Goal: Answer question/provide support

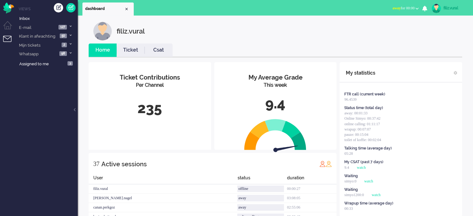
click at [411, 10] on span "away for 00:00" at bounding box center [403, 8] width 22 height 4
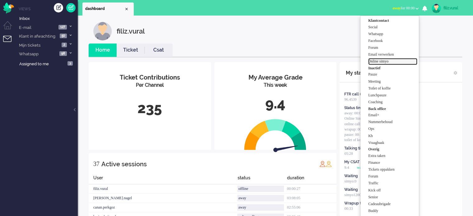
click at [393, 59] on label "Online simyo" at bounding box center [392, 61] width 49 height 5
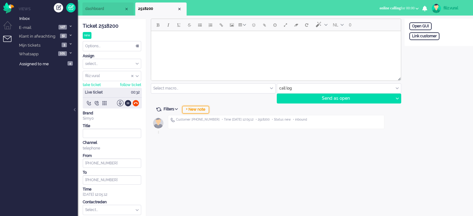
click at [195, 111] on div "+ New note" at bounding box center [195, 109] width 27 height 7
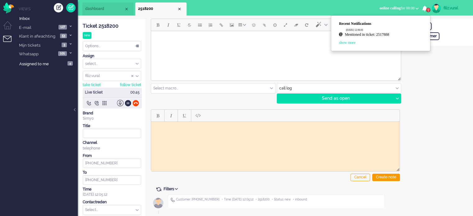
click at [392, 36] on link "Mentioned in ticket: 2517888" at bounding box center [384, 35] width 78 height 6
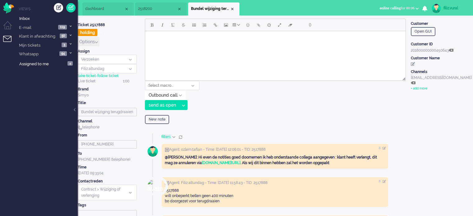
click at [157, 11] on span "2518200" at bounding box center [157, 8] width 39 height 5
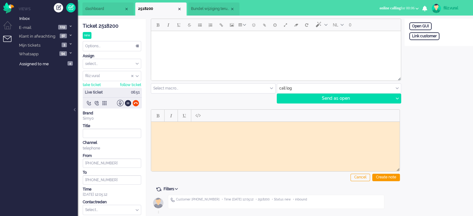
click at [105, 23] on div "Ticket 2518200" at bounding box center [112, 26] width 58 height 7
click at [220, 127] on body "Rich Text Area. Press ALT-0 for help." at bounding box center [276, 126] width 244 height 5
paste body "Rich Text Area. Press ALT-0 for help."
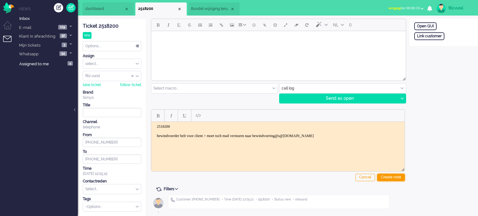
click at [403, 179] on div "Create note" at bounding box center [391, 177] width 28 height 7
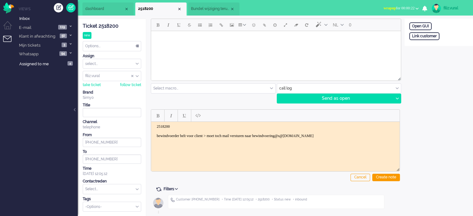
click at [120, 190] on input "text" at bounding box center [112, 189] width 58 height 10
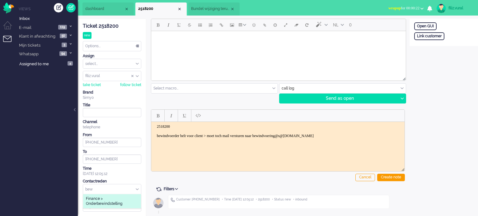
type input "bew"
click at [125, 206] on li "Finance > Onderbewindstelling" at bounding box center [112, 201] width 58 height 14
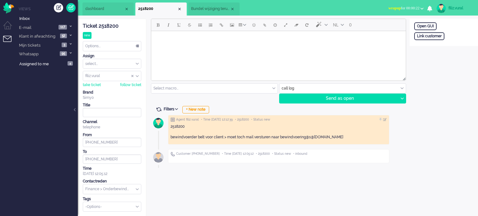
click at [116, 49] on div "Options..." at bounding box center [112, 46] width 58 height 10
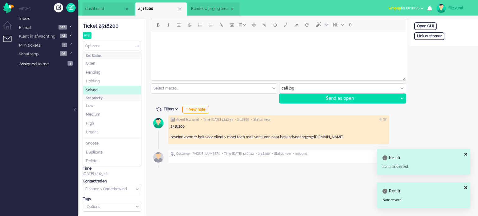
click at [101, 86] on li "Solved" at bounding box center [112, 90] width 58 height 9
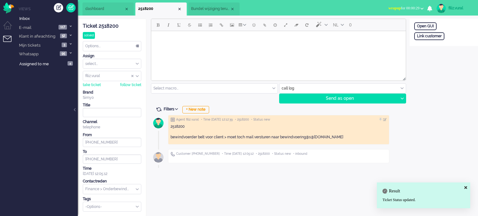
click at [176, 10] on span "2518200" at bounding box center [157, 8] width 39 height 5
click at [181, 10] on div "Close tab" at bounding box center [179, 9] width 5 height 5
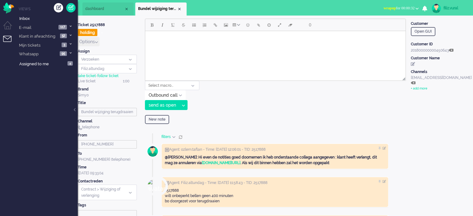
click at [109, 15] on li "dashboard" at bounding box center [107, 8] width 51 height 13
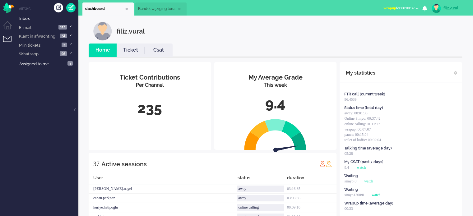
click at [130, 55] on li "Ticket" at bounding box center [131, 50] width 28 height 13
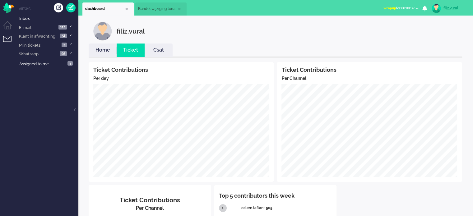
click at [103, 49] on link "Home" at bounding box center [103, 50] width 28 height 7
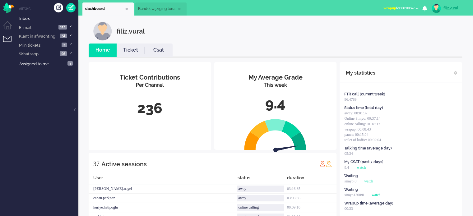
click at [399, 9] on span "wrapup for 00:00:42" at bounding box center [398, 8] width 31 height 4
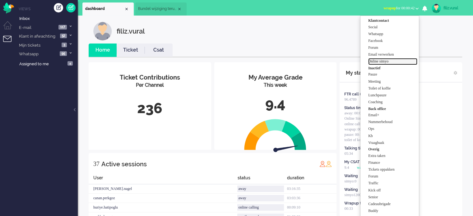
click at [391, 60] on label "Online simyo" at bounding box center [392, 61] width 49 height 5
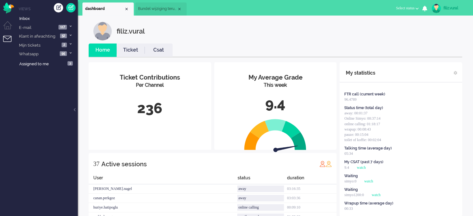
click at [151, 15] on li "Bundel wijziging terugdraaien" at bounding box center [160, 8] width 51 height 13
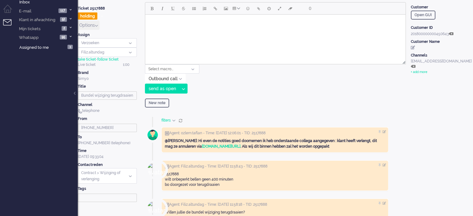
scroll to position [31, 0]
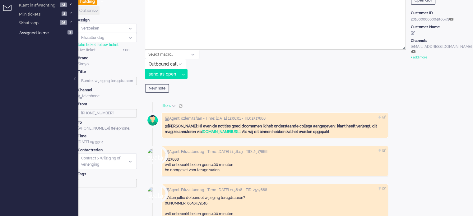
click at [179, 106] on div "Message section" at bounding box center [181, 106] width 4 height 4
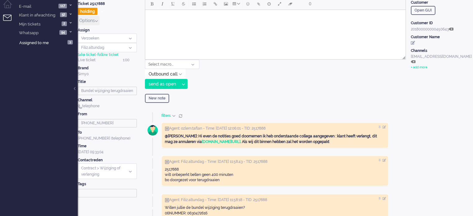
scroll to position [0, 0]
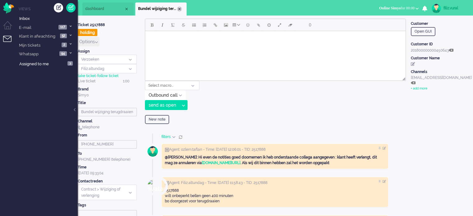
click at [180, 10] on div "Close tab" at bounding box center [179, 9] width 5 height 5
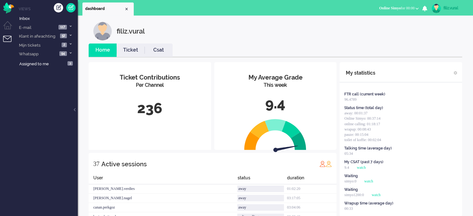
click at [151, 52] on link "Csat" at bounding box center [159, 50] width 28 height 7
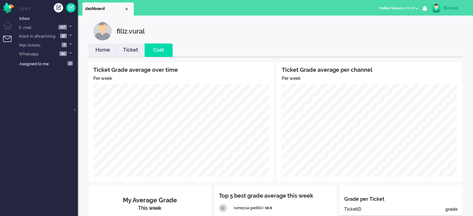
click at [104, 52] on link "Home" at bounding box center [103, 50] width 28 height 7
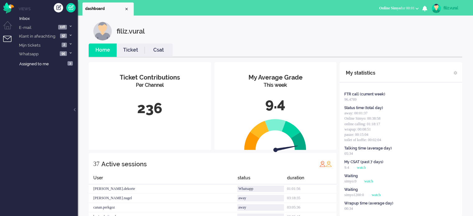
click at [161, 55] on li "Csat" at bounding box center [159, 50] width 28 height 13
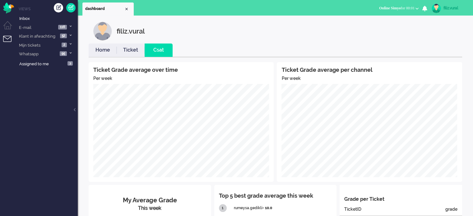
click at [104, 53] on link "Home" at bounding box center [103, 50] width 28 height 7
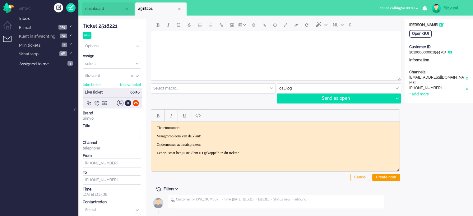
click at [253, 134] on p "Vraag/probleem van de klant:" at bounding box center [275, 136] width 237 height 5
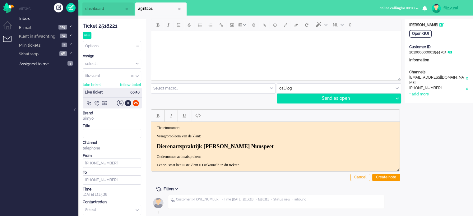
click at [158, 146] on h2 "Dierenartspraktijk Anne Schreurs Nunspeet" at bounding box center [275, 146] width 237 height 7
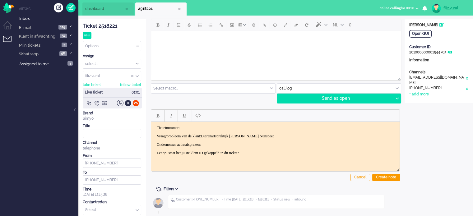
click at [108, 24] on div "Ticket 2518221" at bounding box center [112, 26] width 58 height 7
click at [226, 128] on p "Ticketnummer:" at bounding box center [275, 127] width 237 height 5
click at [276, 143] on p "Ondernomen actie/afspraken:" at bounding box center [275, 144] width 237 height 5
click at [134, 103] on div at bounding box center [135, 103] width 7 height 7
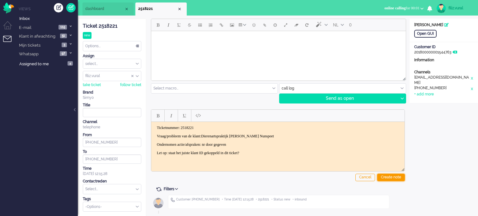
click at [399, 179] on div "Create note" at bounding box center [391, 177] width 28 height 7
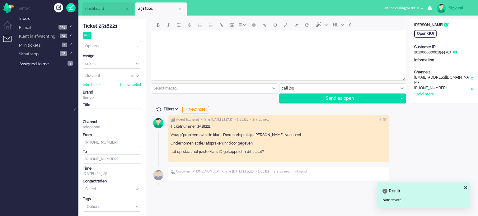
click at [121, 189] on input "text" at bounding box center [112, 189] width 58 height 10
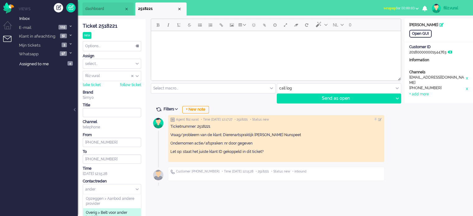
type input "ander"
click at [123, 213] on span "Overig > Belt voor ander bedrijf" at bounding box center [112, 215] width 52 height 10
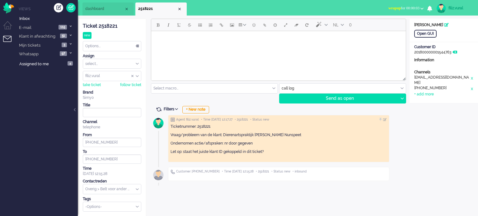
click at [104, 49] on div "Options..." at bounding box center [112, 46] width 58 height 10
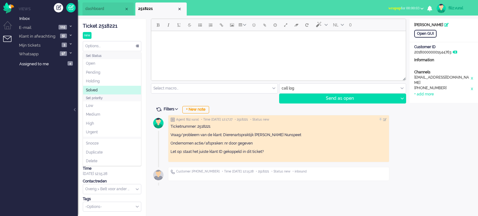
click at [102, 86] on li "Solved" at bounding box center [112, 90] width 58 height 9
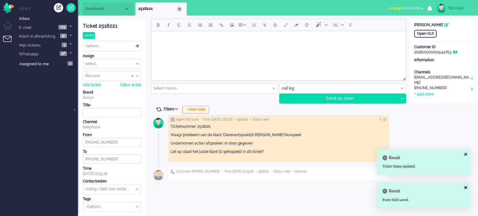
click at [178, 9] on div "Close tab" at bounding box center [179, 9] width 5 height 5
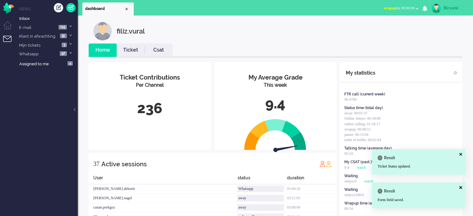
click at [388, 7] on span "wrapup" at bounding box center [389, 8] width 12 height 4
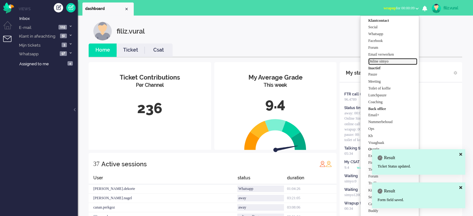
click at [380, 61] on label "Online simyo" at bounding box center [392, 61] width 49 height 5
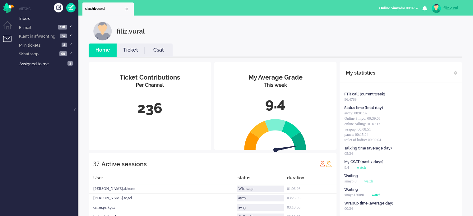
click at [149, 53] on link "Csat" at bounding box center [159, 50] width 28 height 7
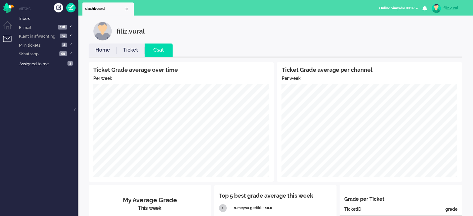
click at [104, 50] on link "Home" at bounding box center [103, 50] width 28 height 7
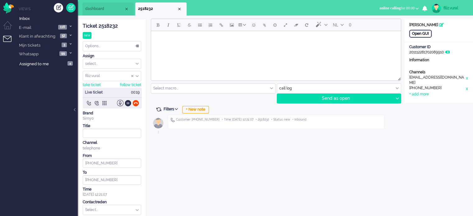
click at [431, 31] on div "Open GUI" at bounding box center [420, 34] width 22 height 8
click at [127, 101] on div at bounding box center [128, 103] width 7 height 7
click at [130, 104] on div at bounding box center [128, 103] width 7 height 7
click at [202, 107] on div "+ New note" at bounding box center [195, 109] width 27 height 7
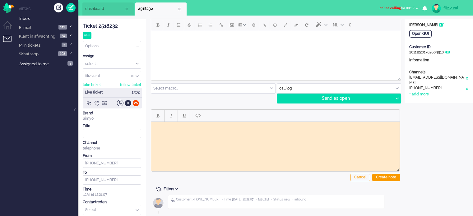
click at [110, 10] on span "dashboard" at bounding box center [104, 8] width 39 height 5
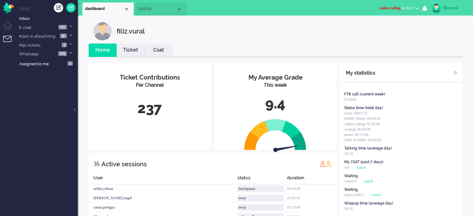
click at [154, 10] on span "2518232" at bounding box center [157, 8] width 39 height 5
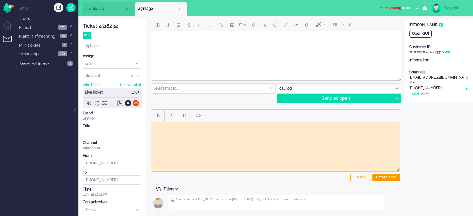
click at [107, 27] on div "Ticket 2518232" at bounding box center [112, 26] width 58 height 7
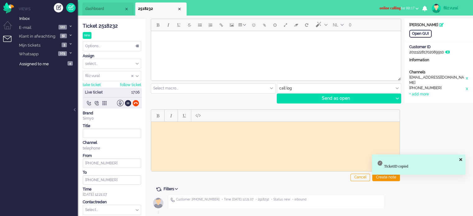
click at [195, 131] on html at bounding box center [275, 127] width 248 height 10
paste body "Rich Text Area. Press ALT-0 for help."
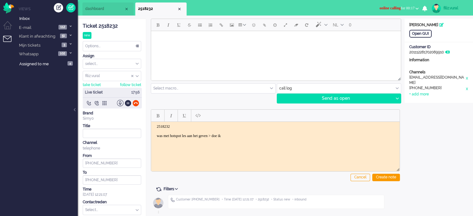
click at [253, 137] on body "2518232 was met hotspot les aan het geven > doe ik" at bounding box center [276, 131] width 244 height 14
click at [135, 101] on div at bounding box center [135, 103] width 7 height 7
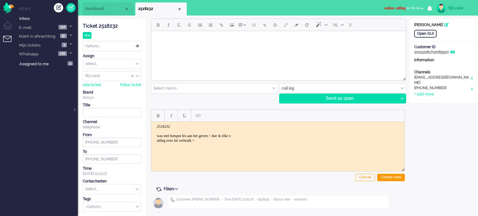
click at [211, 142] on html "2518232 was met hotspot les aan het geven > doe ik elke x uitleg over int verbr…" at bounding box center [277, 134] width 253 height 24
click at [389, 177] on div "Create note" at bounding box center [391, 177] width 28 height 7
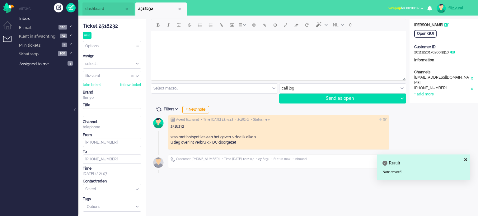
click at [112, 189] on input "text" at bounding box center [112, 189] width 58 height 10
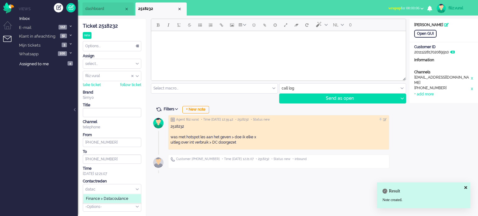
type input "datac"
click at [123, 198] on span "Finance > Datacoulance" at bounding box center [107, 198] width 42 height 5
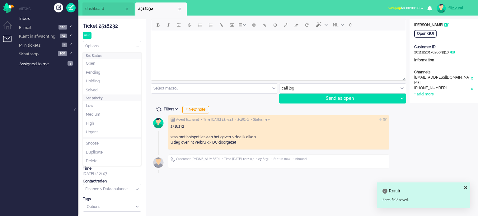
click at [107, 44] on div "Options..." at bounding box center [112, 46] width 58 height 10
click at [95, 89] on span "Solved" at bounding box center [92, 90] width 12 height 5
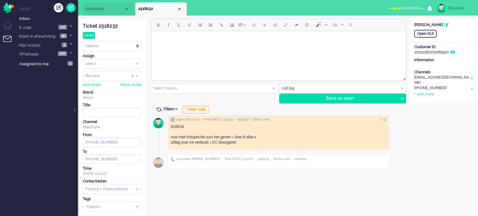
click at [95, 5] on li "dashboard" at bounding box center [107, 8] width 51 height 13
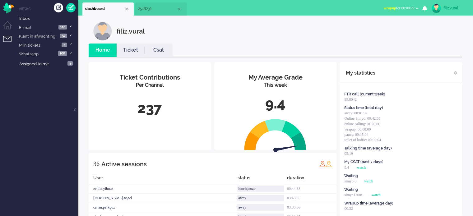
click at [168, 54] on li "Csat" at bounding box center [159, 50] width 28 height 13
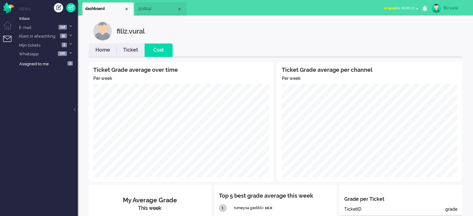
click at [106, 52] on link "Home" at bounding box center [103, 50] width 28 height 7
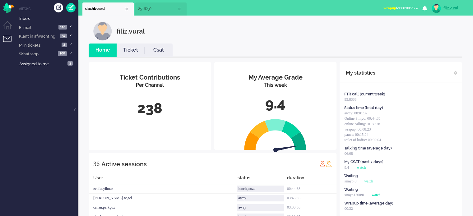
click at [399, 4] on button "wrapup for 00:00:26" at bounding box center [401, 8] width 43 height 9
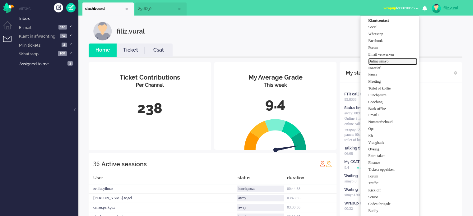
click at [386, 61] on label "Online simyo" at bounding box center [392, 61] width 49 height 5
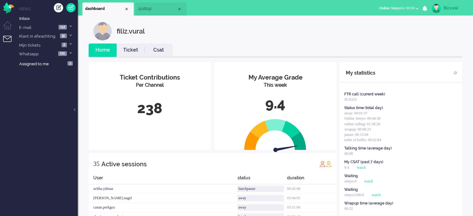
click at [400, 8] on span "Online Simyo for 00:00" at bounding box center [396, 8] width 35 height 4
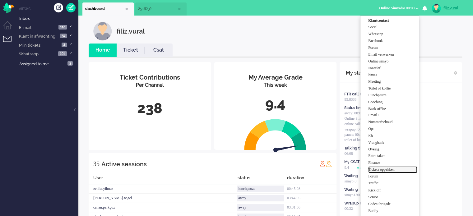
click at [389, 170] on label "Tickets oppakken" at bounding box center [392, 169] width 49 height 5
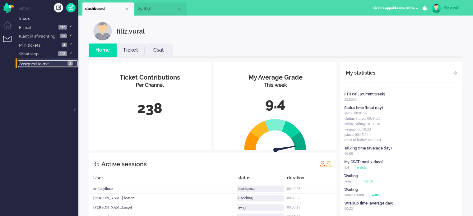
click at [32, 67] on link "Assigned to me 3" at bounding box center [48, 63] width 60 height 7
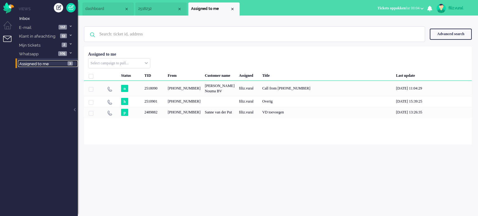
click at [101, 12] on li "dashboard" at bounding box center [107, 8] width 51 height 13
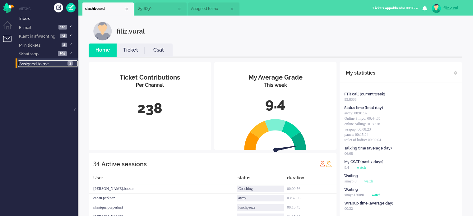
click at [156, 11] on span "2518232" at bounding box center [157, 8] width 39 height 5
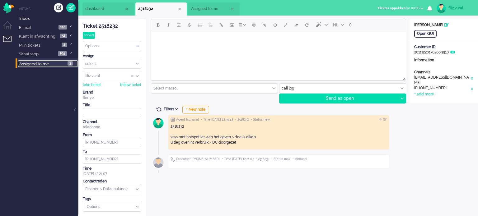
click at [176, 9] on span "2518232" at bounding box center [157, 8] width 39 height 5
click at [177, 9] on div "Close tab" at bounding box center [179, 9] width 5 height 5
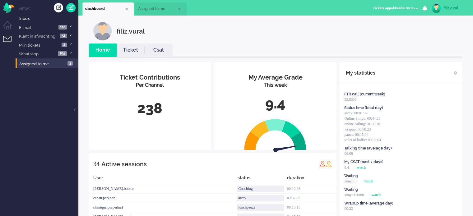
click at [149, 46] on li "Csat" at bounding box center [159, 50] width 28 height 13
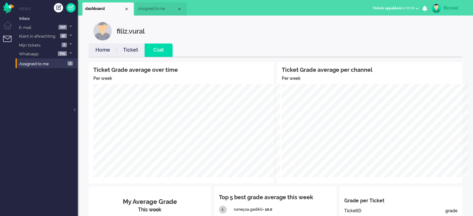
click at [107, 50] on link "Home" at bounding box center [103, 50] width 28 height 7
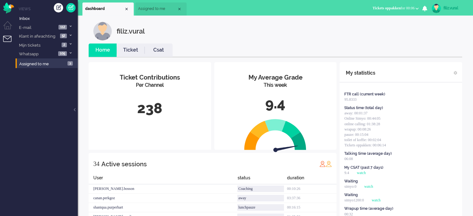
click at [133, 48] on link "Ticket" at bounding box center [131, 50] width 28 height 7
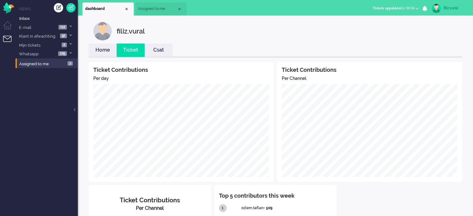
click at [165, 47] on link "Csat" at bounding box center [159, 50] width 28 height 7
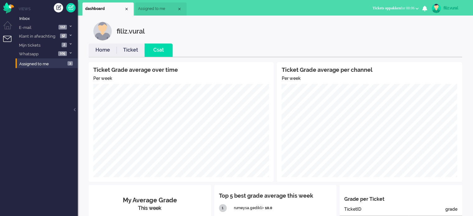
click at [100, 55] on li "Home" at bounding box center [103, 50] width 28 height 13
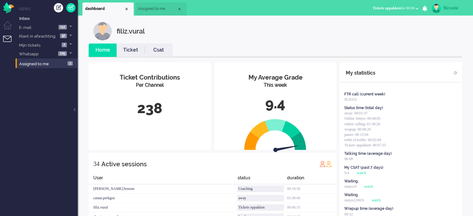
click at [396, 9] on span "Tickets oppakken for 00:06" at bounding box center [394, 8] width 42 height 4
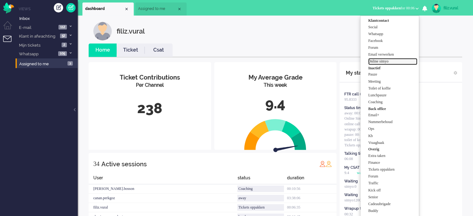
click at [385, 59] on label "Online simyo" at bounding box center [392, 61] width 49 height 5
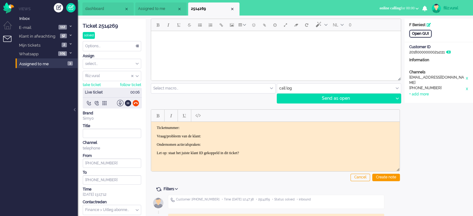
click at [414, 35] on div "Open GUI" at bounding box center [420, 34] width 22 height 8
click at [116, 28] on div "Ticket 2514269" at bounding box center [112, 26] width 58 height 7
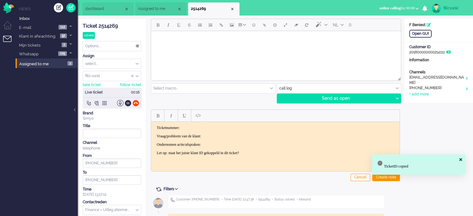
click at [216, 124] on html "Ticketnummer: Vraag/probleem van de klant: Ondernomen actie/afspraken: Let op: …" at bounding box center [275, 140] width 248 height 37
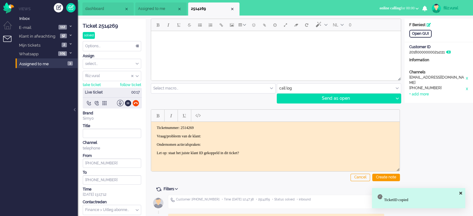
click at [220, 132] on body "Ticketnummer: 2514269 Vraag/probleem van de klant: Ondernomen actie/afspraken: …" at bounding box center [276, 140] width 244 height 30
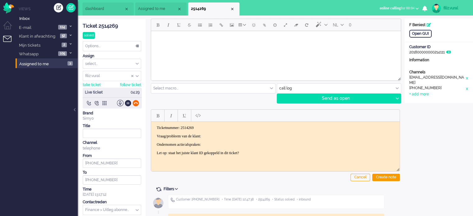
click at [137, 102] on div at bounding box center [135, 103] width 7 height 7
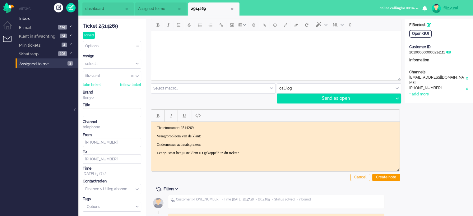
click at [249, 139] on body "Ticketnummer: 2514269 Vraag/probleem van de klant: Ondernomen actie/afspraken: …" at bounding box center [276, 140] width 244 height 30
click at [248, 134] on p "Vraag/probleem van de klant:" at bounding box center [275, 136] width 237 height 5
click at [387, 182] on div "Cancel Create note" at bounding box center [275, 144] width 249 height 79
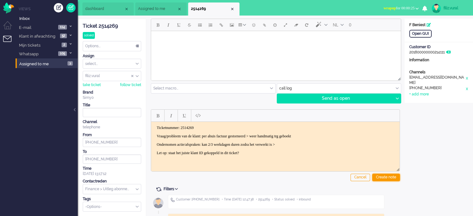
drag, startPoint x: 387, startPoint y: 178, endPoint x: 198, endPoint y: 37, distance: 235.2
click at [387, 178] on div "Create note" at bounding box center [386, 177] width 28 height 7
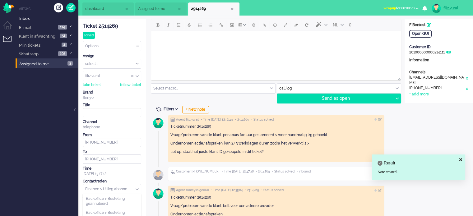
click at [109, 187] on input "text" at bounding box center [112, 189] width 58 height 10
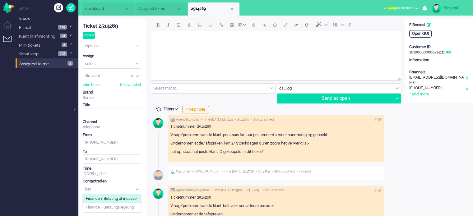
type input "bet"
click at [117, 197] on span "Finance > Betaling of incasso" at bounding box center [111, 198] width 51 height 5
click at [111, 49] on div "Options..." at bounding box center [112, 46] width 58 height 10
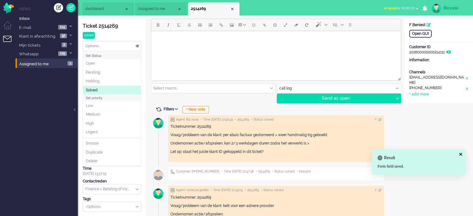
click at [97, 90] on span "Solved" at bounding box center [92, 90] width 12 height 5
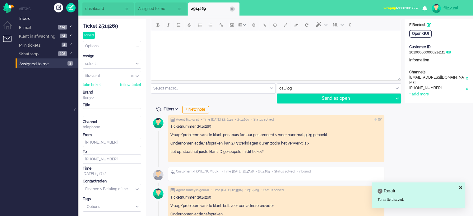
click at [231, 9] on div "Close tab" at bounding box center [232, 9] width 5 height 5
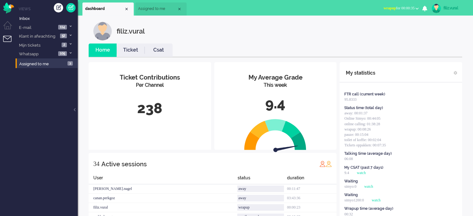
click at [154, 53] on link "Csat" at bounding box center [159, 50] width 28 height 7
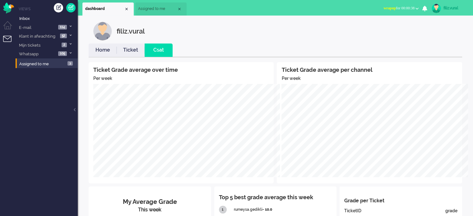
click at [105, 54] on li "Home" at bounding box center [103, 50] width 28 height 13
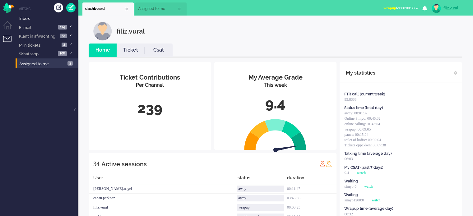
click at [403, 7] on span "wrapup for 00:00:38" at bounding box center [398, 8] width 31 height 4
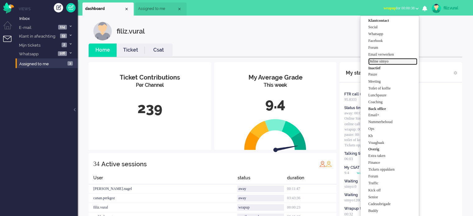
click at [388, 60] on label "Online simyo" at bounding box center [392, 61] width 49 height 5
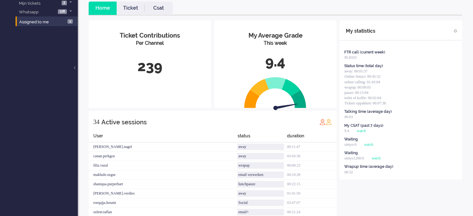
scroll to position [93, 0]
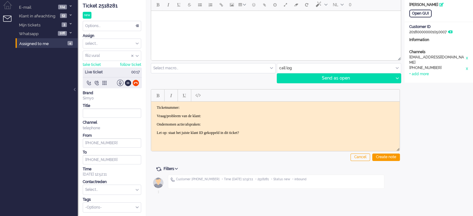
scroll to position [21, 0]
click at [112, 6] on div "Ticket 2518281" at bounding box center [112, 5] width 58 height 7
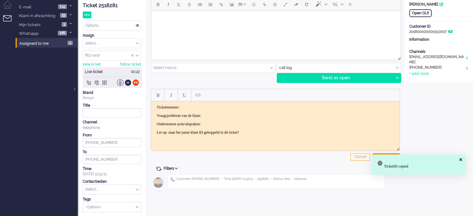
click at [205, 107] on p "Ticketnummer:" at bounding box center [275, 107] width 237 height 5
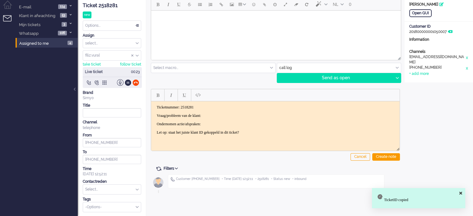
click at [230, 118] on body "Ticketnummer: 2518281 Vraag/probleem van de klant: Ondernomen actie/afspraken: …" at bounding box center [276, 120] width 244 height 30
click at [234, 112] on body "Ticketnummer: 2518281 Vraag/probleem van de klant: Ondernomen actie/afspraken: …" at bounding box center [276, 120] width 244 height 30
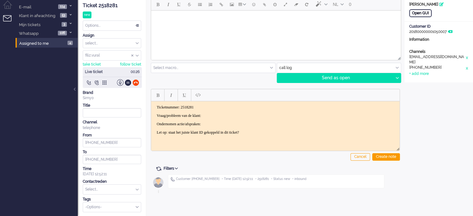
click at [424, 16] on div "Open GUI" at bounding box center [420, 13] width 22 height 8
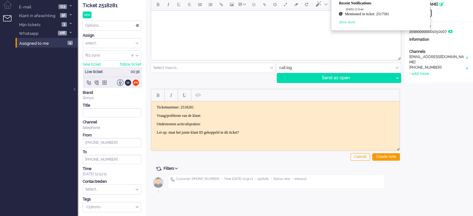
click at [392, 14] on link "Mentioned in ticket: 2517581" at bounding box center [384, 15] width 78 height 6
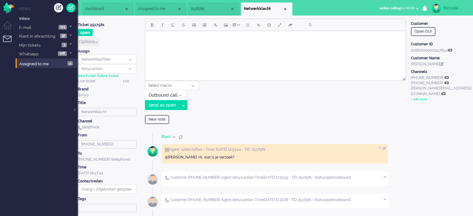
click at [202, 12] on li "2518281" at bounding box center [213, 8] width 51 height 13
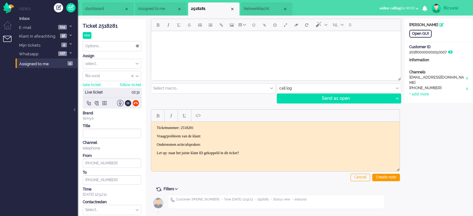
click at [106, 26] on div "Ticket 2518281" at bounding box center [112, 26] width 58 height 7
click at [127, 105] on div at bounding box center [128, 103] width 7 height 7
click at [99, 10] on span "dashboard" at bounding box center [104, 8] width 39 height 5
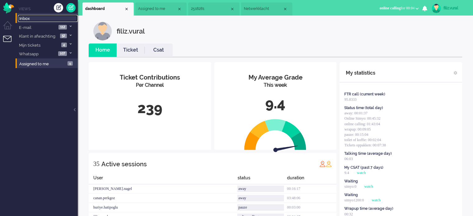
click at [32, 18] on link "Inbox" at bounding box center [48, 18] width 60 height 7
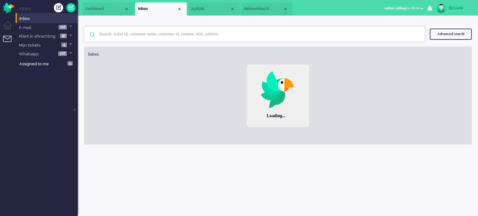
click at [213, 30] on input "text" at bounding box center [256, 34] width 322 height 15
paste input "2265928"
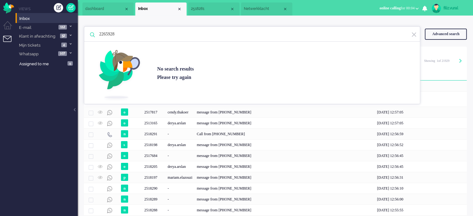
type input "2265928"
click at [413, 34] on img at bounding box center [414, 35] width 6 height 6
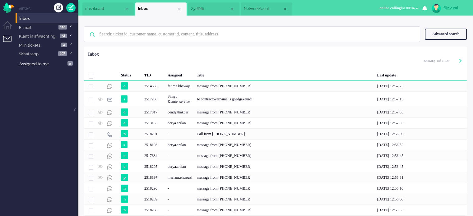
click at [428, 32] on div "Advanced search" at bounding box center [446, 34] width 42 height 11
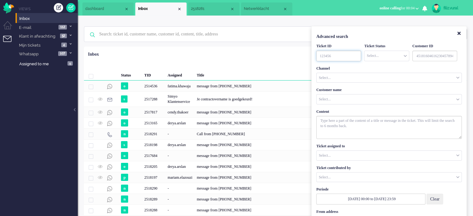
click at [340, 54] on input "TicketID" at bounding box center [338, 56] width 45 height 11
paste input "2265928"
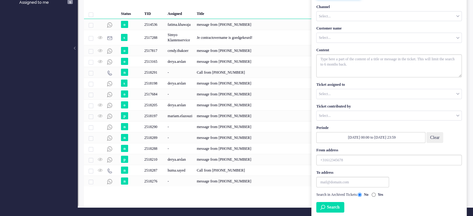
scroll to position [62, 0]
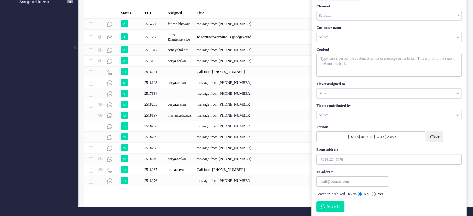
type input "2265928"
click at [337, 203] on button "Search" at bounding box center [330, 207] width 28 height 11
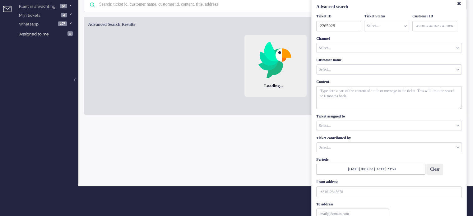
scroll to position [0, 0]
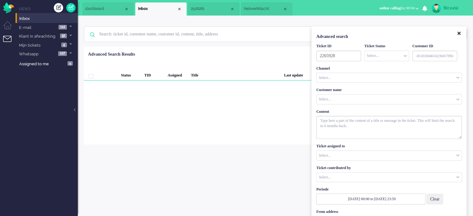
click at [460, 32] on icon "Close" at bounding box center [458, 33] width 3 height 5
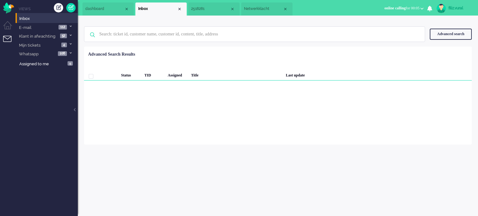
click at [266, 12] on li "Netwerkklacht" at bounding box center [266, 8] width 51 height 13
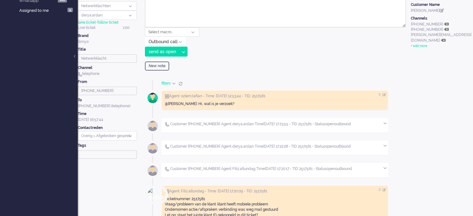
scroll to position [93, 0]
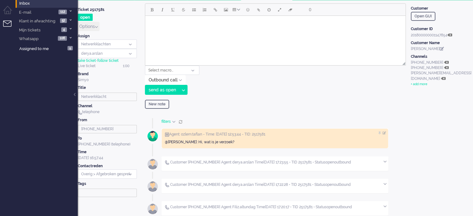
scroll to position [0, 0]
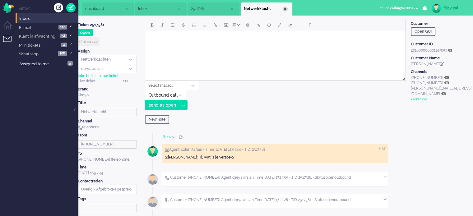
click at [286, 10] on div "Close tab" at bounding box center [285, 9] width 5 height 5
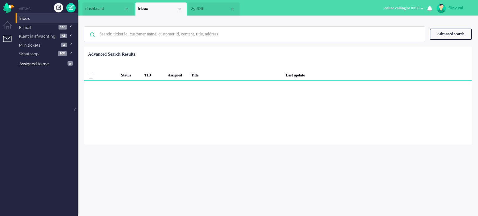
click at [193, 12] on li "2518281" at bounding box center [213, 8] width 51 height 13
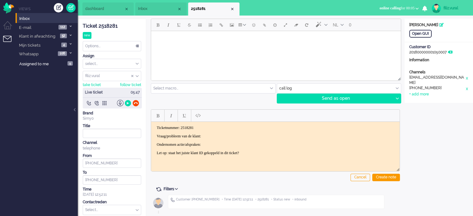
click at [225, 134] on p "Vraag/probleem van de klant:" at bounding box center [275, 136] width 237 height 5
drag, startPoint x: 301, startPoint y: 147, endPoint x: 300, endPoint y: 142, distance: 5.4
click at [128, 106] on div "Live ticket 06:48" at bounding box center [112, 98] width 59 height 21
click at [128, 104] on div at bounding box center [128, 103] width 7 height 7
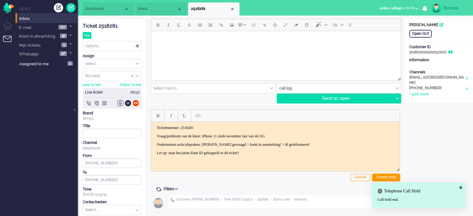
click at [396, 179] on body "Home Dashboard Notifications Following Knowledge Base release_2.1.0 Views Inbox…" at bounding box center [236, 108] width 473 height 216
click at [392, 177] on div "Create note" at bounding box center [386, 177] width 28 height 7
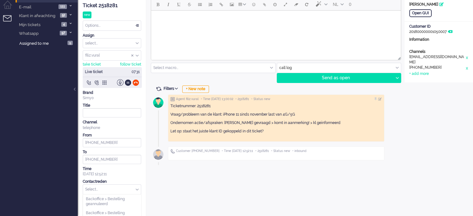
click at [95, 185] on input "text" at bounding box center [112, 190] width 58 height 10
type input "iphon"
click at [106, 199] on span "iPhone 11 issue" at bounding box center [99, 199] width 26 height 5
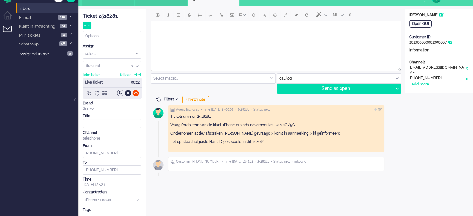
scroll to position [0, 0]
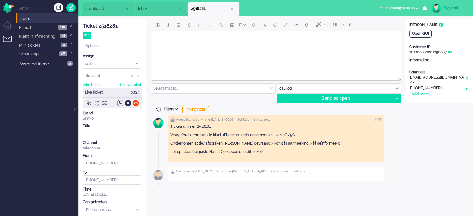
click at [106, 8] on span "dashboard" at bounding box center [104, 8] width 39 height 5
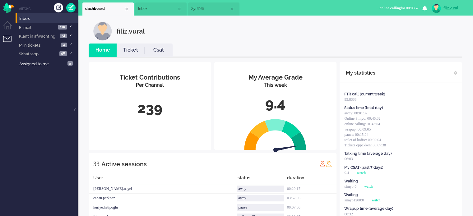
click at [162, 53] on link "Csat" at bounding box center [159, 50] width 28 height 7
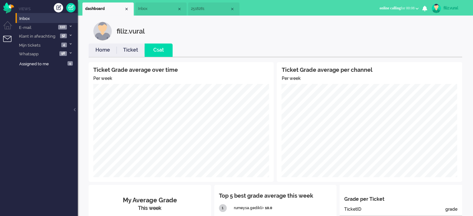
click at [103, 52] on link "Home" at bounding box center [103, 50] width 28 height 7
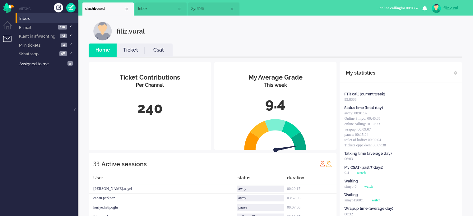
click at [204, 8] on span "2518281" at bounding box center [210, 8] width 39 height 5
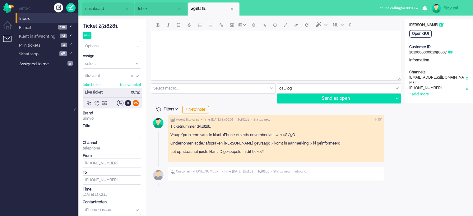
click at [137, 103] on div at bounding box center [135, 103] width 7 height 7
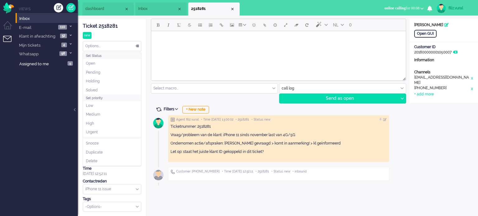
click at [105, 49] on div "Options..." at bounding box center [112, 46] width 58 height 10
click at [93, 88] on span "Solved" at bounding box center [92, 90] width 12 height 5
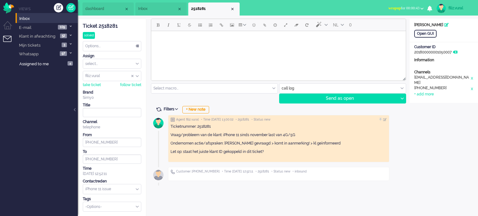
click at [409, 1] on ul "Social Whatsapp Facebook Forum Email verwerken Online simyo Pauze Meeting Toile…" at bounding box center [430, 8] width 93 height 16
drag, startPoint x: 406, startPoint y: 8, endPoint x: 403, endPoint y: 15, distance: 7.0
click at [406, 8] on span "wrapup for 00:00:43" at bounding box center [403, 8] width 31 height 4
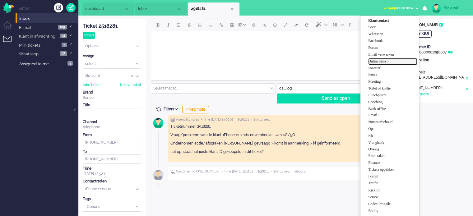
click at [384, 63] on label "Online simyo" at bounding box center [392, 61] width 49 height 5
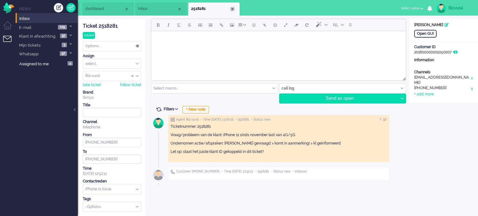
click at [231, 10] on div "Close tab" at bounding box center [232, 9] width 5 height 5
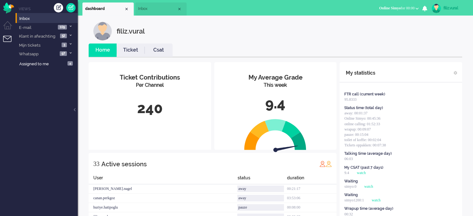
click at [160, 12] on li "Inbox" at bounding box center [160, 8] width 51 height 13
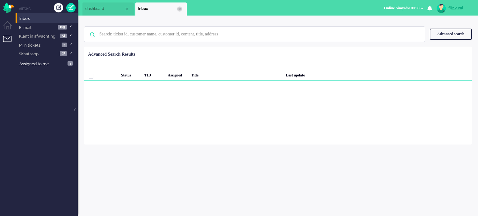
click at [178, 8] on div "Close tab" at bounding box center [179, 9] width 5 height 5
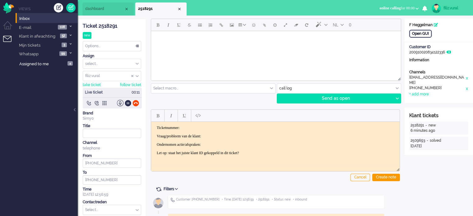
click at [425, 34] on div "Open GUI" at bounding box center [420, 34] width 22 height 8
click at [414, 92] on div "+ add more" at bounding box center [419, 94] width 20 height 5
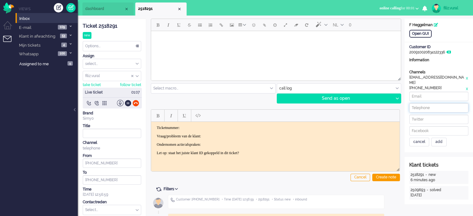
click at [424, 103] on input at bounding box center [438, 107] width 59 height 9
click at [422, 93] on input at bounding box center [438, 96] width 59 height 9
drag, startPoint x: 423, startPoint y: 102, endPoint x: 424, endPoint y: 91, distance: 11.5
click at [423, 103] on input at bounding box center [438, 107] width 59 height 9
paste input "625532614"
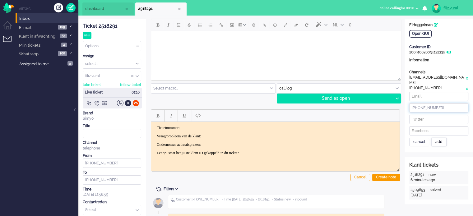
type input "+31625532614"
click at [442, 140] on div "add" at bounding box center [438, 142] width 15 height 9
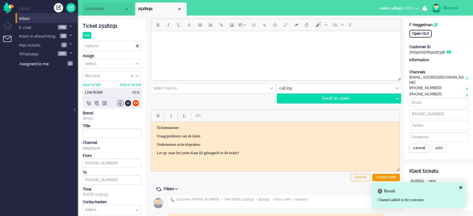
click at [420, 144] on div "cancel" at bounding box center [419, 148] width 20 height 9
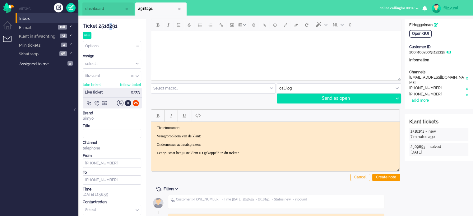
click at [107, 26] on div "Ticket 2518291" at bounding box center [112, 26] width 58 height 7
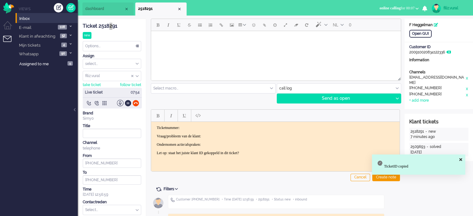
click at [246, 129] on p "Ticketnummer:" at bounding box center [275, 127] width 237 height 5
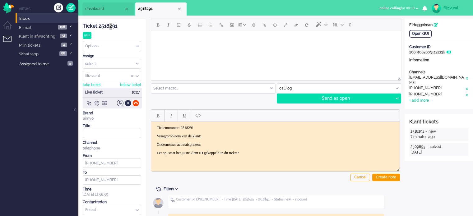
click at [227, 134] on p "Vraag/probleem van de klant:" at bounding box center [275, 136] width 237 height 5
click at [107, 12] on li "dashboard" at bounding box center [107, 8] width 51 height 13
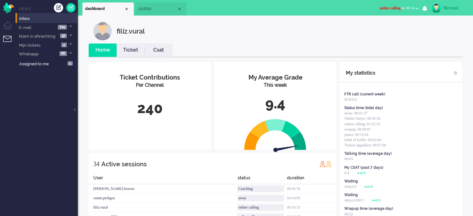
click at [159, 48] on link "Csat" at bounding box center [159, 50] width 28 height 7
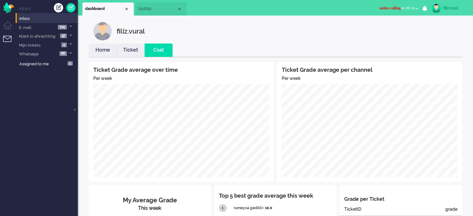
click at [108, 50] on link "Home" at bounding box center [103, 50] width 28 height 7
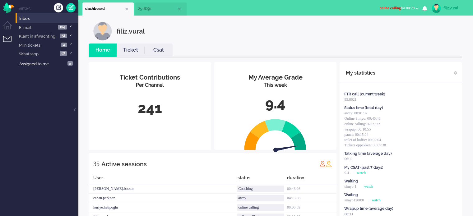
click at [163, 54] on li "Csat" at bounding box center [159, 50] width 28 height 13
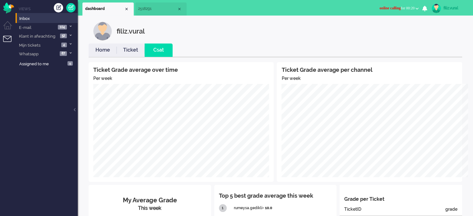
click at [123, 53] on link "Ticket" at bounding box center [131, 50] width 28 height 7
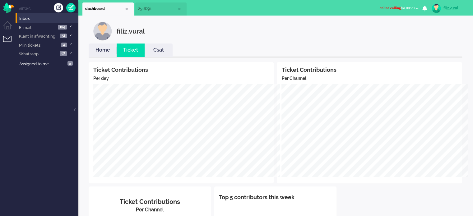
click at [107, 47] on link "Home" at bounding box center [103, 50] width 28 height 7
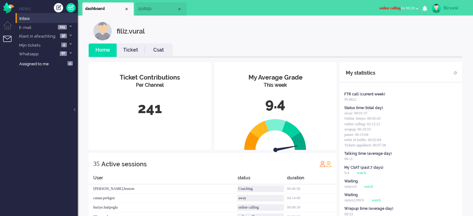
click at [138, 55] on li "Ticket" at bounding box center [131, 50] width 28 height 13
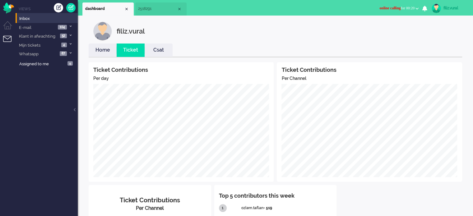
click at [160, 49] on link "Csat" at bounding box center [159, 50] width 28 height 7
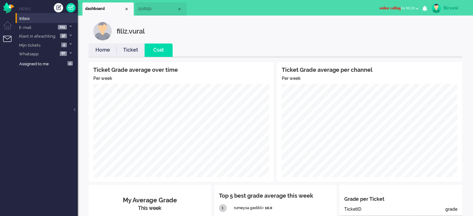
click at [109, 51] on link "Home" at bounding box center [103, 50] width 28 height 7
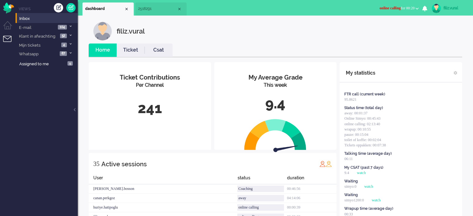
scroll to position [31, 0]
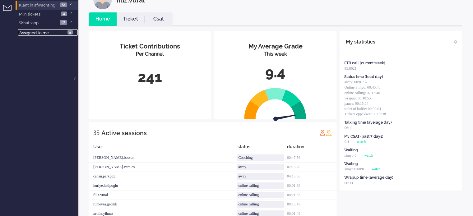
click at [35, 34] on span "Assigned to me" at bounding box center [34, 32] width 30 height 5
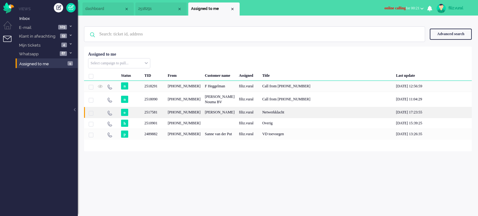
click at [217, 118] on div "M Hendriks" at bounding box center [219, 112] width 34 height 11
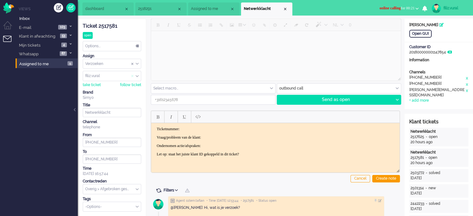
click at [132, 77] on span "Assign User" at bounding box center [132, 76] width 2 height 4
click at [285, 10] on div "Close tab" at bounding box center [285, 9] width 5 height 5
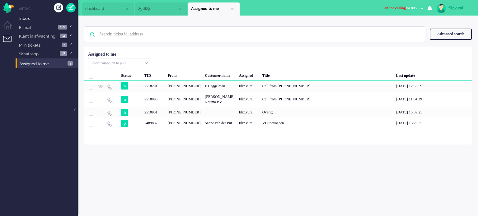
click at [152, 14] on li "2518291" at bounding box center [160, 8] width 51 height 13
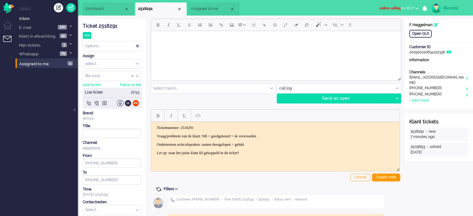
click at [386, 178] on div "Create note" at bounding box center [386, 177] width 28 height 7
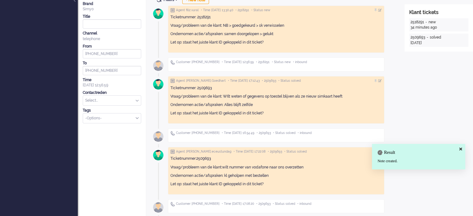
scroll to position [110, 0]
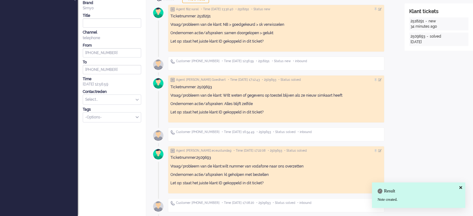
click at [108, 101] on input "text" at bounding box center [112, 100] width 58 height 10
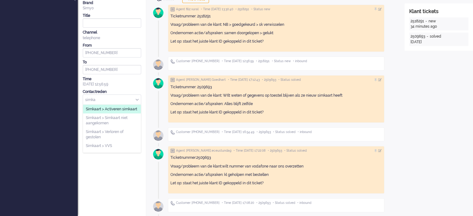
type input "simka"
click at [118, 112] on span "Simkaart > Activeren simkaart" at bounding box center [111, 109] width 51 height 5
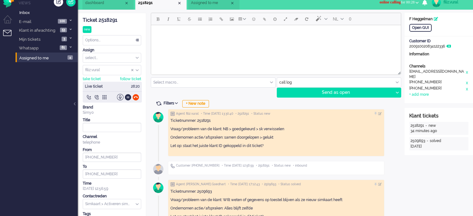
scroll to position [0, 0]
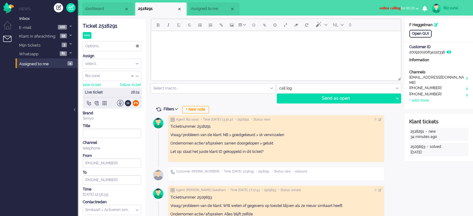
click at [136, 102] on div at bounding box center [135, 103] width 7 height 7
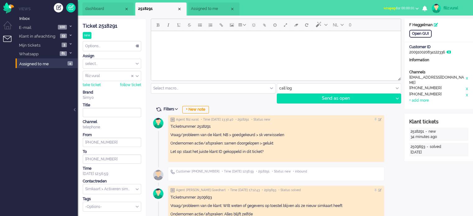
drag, startPoint x: 302, startPoint y: 155, endPoint x: 165, endPoint y: 128, distance: 139.9
click at [168, 127] on div "Agent filiz.vural • Time 2025-09-04 13:30:40 • 2518291 • Status new Ticketnumme…" at bounding box center [276, 139] width 216 height 48
click at [289, 151] on p "Let op: staat het juiste klant ID gekoppeld in dit ticket?" at bounding box center [275, 151] width 211 height 5
drag, startPoint x: 278, startPoint y: 153, endPoint x: 167, endPoint y: 128, distance: 113.5
click at [167, 128] on div "Agent filiz.vural • Time 2025-09-04 13:30:40 • 2518291 • Status new Ticketnumme…" at bounding box center [275, 220] width 249 height 215
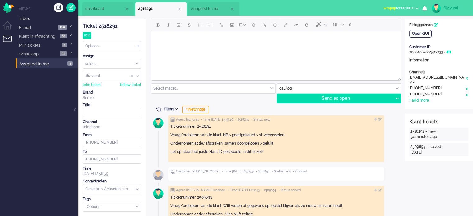
copy div "Ticketnummer: 2518291 Vraag/probleem van de klant: NB > goedgekeurd > sk verwis…"
click at [113, 12] on span "dashboard" at bounding box center [104, 8] width 39 height 5
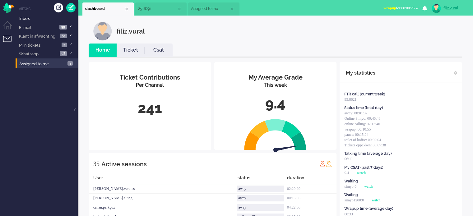
click at [129, 53] on link "Ticket" at bounding box center [131, 50] width 28 height 7
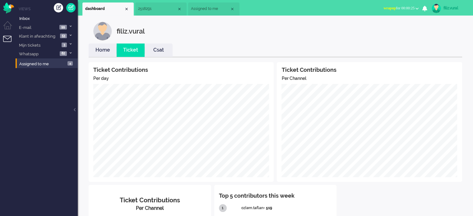
click at [103, 52] on link "Home" at bounding box center [103, 50] width 28 height 7
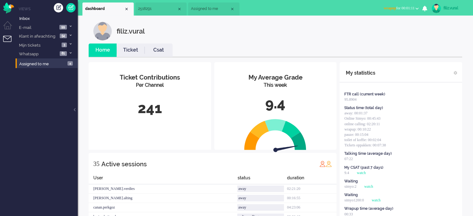
click at [171, 51] on link "Csat" at bounding box center [159, 50] width 28 height 7
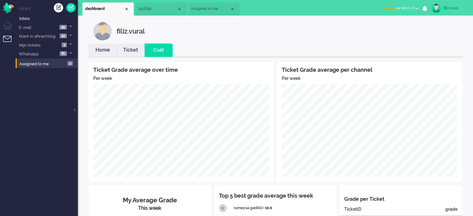
click at [96, 52] on link "Home" at bounding box center [103, 50] width 28 height 7
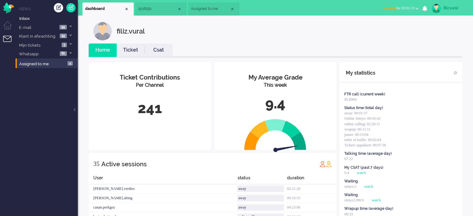
click at [408, 7] on span "wrapup for 00:01:15" at bounding box center [398, 8] width 31 height 4
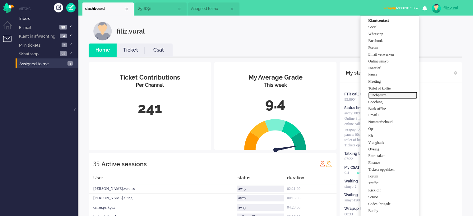
click at [385, 94] on label "Lunchpauze" at bounding box center [392, 95] width 49 height 5
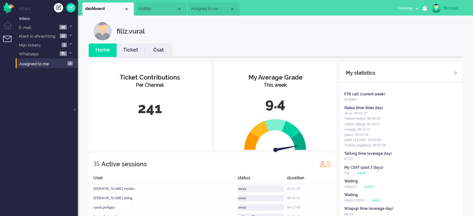
click at [158, 52] on link "Csat" at bounding box center [159, 50] width 28 height 7
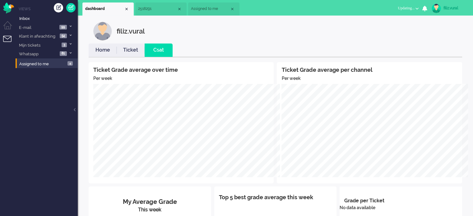
click at [100, 48] on link "Home" at bounding box center [103, 50] width 28 height 7
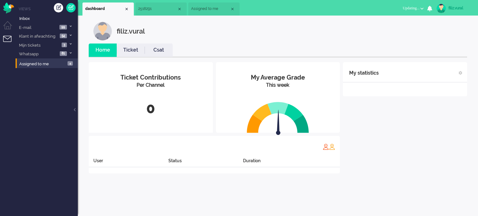
click at [201, 12] on li "Assigned to me" at bounding box center [213, 8] width 51 height 13
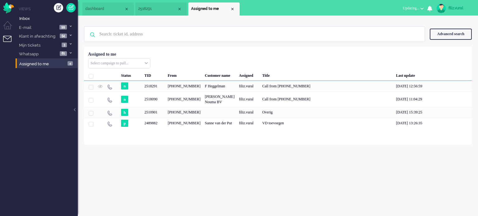
click at [160, 5] on li "2518291" at bounding box center [160, 8] width 51 height 13
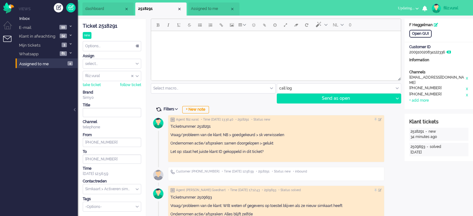
click at [158, 107] on span at bounding box center [159, 110] width 6 height 6
click at [115, 44] on div "Options..." at bounding box center [112, 46] width 58 height 10
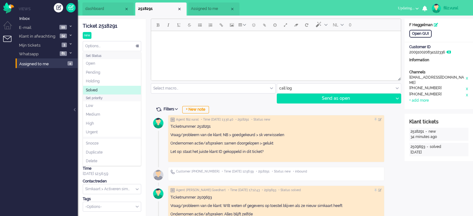
click at [103, 90] on li "Solved" at bounding box center [112, 90] width 58 height 9
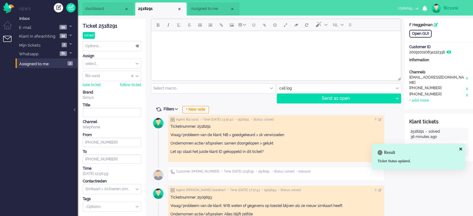
click at [111, 11] on span "dashboard" at bounding box center [104, 8] width 39 height 5
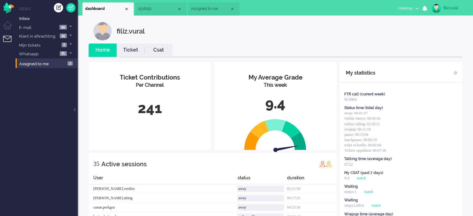
click at [404, 9] on span "Updating..." at bounding box center [406, 8] width 17 height 4
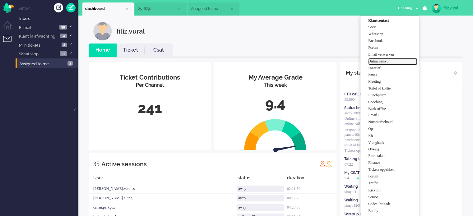
click at [383, 63] on label "Online simyo" at bounding box center [392, 61] width 49 height 5
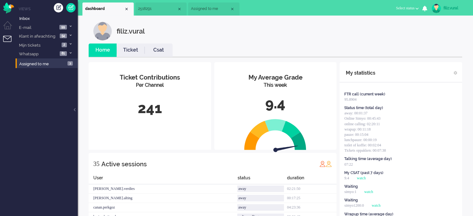
click at [158, 48] on link "Csat" at bounding box center [159, 50] width 28 height 7
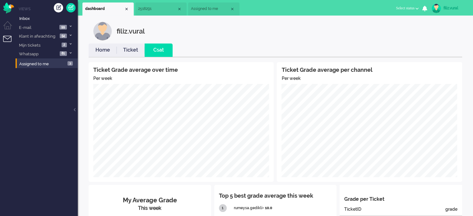
click at [100, 49] on link "Home" at bounding box center [103, 50] width 28 height 7
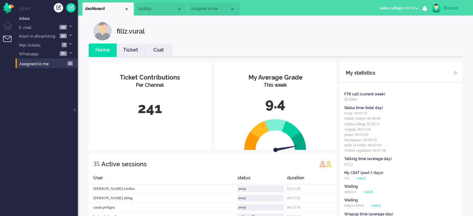
click at [155, 14] on li "2518291" at bounding box center [160, 8] width 51 height 13
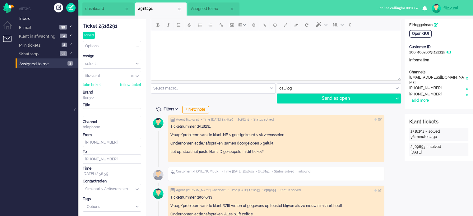
click at [108, 13] on li "dashboard" at bounding box center [107, 8] width 51 height 13
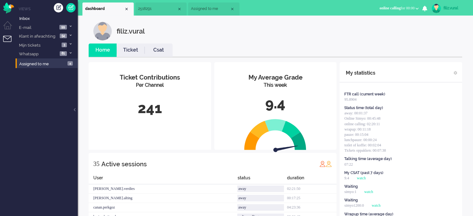
click at [379, 9] on span "online calling" at bounding box center [389, 8] width 21 height 4
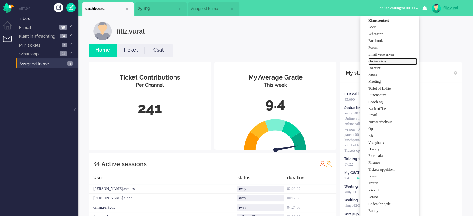
click at [383, 62] on label "Online simyo" at bounding box center [392, 61] width 49 height 5
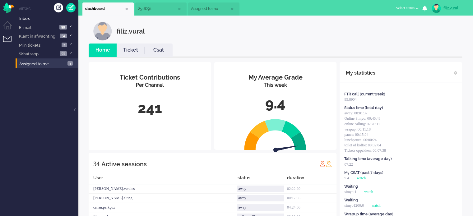
click at [159, 8] on span "2518291" at bounding box center [157, 8] width 39 height 5
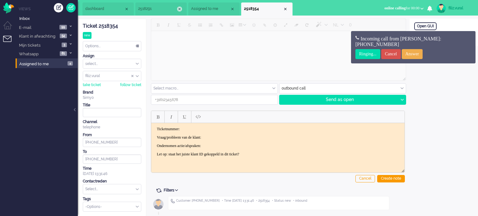
click at [178, 9] on div "Close tab" at bounding box center [179, 9] width 5 height 5
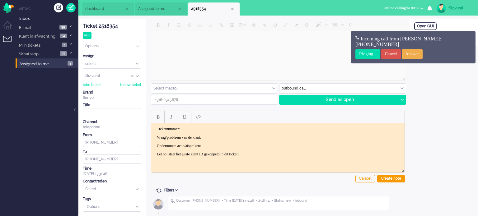
click at [169, 11] on span "Assigned to me" at bounding box center [157, 8] width 39 height 5
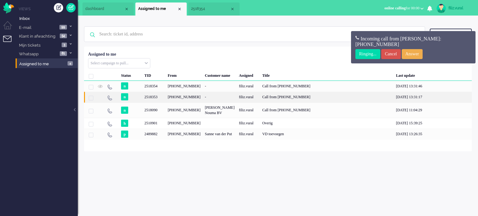
click at [204, 100] on div "-" at bounding box center [219, 97] width 34 height 11
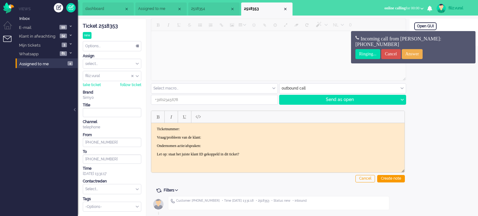
click at [216, 13] on li "2518354" at bounding box center [213, 8] width 51 height 13
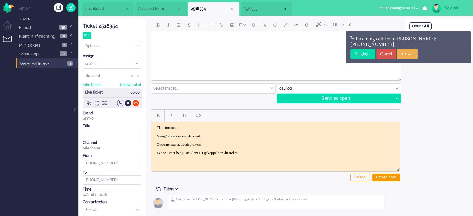
click at [260, 10] on span "2518353" at bounding box center [263, 8] width 39 height 5
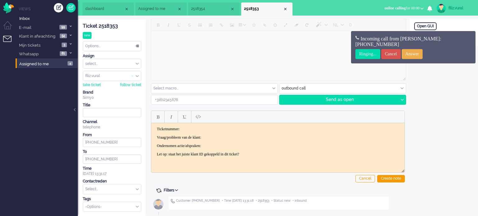
click at [133, 75] on span "Assign User" at bounding box center [132, 76] width 2 height 4
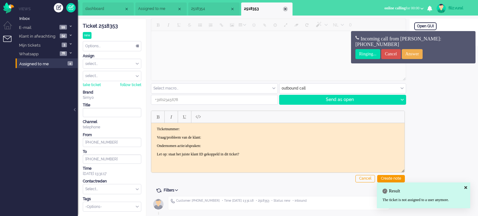
click at [284, 9] on div "Close tab" at bounding box center [285, 9] width 5 height 5
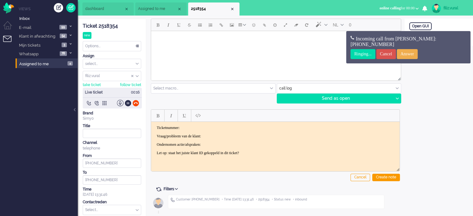
click at [155, 12] on li "Assigned to me" at bounding box center [160, 8] width 51 height 13
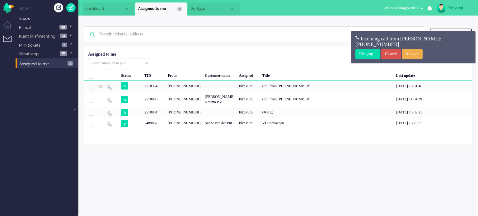
click at [178, 7] on div "Close tab" at bounding box center [179, 9] width 5 height 5
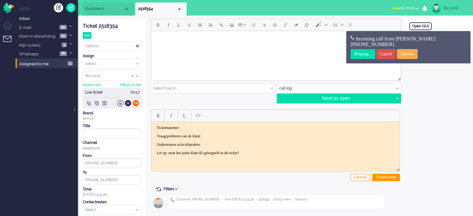
click at [137, 103] on div at bounding box center [135, 103] width 7 height 7
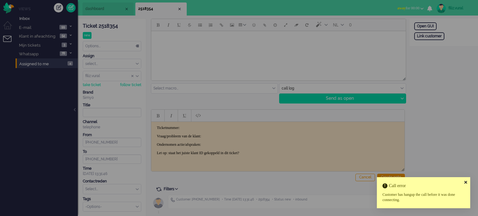
click at [465, 182] on icon at bounding box center [465, 182] width 3 height 4
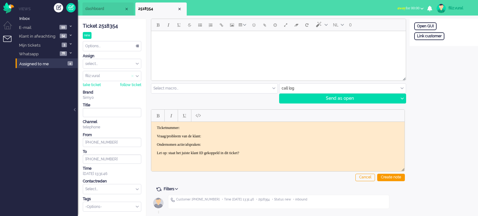
click at [132, 74] on span "Assign User" at bounding box center [132, 76] width 2 height 4
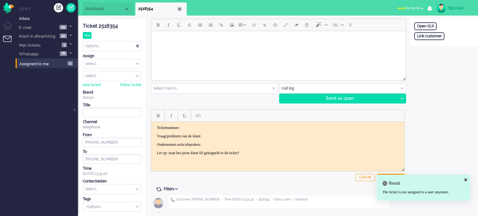
click at [178, 8] on div "Close tab" at bounding box center [179, 9] width 5 height 5
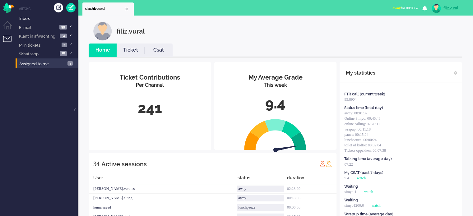
click at [160, 50] on link "Csat" at bounding box center [159, 50] width 28 height 7
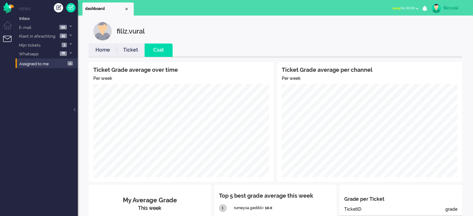
click at [99, 49] on link "Home" at bounding box center [103, 50] width 28 height 7
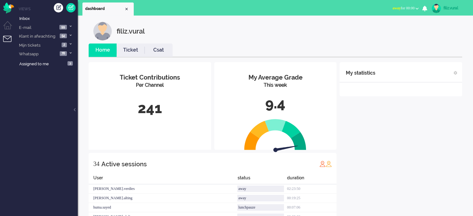
click at [402, 10] on span "away for 00:00" at bounding box center [403, 8] width 22 height 4
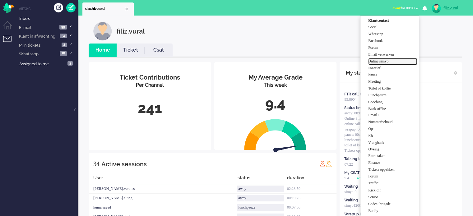
click at [387, 63] on label "Online simyo" at bounding box center [392, 61] width 49 height 5
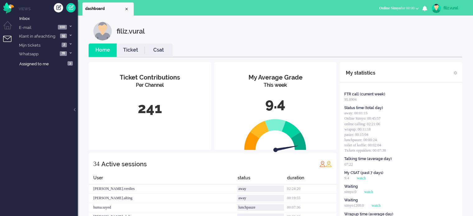
click at [157, 54] on li "Csat" at bounding box center [159, 50] width 28 height 13
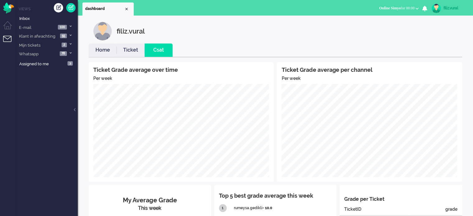
click at [124, 52] on link "Ticket" at bounding box center [131, 50] width 28 height 7
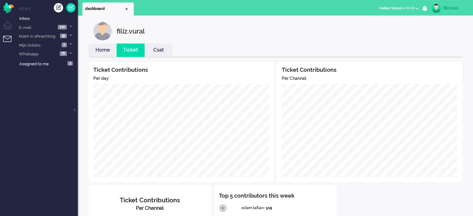
click at [101, 50] on link "Home" at bounding box center [103, 50] width 28 height 7
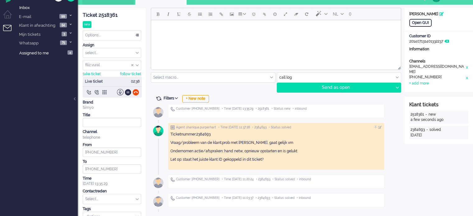
scroll to position [21, 0]
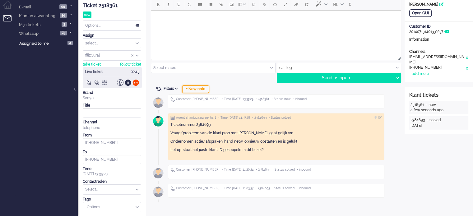
click at [193, 89] on div "+ New note" at bounding box center [195, 89] width 27 height 7
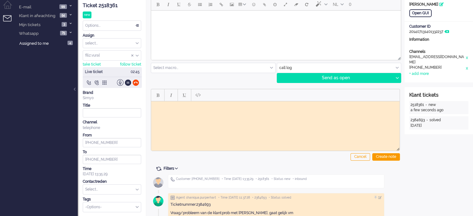
scroll to position [0, 0]
click at [104, 6] on div "Ticket 2518361" at bounding box center [112, 5] width 58 height 7
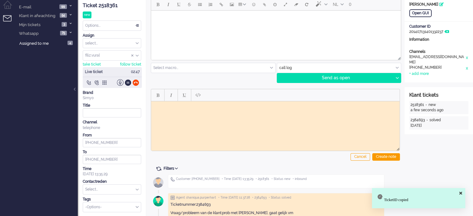
click at [197, 109] on html at bounding box center [275, 106] width 248 height 10
paste body "Rich Text Area. Press ALT-0 for help."
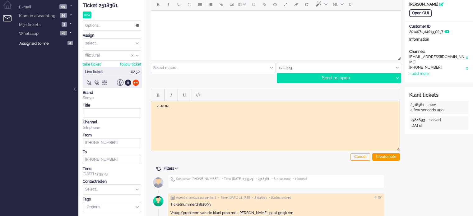
click at [171, 117] on body "2518361" at bounding box center [276, 111] width 244 height 14
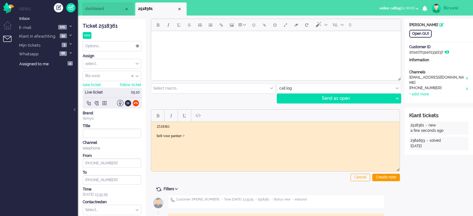
click at [100, 13] on li "dashboard" at bounding box center [107, 8] width 51 height 13
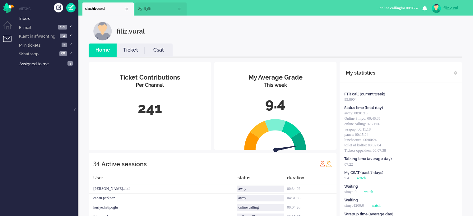
click at [161, 44] on li "Csat" at bounding box center [159, 50] width 28 height 13
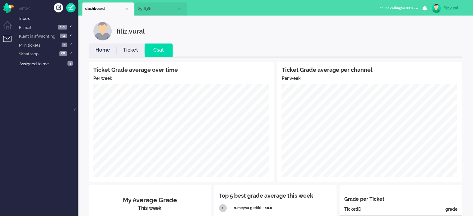
click at [132, 54] on li "Ticket" at bounding box center [131, 50] width 28 height 13
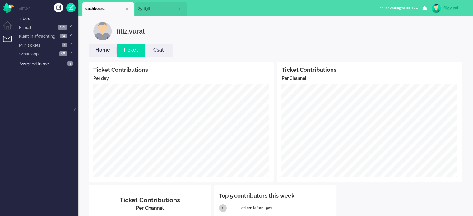
click at [102, 49] on link "Home" at bounding box center [103, 50] width 28 height 7
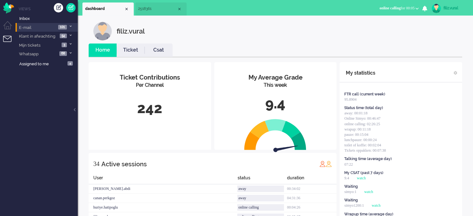
click at [64, 27] on span "101" at bounding box center [62, 27] width 9 height 5
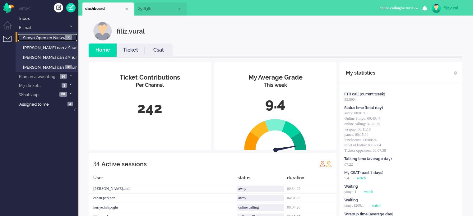
click at [53, 37] on span "Simyo Open en Nieuw" at bounding box center [44, 37] width 43 height 5
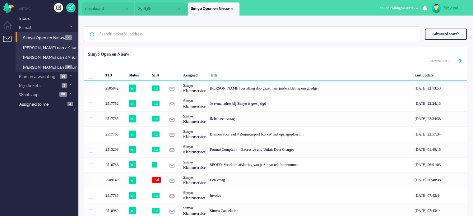
click at [460, 62] on icon "Next" at bounding box center [460, 61] width 3 height 4
type input "2"
click at [460, 62] on icon "Next" at bounding box center [460, 61] width 3 height 4
type input "3"
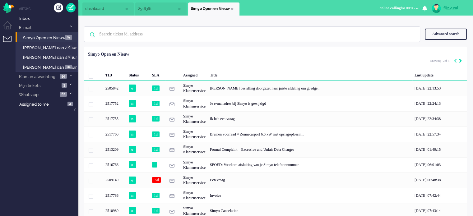
type input "3"
click at [462, 60] on icon "Next" at bounding box center [460, 61] width 3 height 4
type input "4"
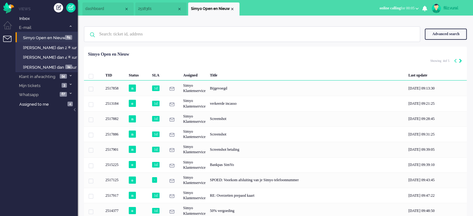
click at [462, 60] on icon "Next" at bounding box center [460, 61] width 3 height 4
type input "5"
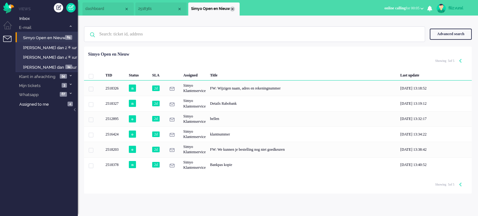
click at [233, 10] on div "Close tab" at bounding box center [232, 9] width 5 height 5
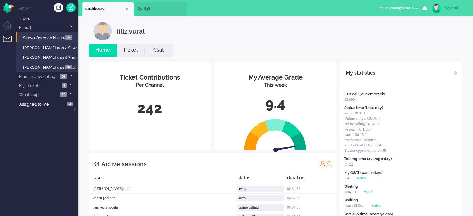
click at [160, 57] on ul "Home Ticket Csat" at bounding box center [276, 51] width 374 height 14
click at [160, 44] on li "Csat" at bounding box center [159, 50] width 28 height 13
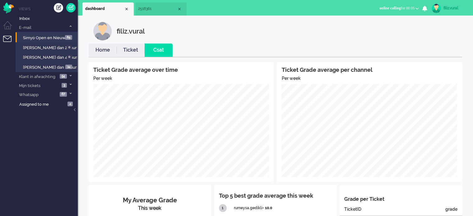
click at [101, 49] on link "Home" at bounding box center [103, 50] width 28 height 7
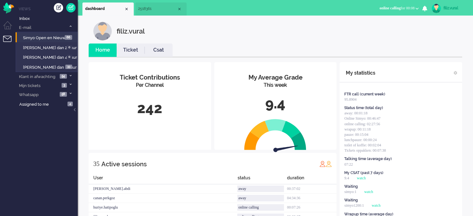
click at [155, 12] on li "2518361" at bounding box center [160, 8] width 51 height 13
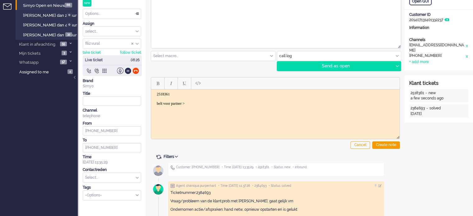
scroll to position [86, 0]
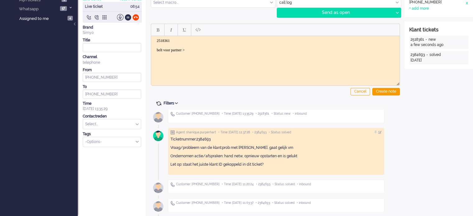
click at [211, 49] on body "2518361 belt voor partner >" at bounding box center [276, 45] width 244 height 14
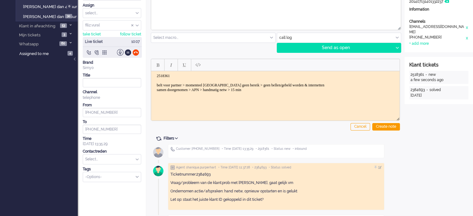
scroll to position [0, 0]
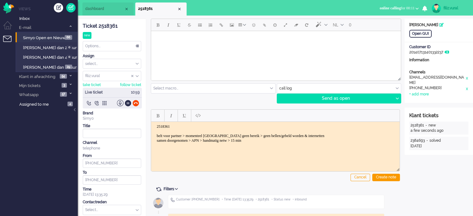
click at [279, 139] on body "2518361 belt voor partner > momenteel Duitsland geen bereik > geen bellen/gebel…" at bounding box center [276, 133] width 244 height 19
click at [255, 140] on body "2518361 belt voor partner > momenteel Duitsland geen bereik > geen bellen/gebel…" at bounding box center [276, 133] width 244 height 19
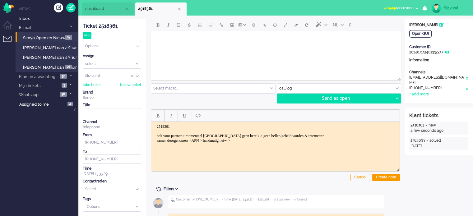
click at [281, 141] on body "2518361 belt voor partner > momenteel Duitsland geen bereik > geen bellen/gebel…" at bounding box center [276, 133] width 244 height 19
click at [390, 177] on div "Create note" at bounding box center [386, 177] width 28 height 7
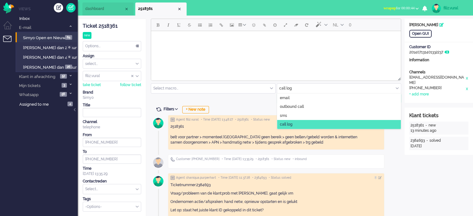
click at [295, 89] on input "text" at bounding box center [339, 89] width 124 height 10
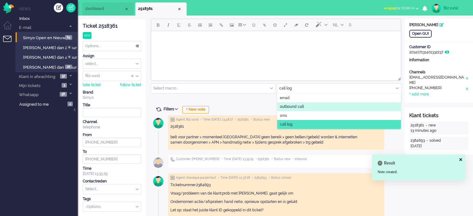
click at [288, 105] on span "outbound call" at bounding box center [292, 106] width 24 height 5
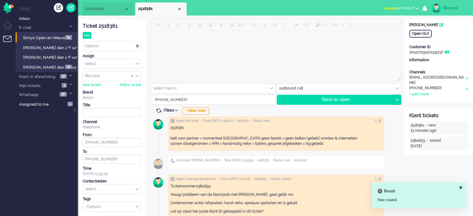
click at [396, 100] on icon at bounding box center [397, 100] width 3 height 2
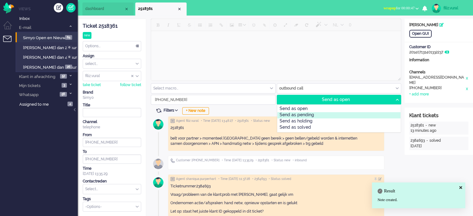
click at [332, 114] on div "Send as pending" at bounding box center [338, 115] width 123 height 6
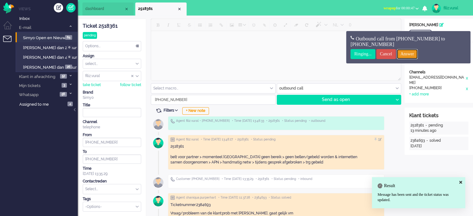
click at [418, 56] on input "Answer" at bounding box center [407, 54] width 21 height 10
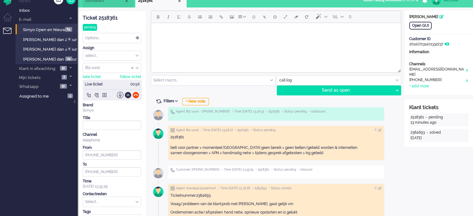
scroll to position [62, 0]
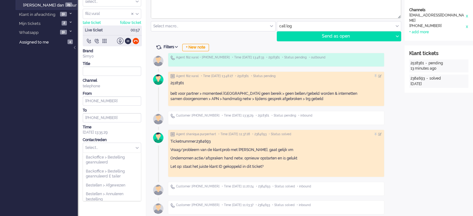
click at [109, 149] on input "text" at bounding box center [112, 148] width 58 height 10
type input "buitenlan"
click at [113, 169] on span "Netwerk > Internet buitenland" at bounding box center [111, 166] width 51 height 5
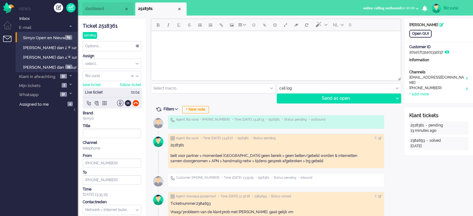
scroll to position [0, 0]
click at [139, 100] on div at bounding box center [112, 103] width 59 height 7
click at [137, 101] on div at bounding box center [135, 103] width 7 height 7
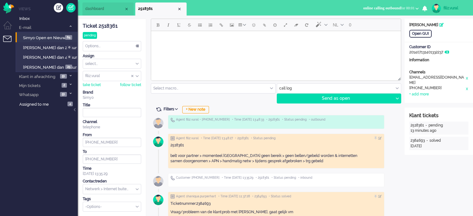
click at [109, 45] on div "Options..." at bounding box center [112, 46] width 58 height 10
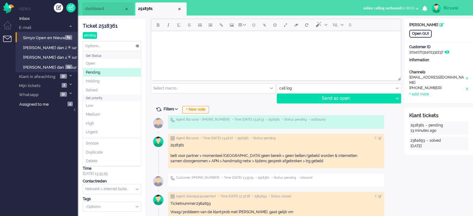
click at [103, 71] on li "Pending" at bounding box center [112, 72] width 58 height 9
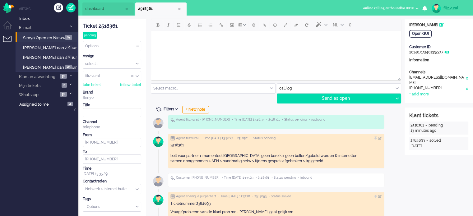
click at [118, 49] on div "Options..." at bounding box center [112, 46] width 58 height 10
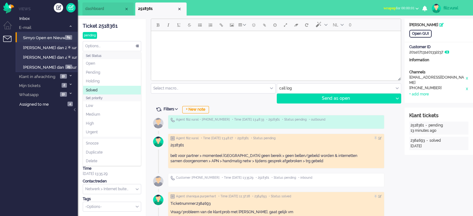
click at [109, 90] on li "Solved" at bounding box center [112, 90] width 58 height 9
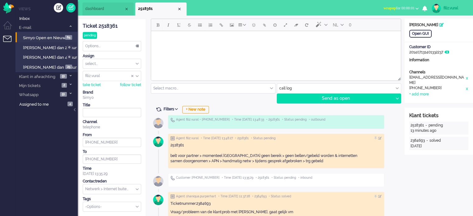
click at [178, 8] on div "Close tab" at bounding box center [179, 9] width 5 height 5
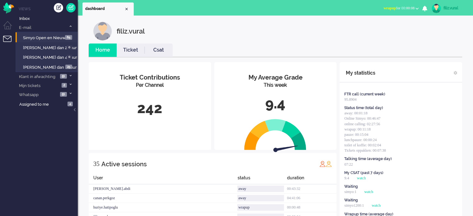
click at [417, 10] on b "button" at bounding box center [416, 8] width 3 height 2
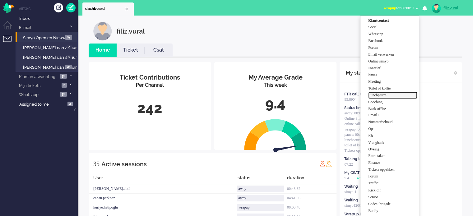
click at [386, 94] on label "Lunchpauze" at bounding box center [392, 95] width 49 height 5
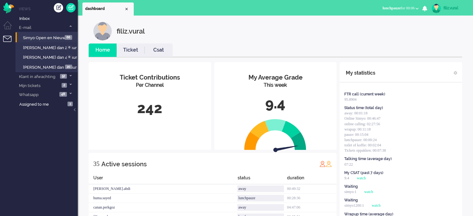
click at [215, 55] on ul "Home Ticket Csat" at bounding box center [276, 51] width 374 height 14
click at [291, 45] on ul "Home Ticket Csat" at bounding box center [276, 51] width 374 height 14
click at [161, 49] on link "Csat" at bounding box center [159, 50] width 28 height 7
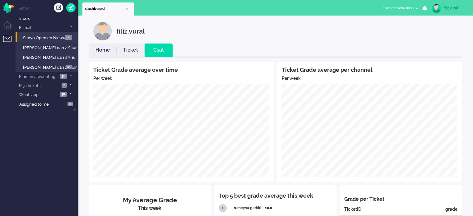
click at [104, 49] on link "Home" at bounding box center [103, 50] width 28 height 7
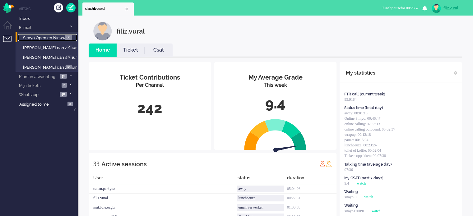
click at [58, 38] on span "Simyo Open en Nieuw" at bounding box center [44, 37] width 43 height 5
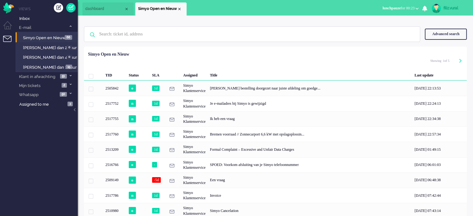
click at [458, 61] on div "Pagination" at bounding box center [457, 61] width 11 height 6
click at [459, 61] on icon "Next" at bounding box center [460, 61] width 3 height 4
type input "2"
click at [459, 61] on icon "Next" at bounding box center [460, 61] width 3 height 4
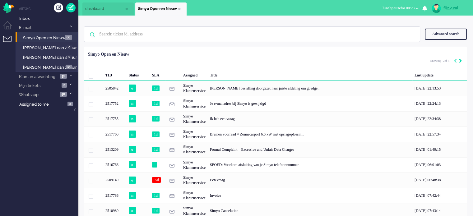
type input "3"
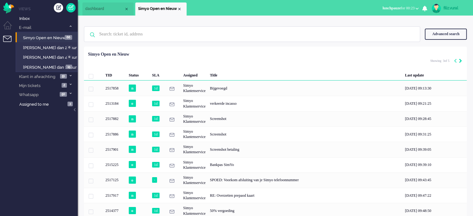
click at [459, 61] on icon "Next" at bounding box center [460, 61] width 3 height 4
type input "4"
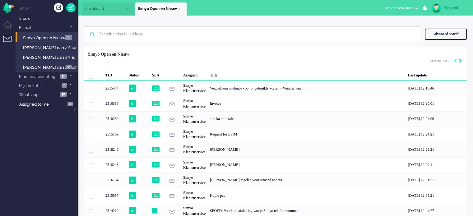
click at [459, 61] on icon "Next" at bounding box center [460, 61] width 3 height 4
type input "5"
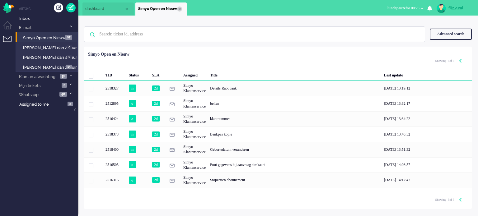
click at [179, 10] on div "Close tab" at bounding box center [179, 9] width 5 height 5
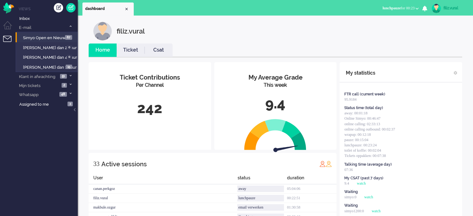
click at [129, 56] on li "Ticket" at bounding box center [131, 50] width 28 height 13
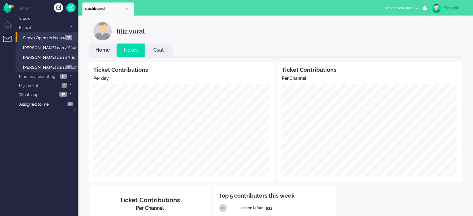
click at [109, 49] on link "Home" at bounding box center [103, 50] width 28 height 7
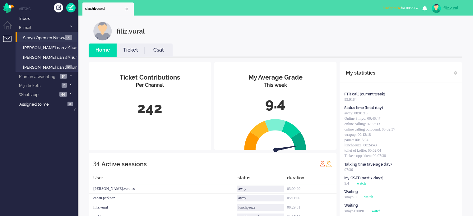
click at [399, 7] on span "lunchpauze for 00:29" at bounding box center [399, 8] width 32 height 4
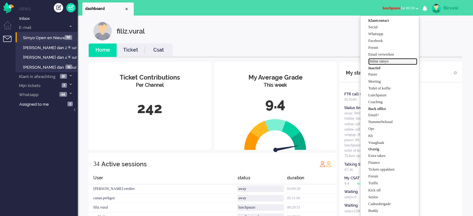
click at [386, 63] on label "Online simyo" at bounding box center [392, 61] width 49 height 5
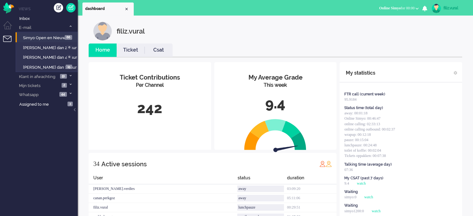
click at [156, 47] on link "Csat" at bounding box center [159, 50] width 28 height 7
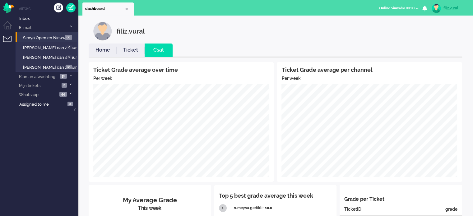
click at [98, 48] on link "Home" at bounding box center [103, 50] width 28 height 7
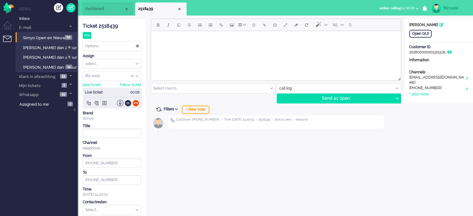
click at [203, 109] on div "+ New note" at bounding box center [195, 109] width 27 height 7
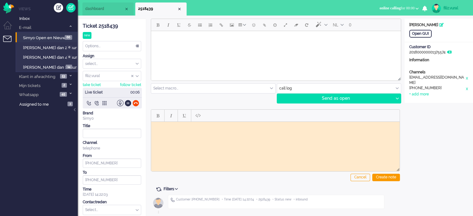
click at [104, 26] on div "Ticket 2518439" at bounding box center [112, 26] width 58 height 7
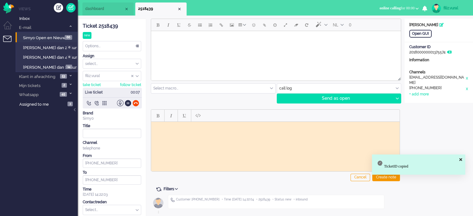
click at [180, 131] on html at bounding box center [275, 127] width 248 height 10
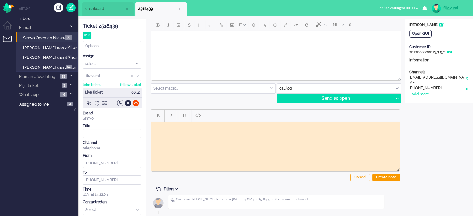
paste body "Rich Text Area. Press ALT-0 for help."
click at [417, 33] on div "Open GUI" at bounding box center [420, 34] width 22 height 8
click at [172, 128] on body "2518439" at bounding box center [276, 131] width 244 height 14
click at [246, 137] on body "2518439 belt voor vader > kan geen 0800 nr bellen 5361CR" at bounding box center [276, 133] width 244 height 19
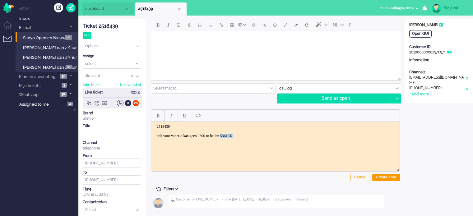
copy body "5361CR"
click at [263, 137] on body "2518439 belt voor vader > kan geen 0800 nr bellen 5361CR" at bounding box center [276, 133] width 244 height 19
click at [246, 136] on body "2518439 belt voor vader > kan geen 0800 nr bellen 5361CR 48" at bounding box center [276, 133] width 244 height 19
copy body "5361CR"
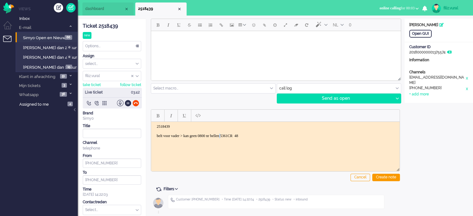
click at [237, 134] on body "2518439 belt voor vader > kan geen 0800 nr bellen 5361CR 48" at bounding box center [276, 133] width 244 height 19
click at [133, 102] on div at bounding box center [135, 103] width 7 height 7
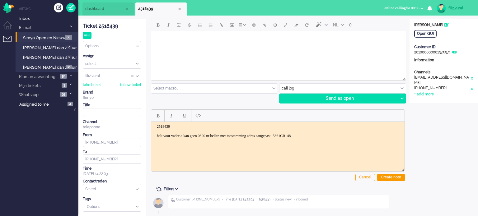
click at [307, 136] on body "2518439 belt voor vader > kan geen 0800 nr bellen met toestemming adres aangepa…" at bounding box center [278, 133] width 248 height 19
click at [238, 135] on body "2518439 belt voor vader > kan geen 0800 nr bellen met toestemming adres aangepa…" at bounding box center [278, 133] width 248 height 19
click at [389, 173] on div "Cancel Create note" at bounding box center [278, 144] width 254 height 79
click at [389, 176] on div "Create note" at bounding box center [391, 177] width 28 height 7
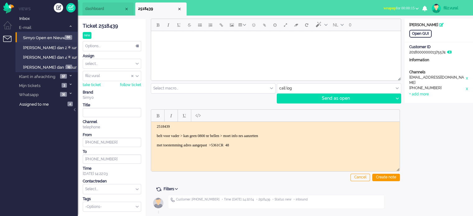
click at [93, 190] on input "text" at bounding box center [112, 189] width 58 height 10
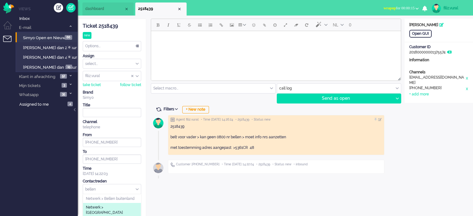
type input "bellen"
click at [106, 206] on span "Netwerk > [GEOGRAPHIC_DATA]" at bounding box center [112, 210] width 52 height 10
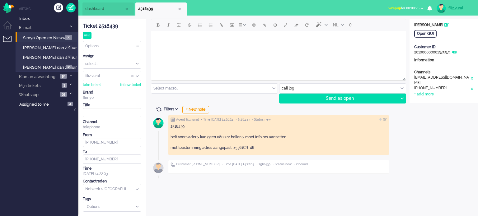
click at [100, 45] on div "Options..." at bounding box center [112, 46] width 58 height 10
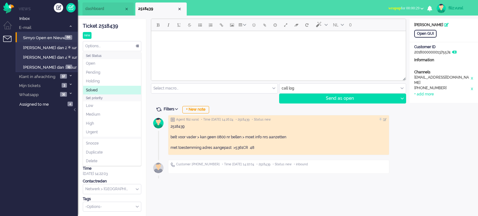
click at [99, 88] on li "Solved" at bounding box center [112, 90] width 58 height 9
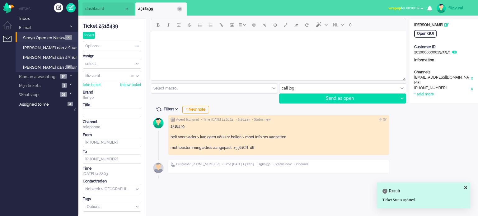
click at [180, 10] on div "Close tab" at bounding box center [179, 9] width 5 height 5
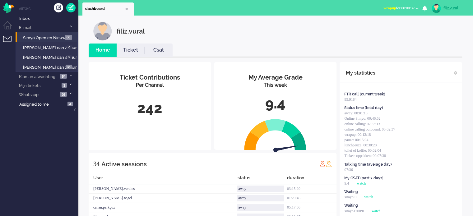
click at [138, 51] on link "Ticket" at bounding box center [131, 50] width 28 height 7
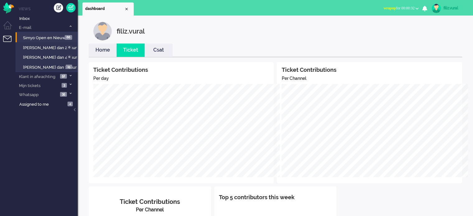
click at [102, 48] on link "Home" at bounding box center [103, 50] width 28 height 7
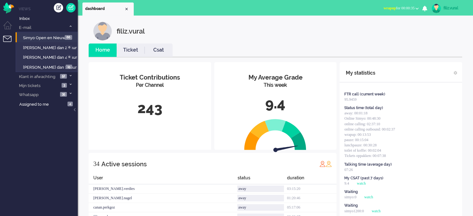
click at [391, 6] on span "wrapup for 00:00:35" at bounding box center [398, 8] width 31 height 4
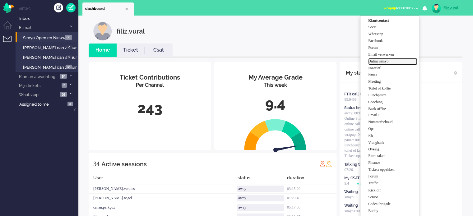
click at [391, 61] on label "Online simyo" at bounding box center [392, 61] width 49 height 5
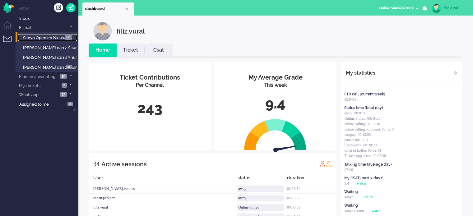
click at [35, 35] on span "Simyo Open en Nieuw" at bounding box center [44, 37] width 43 height 5
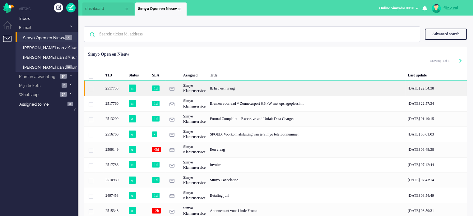
click at [270, 87] on div "Ik heb een vraag" at bounding box center [307, 88] width 198 height 15
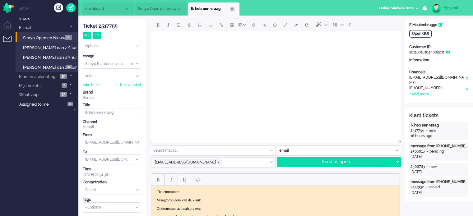
click at [232, 10] on div "Close tab" at bounding box center [232, 9] width 5 height 5
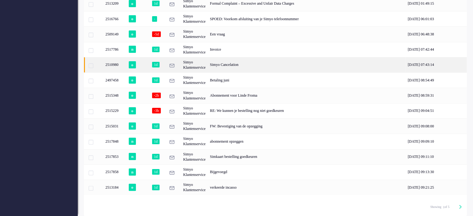
scroll to position [114, 0]
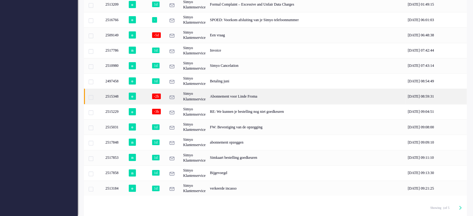
click at [262, 95] on div "Abonnement voor Linde Froma" at bounding box center [307, 96] width 198 height 15
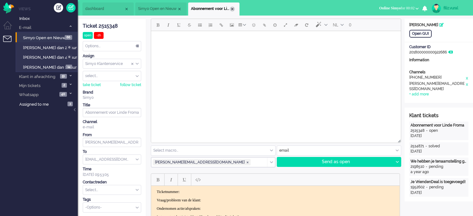
click at [233, 9] on div "Close tab" at bounding box center [232, 9] width 5 height 5
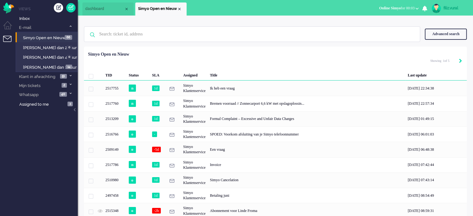
click at [460, 61] on icon "Next" at bounding box center [460, 61] width 3 height 4
type input "2"
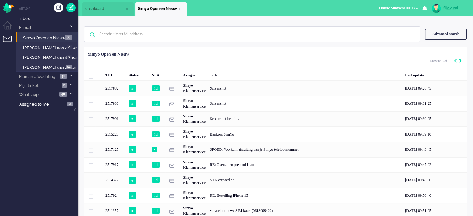
click at [460, 61] on icon "Next" at bounding box center [460, 61] width 3 height 4
type input "3"
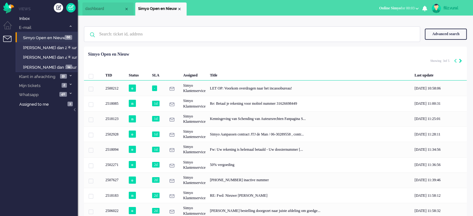
click at [461, 61] on icon "Next" at bounding box center [460, 61] width 3 height 4
type input "4"
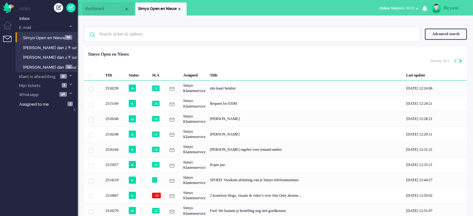
click at [461, 62] on icon "Next" at bounding box center [460, 61] width 3 height 4
type input "5"
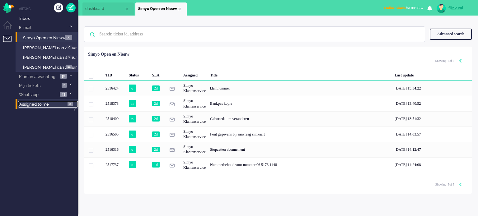
click at [42, 104] on span "Assigned to me" at bounding box center [34, 104] width 30 height 5
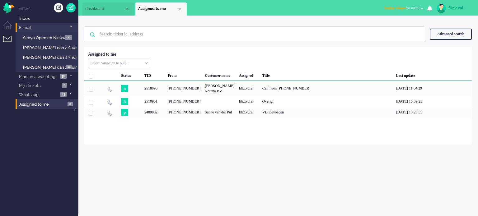
click at [72, 24] on li "E-mail 80" at bounding box center [47, 27] width 62 height 9
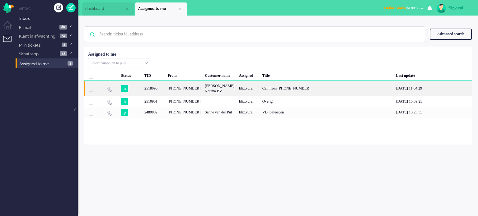
click at [205, 90] on div "[PERSON_NAME] Nouma BV" at bounding box center [219, 88] width 34 height 15
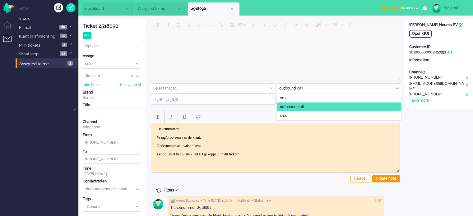
click at [292, 89] on input "text" at bounding box center [339, 89] width 124 height 10
click at [290, 96] on li "email" at bounding box center [339, 98] width 124 height 9
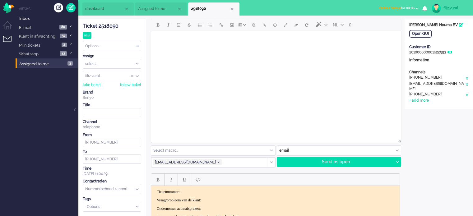
click at [270, 47] on html at bounding box center [276, 39] width 250 height 16
paste body "Rich Text Area. Press ALT-0 for help."
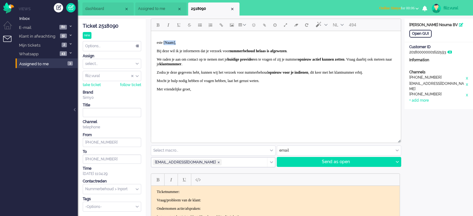
drag, startPoint x: 166, startPoint y: 41, endPoint x: 211, endPoint y: 45, distance: 45.3
click at [211, 45] on p "este [Naam]," at bounding box center [276, 42] width 239 height 5
click at [205, 95] on body "Beste, Bij deze wil ik je informeren dat je verzoek voor nummerbehoud helaas is…" at bounding box center [276, 66] width 245 height 65
click at [399, 161] on div at bounding box center [397, 161] width 8 height 9
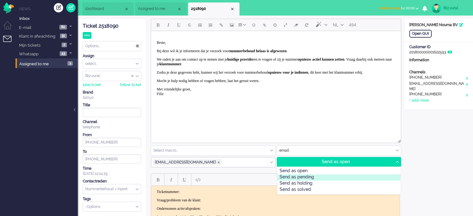
click at [323, 178] on div "Send as pending" at bounding box center [338, 177] width 123 height 6
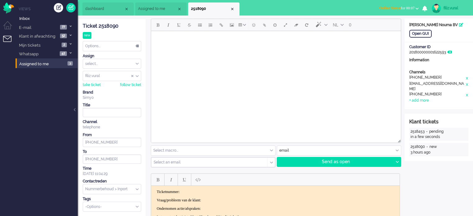
click at [112, 10] on span "dashboard" at bounding box center [104, 8] width 39 height 5
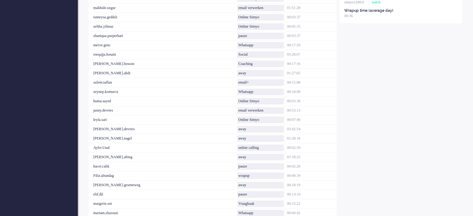
scroll to position [199, 0]
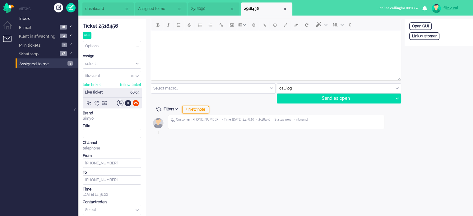
click at [205, 109] on div "+ New note" at bounding box center [195, 109] width 27 height 7
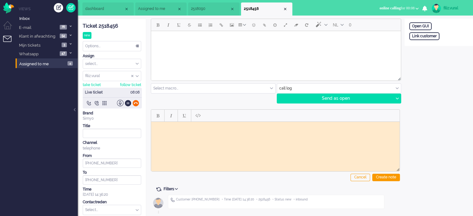
click at [136, 103] on div at bounding box center [135, 103] width 7 height 7
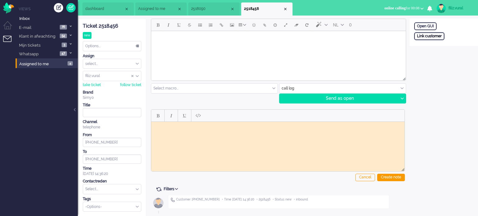
click at [439, 35] on div "Link customer" at bounding box center [429, 36] width 30 height 8
click at [439, 44] on input "text" at bounding box center [443, 44] width 59 height 9
paste input "200610072048239662"
type input "200610072048239662"
click at [442, 55] on div "Search" at bounding box center [446, 55] width 20 height 9
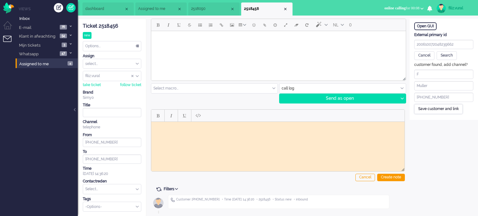
click at [424, 113] on div "Save customer and link" at bounding box center [438, 109] width 49 height 10
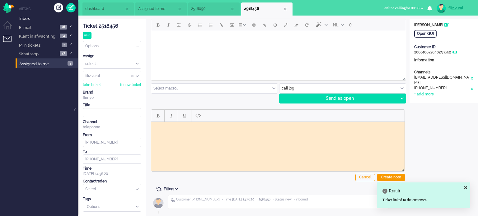
click at [113, 23] on div "Ticket 2518456" at bounding box center [112, 26] width 58 height 7
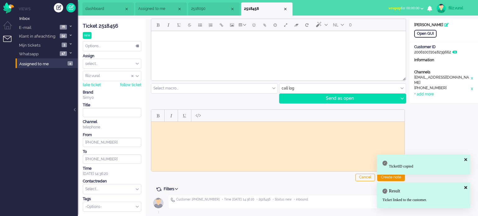
click at [195, 124] on body "Rich Text Area. Press ALT-0 for help." at bounding box center [278, 126] width 248 height 5
paste body "Rich Text Area. Press ALT-0 for help."
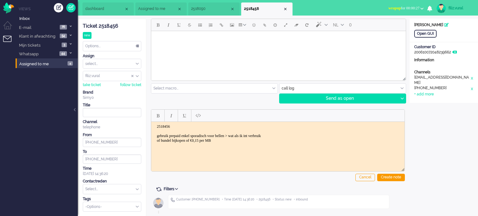
click at [396, 173] on div "Cancel Create note" at bounding box center [278, 144] width 254 height 79
click at [394, 174] on div "Create note" at bounding box center [391, 177] width 28 height 7
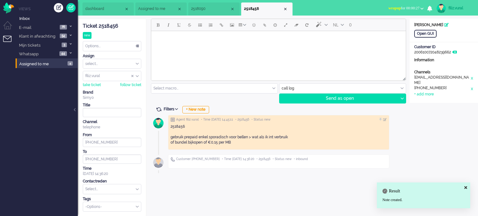
click at [388, 9] on span "wrapup" at bounding box center [394, 8] width 12 height 4
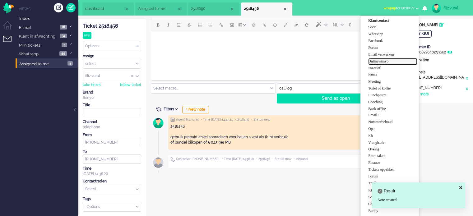
click at [378, 61] on label "Online simyo" at bounding box center [392, 61] width 49 height 5
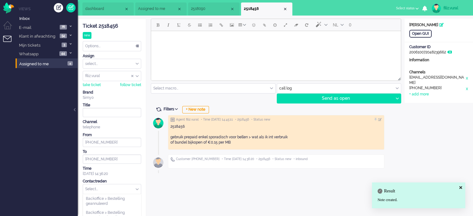
click at [92, 189] on input "text" at bounding box center [112, 189] width 58 height 10
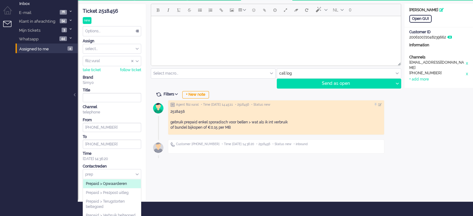
scroll to position [18, 0]
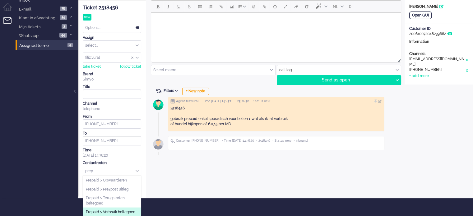
type input "prep"
click at [111, 211] on span "Prepaid > Verbruik beltegoed" at bounding box center [111, 212] width 50 height 5
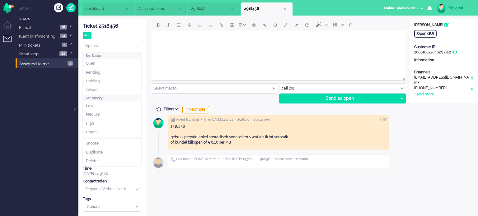
click at [127, 44] on div "Options..." at bounding box center [112, 46] width 58 height 10
click at [97, 88] on span "Solved" at bounding box center [92, 90] width 12 height 5
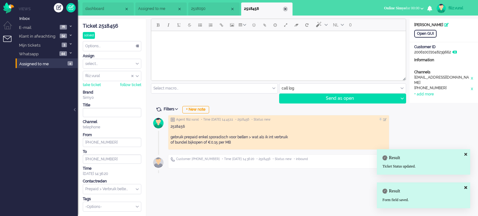
click at [285, 8] on div "Close tab" at bounding box center [285, 9] width 5 height 5
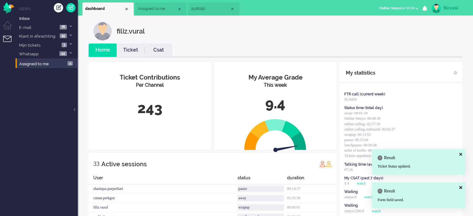
click at [207, 10] on span "2518090" at bounding box center [210, 8] width 39 height 5
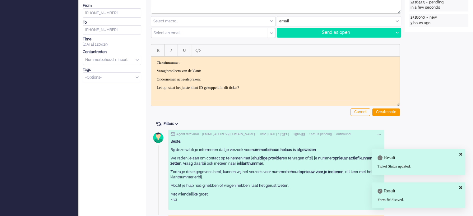
scroll to position [155, 0]
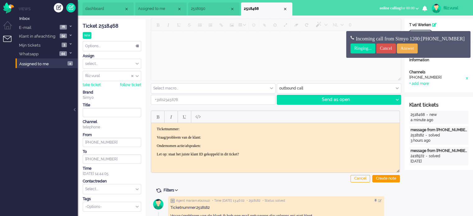
click at [115, 7] on span "dashboard" at bounding box center [104, 8] width 39 height 5
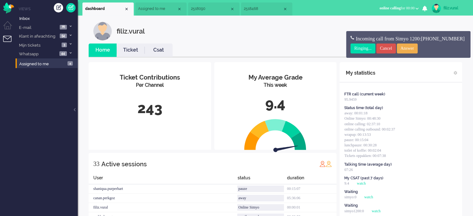
click at [138, 53] on link "Ticket" at bounding box center [131, 50] width 28 height 7
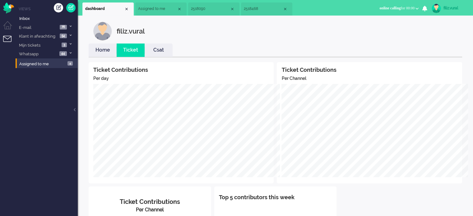
click at [108, 51] on link "Home" at bounding box center [103, 50] width 28 height 7
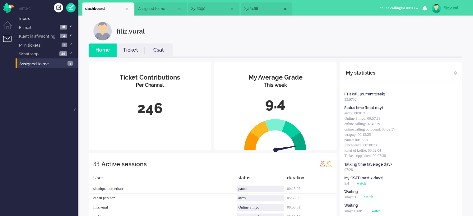
click at [269, 11] on span "2518468" at bounding box center [263, 8] width 39 height 5
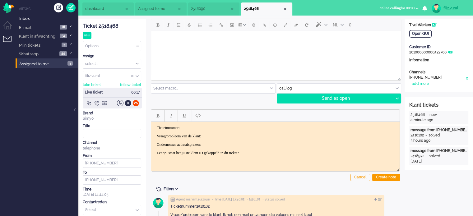
click at [211, 11] on span "2518090" at bounding box center [210, 8] width 39 height 5
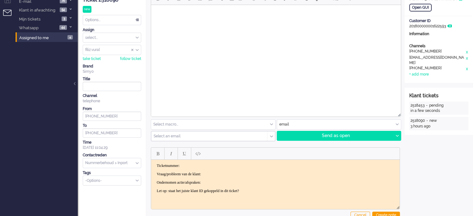
scroll to position [93, 0]
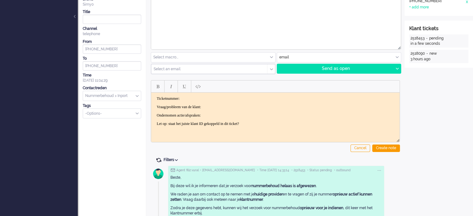
click at [158, 158] on span at bounding box center [159, 160] width 6 height 6
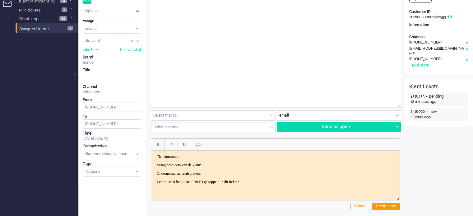
scroll to position [0, 0]
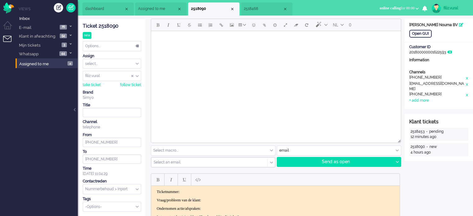
click at [255, 12] on li "2518468" at bounding box center [266, 8] width 51 height 13
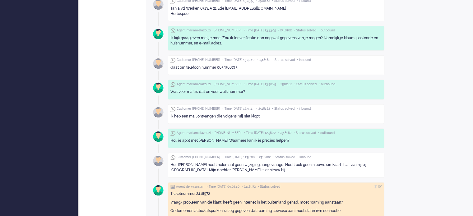
scroll to position [814, 0]
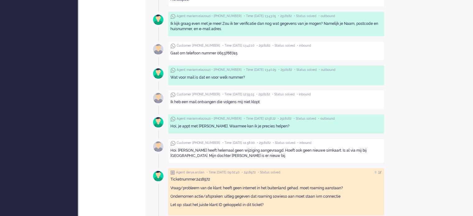
click at [231, 51] on div "Gaat om telefoon nummer 0653788745" at bounding box center [275, 53] width 211 height 5
copy div "0653788745"
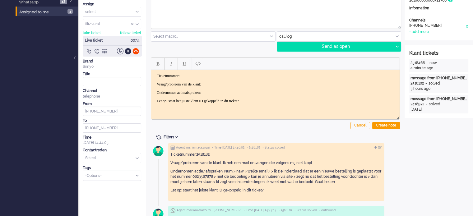
scroll to position [0, 0]
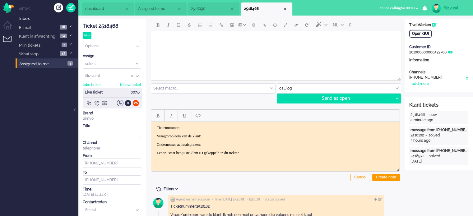
click at [423, 32] on div "Open GUI" at bounding box center [420, 34] width 22 height 8
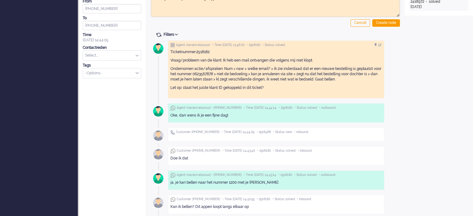
scroll to position [155, 0]
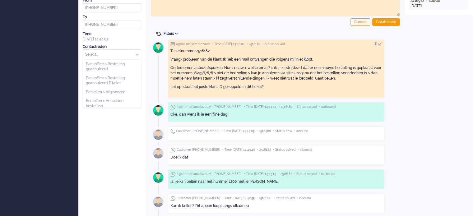
click at [100, 53] on input "text" at bounding box center [112, 55] width 58 height 10
type input "inport"
click at [104, 61] on li "Nummerbehoud > Inport" at bounding box center [112, 64] width 58 height 9
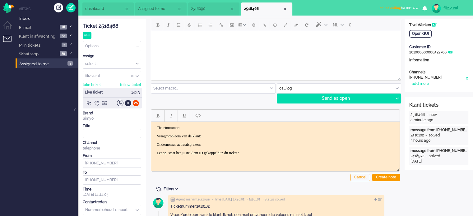
click at [116, 26] on div "Ticket 2518468" at bounding box center [112, 26] width 58 height 7
click at [218, 123] on html "Ticketnummer: Vraag/probleem van de klant: Ondernomen actie/afspraken: Let op: …" at bounding box center [275, 140] width 248 height 37
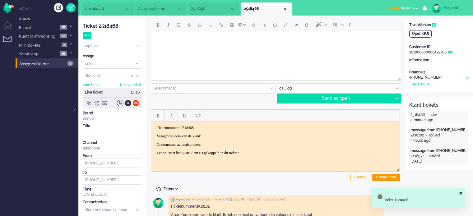
drag, startPoint x: 155, startPoint y: 137, endPoint x: 269, endPoint y: 156, distance: 115.8
click at [269, 156] on html "Ticketnummer: 2518468 Vraag/probleem van de klant: Ondernomen actie/afspraken: …" at bounding box center [275, 140] width 248 height 37
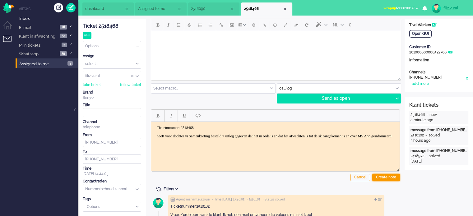
click at [379, 177] on div "Create note" at bounding box center [386, 177] width 28 height 7
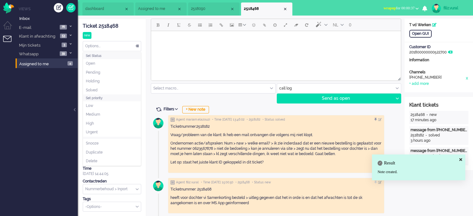
click at [111, 50] on div "Options..." at bounding box center [112, 46] width 58 height 10
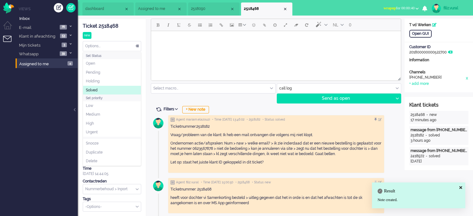
click at [102, 89] on li "Solved" at bounding box center [112, 90] width 58 height 9
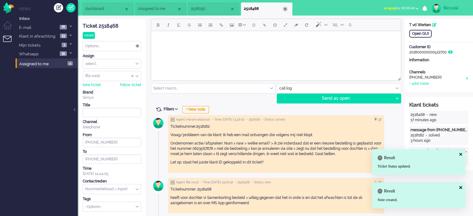
click at [285, 9] on div "Close tab" at bounding box center [285, 9] width 5 height 5
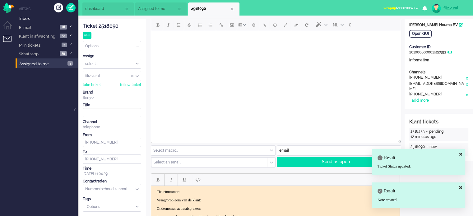
click at [98, 12] on span "dashboard" at bounding box center [104, 8] width 39 height 5
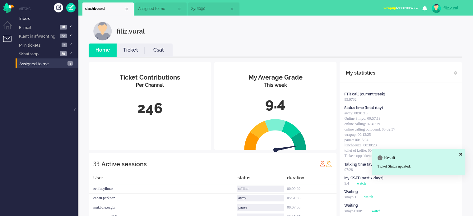
click at [128, 52] on link "Ticket" at bounding box center [131, 50] width 28 height 7
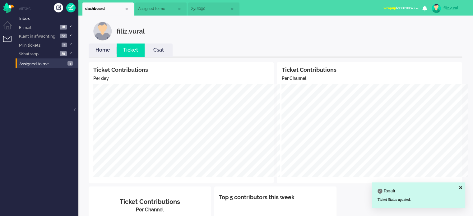
click at [104, 49] on link "Home" at bounding box center [103, 50] width 28 height 7
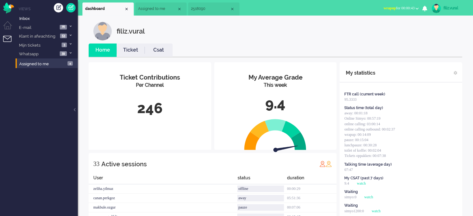
click at [412, 7] on span "wrapup for 00:00:43" at bounding box center [398, 8] width 31 height 4
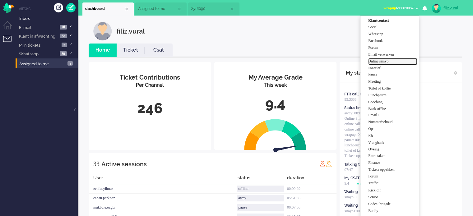
click at [381, 61] on label "Online simyo" at bounding box center [392, 61] width 49 height 5
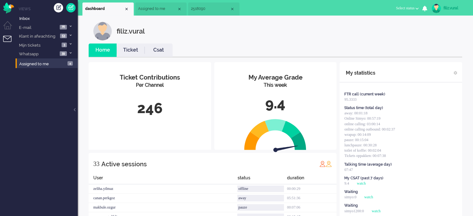
click at [197, 11] on span "2518090" at bounding box center [210, 8] width 39 height 5
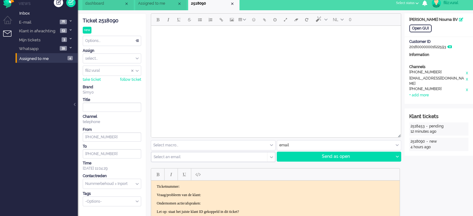
scroll to position [93, 0]
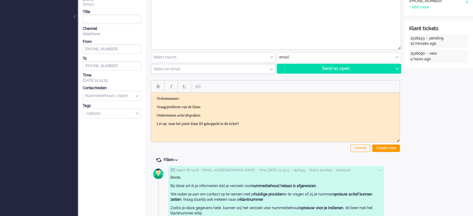
click at [156, 160] on span at bounding box center [159, 160] width 6 height 6
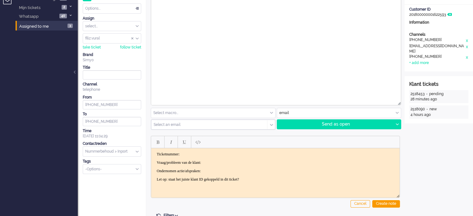
scroll to position [0, 0]
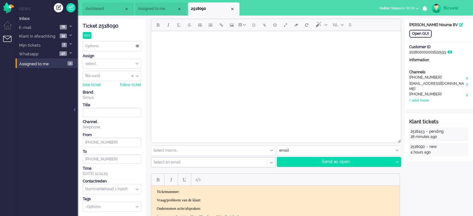
click at [333, 145] on div "NL 0 Select macro... BO > Abonnement > Overleden BO > Abonnement > Overleden Pr…" at bounding box center [275, 93] width 249 height 149
click at [332, 150] on input "text" at bounding box center [339, 151] width 124 height 10
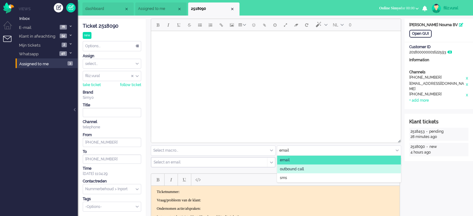
click at [317, 168] on li "outbound call" at bounding box center [339, 169] width 124 height 9
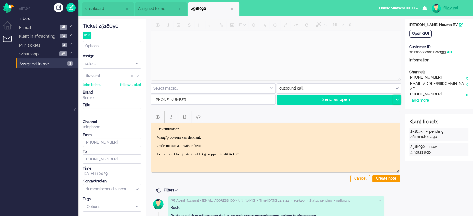
click at [395, 100] on div at bounding box center [397, 99] width 8 height 9
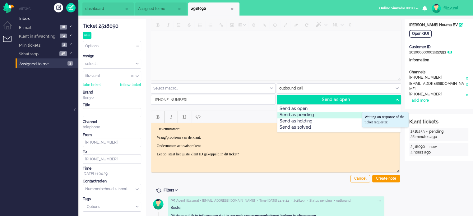
click at [340, 116] on div "Send as pending" at bounding box center [338, 115] width 123 height 6
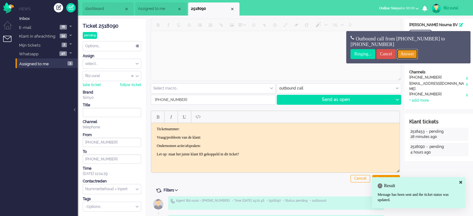
click at [408, 56] on input "Answer" at bounding box center [407, 54] width 21 height 10
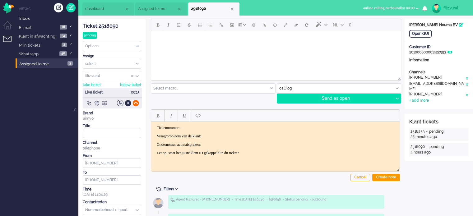
click at [135, 103] on div at bounding box center [135, 103] width 7 height 7
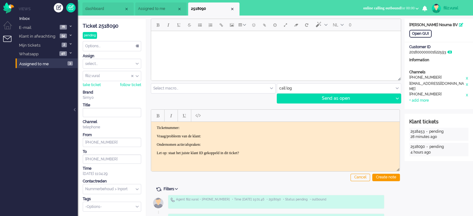
click at [283, 89] on input "text" at bounding box center [339, 89] width 124 height 10
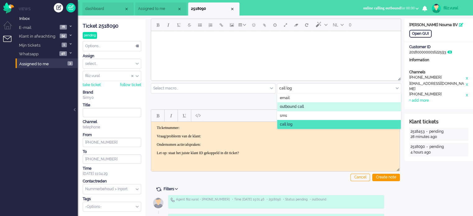
click at [298, 105] on span "outbound call" at bounding box center [292, 106] width 24 height 5
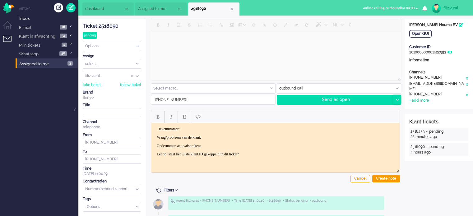
click at [396, 99] on icon at bounding box center [397, 100] width 3 height 2
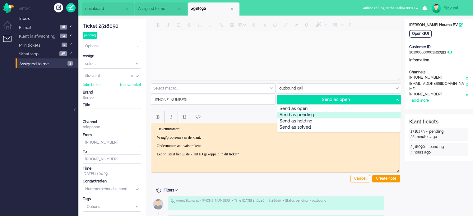
click at [340, 117] on div "Send as pending" at bounding box center [338, 115] width 123 height 6
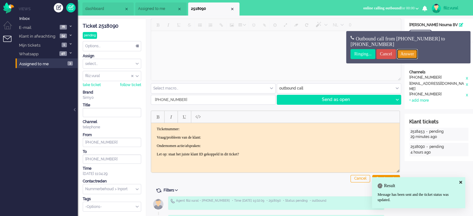
click at [415, 57] on input "Answer" at bounding box center [407, 54] width 21 height 10
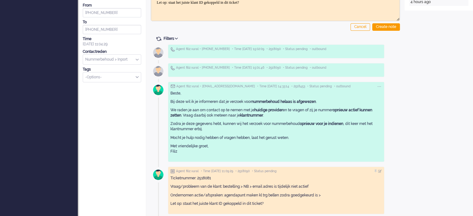
scroll to position [171, 0]
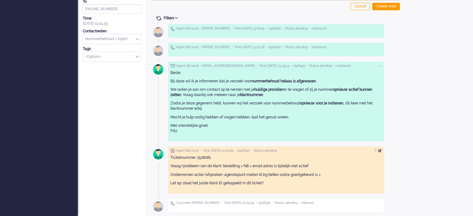
click at [382, 150] on div at bounding box center [380, 151] width 4 height 4
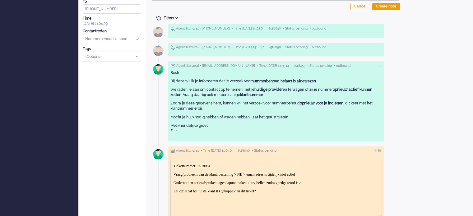
scroll to position [0, 0]
click at [336, 181] on p "Ondernomen actie/afspraken: agendapunt maken kl trg bellen zodra goedgekeurd is…" at bounding box center [276, 183] width 205 height 5
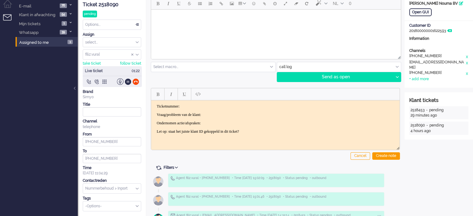
scroll to position [16, 0]
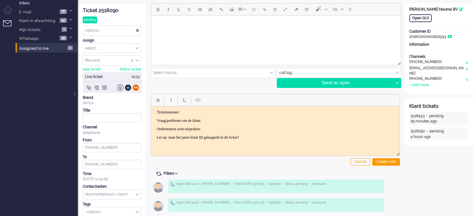
click at [134, 86] on div at bounding box center [135, 87] width 7 height 7
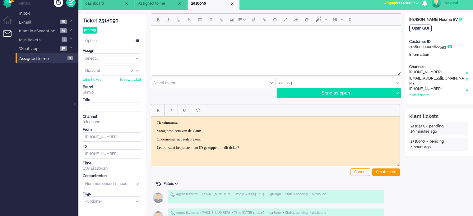
scroll to position [0, 0]
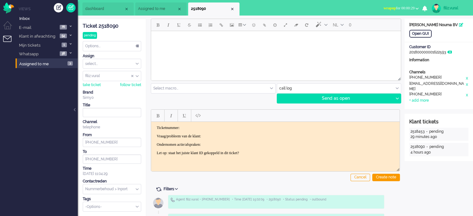
click at [100, 11] on span "dashboard" at bounding box center [104, 8] width 39 height 5
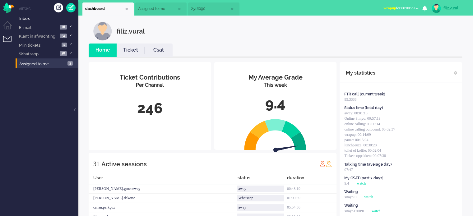
click at [141, 48] on link "Ticket" at bounding box center [131, 50] width 28 height 7
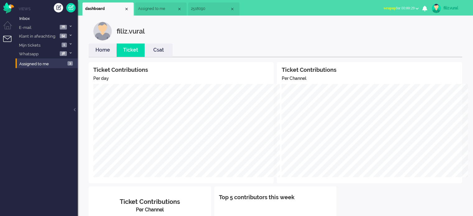
click at [102, 51] on link "Home" at bounding box center [103, 50] width 28 height 7
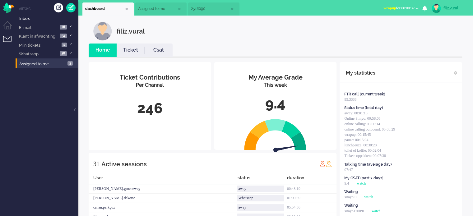
click at [397, 6] on span "wrapup for 00:00:32" at bounding box center [398, 8] width 31 height 4
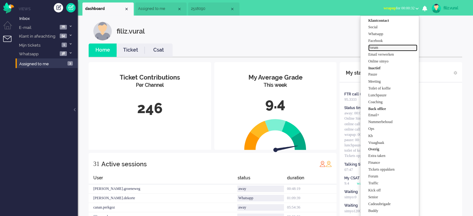
click at [385, 49] on label "Forum" at bounding box center [392, 47] width 49 height 5
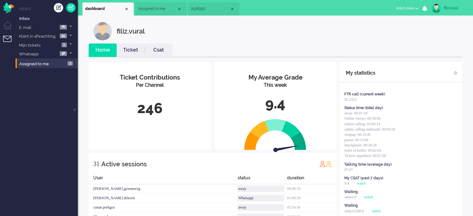
click at [211, 14] on li "2518090" at bounding box center [213, 8] width 51 height 13
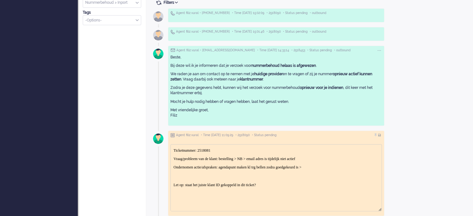
scroll to position [209, 0]
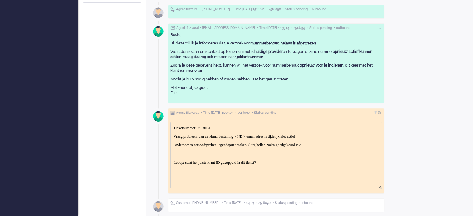
click at [293, 151] on p "Ondernomen actie/afspraken: agendapunt maken kl trg bellen zodra goedgekeurd is…" at bounding box center [276, 150] width 205 height 14
click at [346, 144] on p "Ondernomen actie/afspraken: agendapunt maken kl trg bellen zodra goedgekeurd is…" at bounding box center [276, 150] width 205 height 14
click at [382, 111] on div at bounding box center [380, 113] width 4 height 4
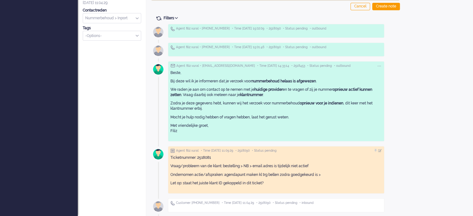
scroll to position [182, 0]
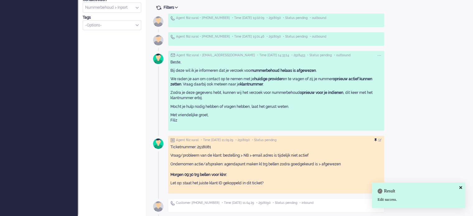
click at [378, 138] on div at bounding box center [376, 140] width 4 height 4
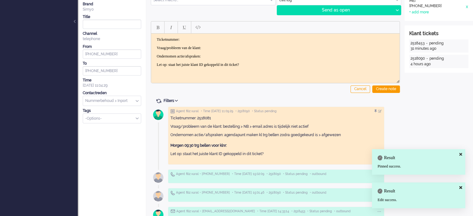
scroll to position [0, 0]
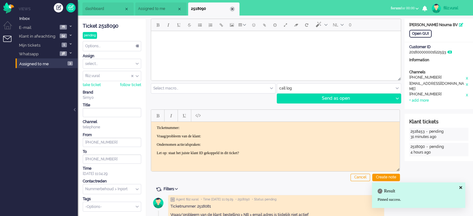
click at [231, 10] on div "Close tab" at bounding box center [232, 9] width 5 height 5
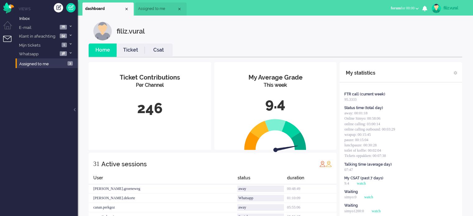
click at [157, 11] on span "Assigned to me" at bounding box center [157, 8] width 39 height 5
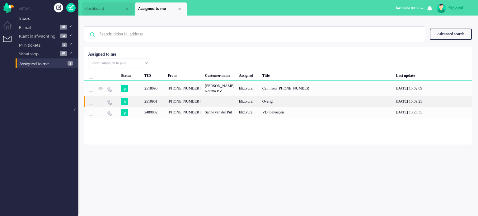
click at [162, 105] on div "2510901" at bounding box center [153, 101] width 23 height 11
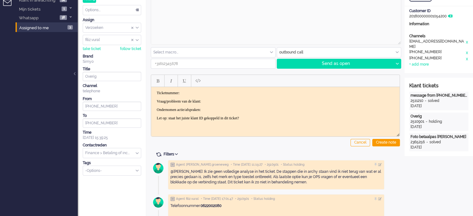
scroll to position [93, 0]
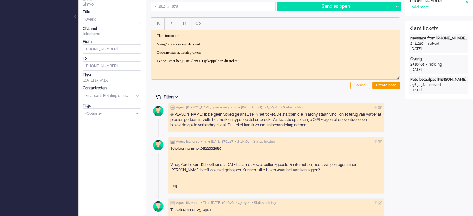
click at [159, 95] on span at bounding box center [159, 98] width 6 height 6
type input "[PHONE_NUMBER]"
click at [159, 95] on span at bounding box center [159, 98] width 6 height 6
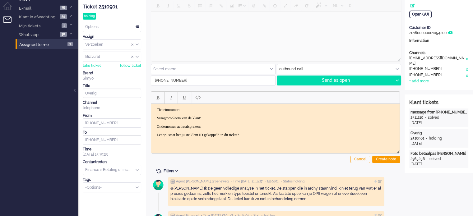
scroll to position [0, 0]
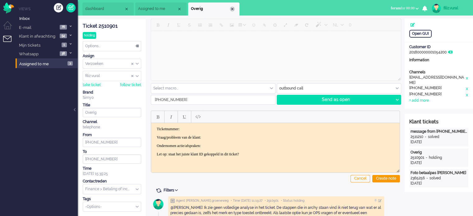
click at [231, 10] on div "Close tab" at bounding box center [232, 9] width 5 height 5
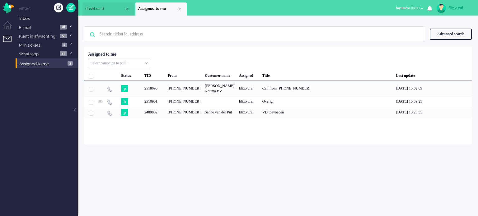
click at [99, 15] on li "dashboard" at bounding box center [107, 8] width 51 height 13
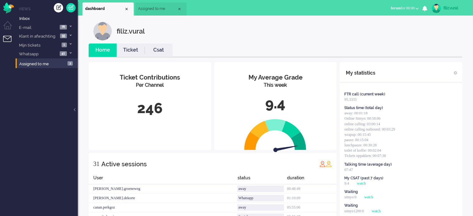
click at [164, 45] on li "Csat" at bounding box center [159, 50] width 28 height 13
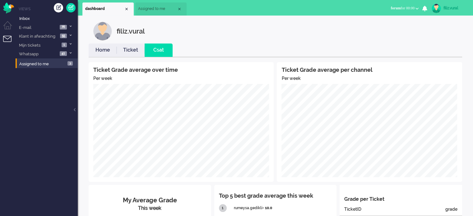
click at [103, 51] on link "Home" at bounding box center [103, 50] width 28 height 7
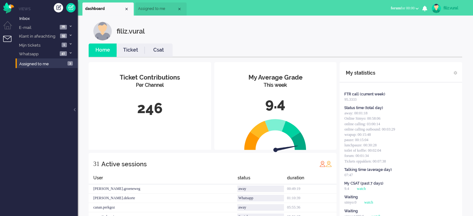
click at [165, 52] on link "Csat" at bounding box center [159, 50] width 28 height 7
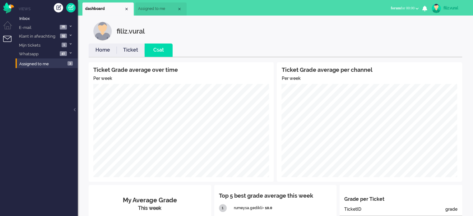
click at [109, 53] on link "Home" at bounding box center [103, 50] width 28 height 7
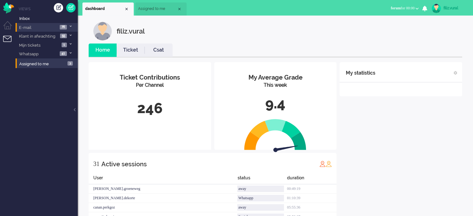
click at [69, 26] on span at bounding box center [70, 26] width 5 height 3
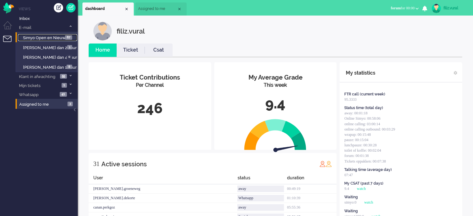
click at [59, 35] on span "Simyo Open en Nieuw" at bounding box center [44, 37] width 43 height 5
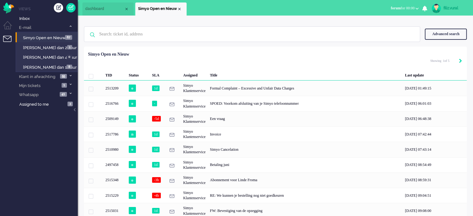
click at [460, 60] on icon "Next" at bounding box center [460, 61] width 3 height 4
type input "2"
click at [460, 60] on icon "Next" at bounding box center [460, 61] width 3 height 4
type input "3"
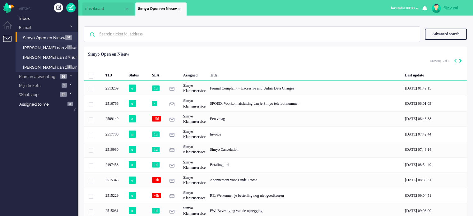
type input "3"
click at [460, 60] on icon "Next" at bounding box center [460, 61] width 3 height 4
type input "4"
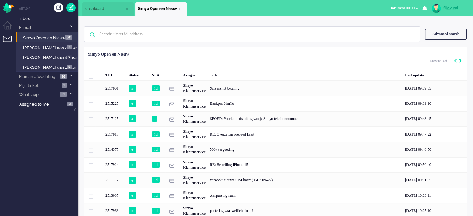
click at [460, 60] on icon "Next" at bounding box center [460, 61] width 3 height 4
type input "5"
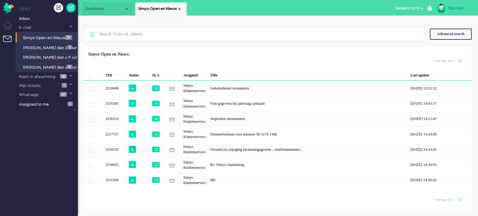
click at [404, 5] on button "forum for 00:00" at bounding box center [409, 8] width 35 height 9
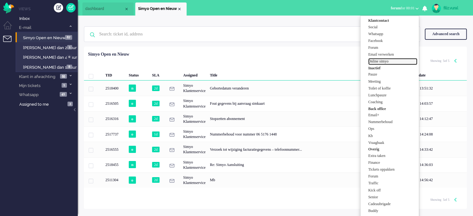
click at [400, 63] on label "Online simyo" at bounding box center [392, 61] width 49 height 5
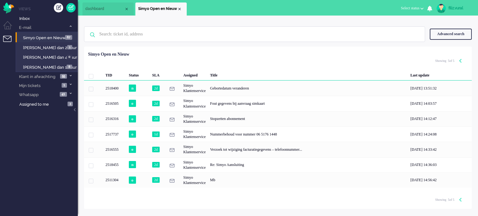
click at [111, 10] on span "dashboard" at bounding box center [104, 8] width 39 height 5
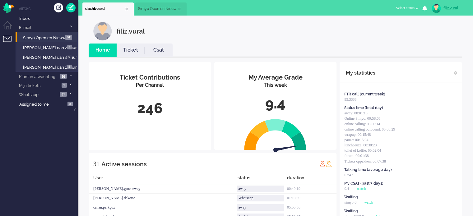
click at [147, 51] on link "Csat" at bounding box center [159, 50] width 28 height 7
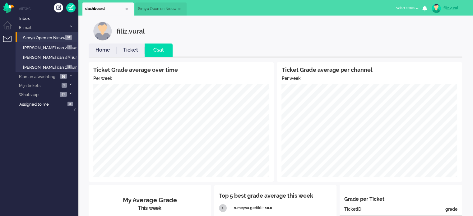
click at [104, 52] on link "Home" at bounding box center [103, 50] width 28 height 7
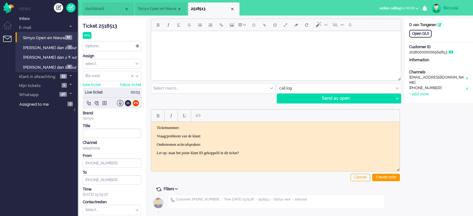
click at [100, 11] on span "dashboard" at bounding box center [104, 8] width 39 height 5
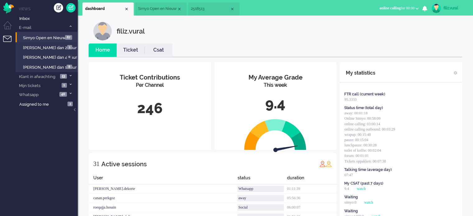
click at [207, 12] on li "2518513" at bounding box center [213, 8] width 51 height 13
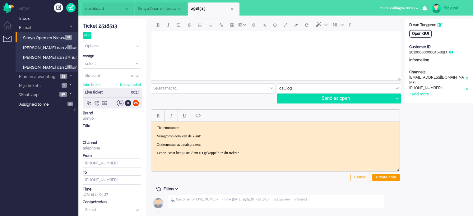
click at [424, 33] on div "Open GUI" at bounding box center [420, 34] width 22 height 8
click at [423, 92] on div "+ add more" at bounding box center [419, 94] width 20 height 5
click at [424, 93] on input at bounding box center [438, 96] width 59 height 9
paste input "[EMAIL_ADDRESS][DOMAIN_NAME]"
type input "[EMAIL_ADDRESS][DOMAIN_NAME]"
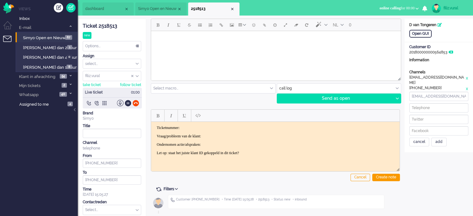
type input "[EMAIL_ADDRESS][DOMAIN_NAME]"
click at [433, 138] on div "add" at bounding box center [438, 142] width 15 height 9
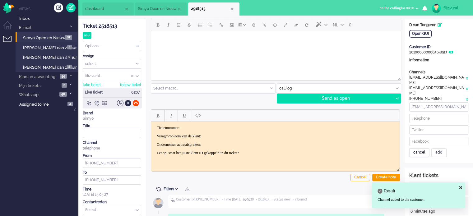
click at [424, 148] on div "cancel" at bounding box center [419, 152] width 20 height 9
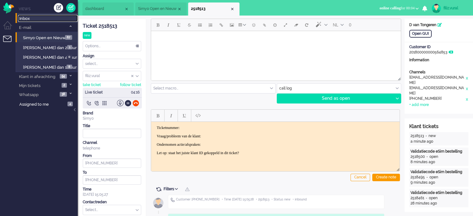
click at [40, 21] on link "Inbox" at bounding box center [48, 18] width 60 height 7
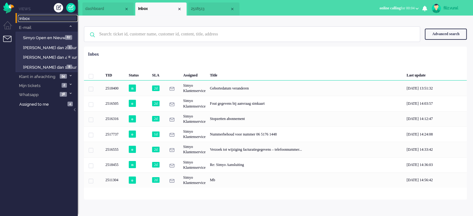
type input "1"
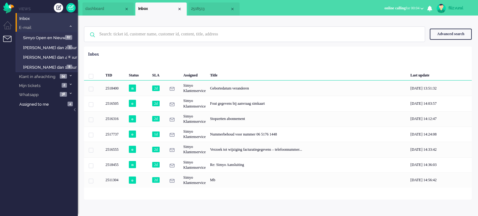
click at [39, 26] on li "E-mail 76" at bounding box center [47, 27] width 62 height 9
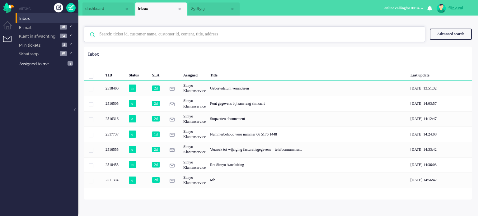
click at [197, 32] on input "text" at bounding box center [256, 34] width 322 height 15
paste input "2518489"
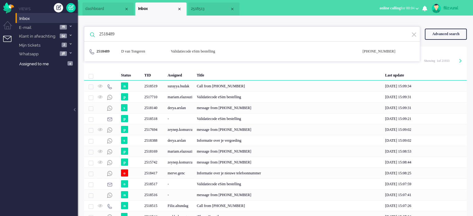
type input "2518489"
click at [184, 54] on div "2518489 D van Tongeren Validatiecode eSim bestelling [PHONE_NUMBER]" at bounding box center [252, 51] width 336 height 11
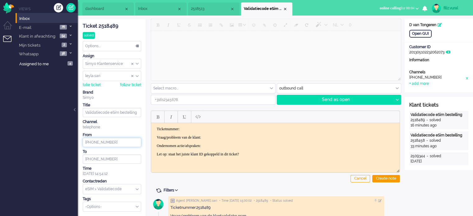
drag, startPoint x: 117, startPoint y: 143, endPoint x: 66, endPoint y: 143, distance: 51.3
click at [66, 143] on div "Home Dashboard Notifications Following Knowledge Base release_2.1.0 Views Inbox…" at bounding box center [236, 108] width 473 height 216
click at [202, 16] on div "dashboard Inbox 2518513 Validatiecode eSim bestelling" at bounding box center [275, 200] width 395 height 401
click at [215, 8] on span "2518513" at bounding box center [210, 8] width 39 height 5
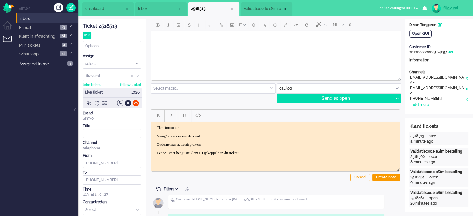
click at [168, 8] on span "Inbox" at bounding box center [157, 8] width 39 height 5
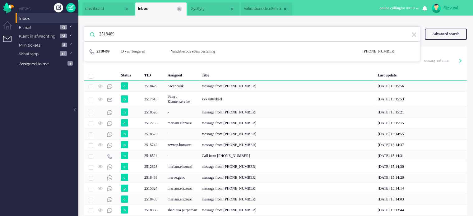
click at [178, 9] on div "Close tab" at bounding box center [179, 9] width 5 height 5
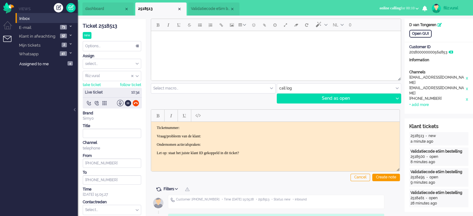
click at [213, 5] on li "Validatiecode eSim bestelling" at bounding box center [213, 8] width 51 height 13
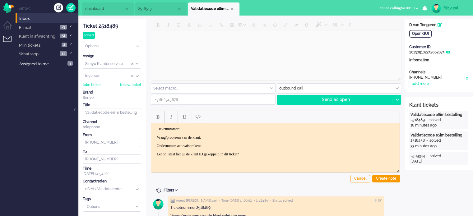
click at [148, 11] on span "2518513" at bounding box center [157, 8] width 39 height 5
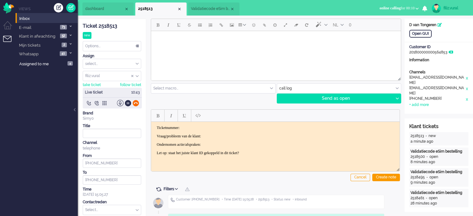
click at [136, 102] on div at bounding box center [135, 103] width 7 height 7
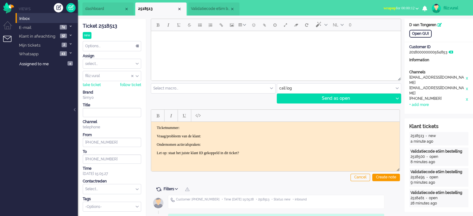
click at [205, 11] on span "Validatiecode eSim bestelling" at bounding box center [210, 8] width 39 height 5
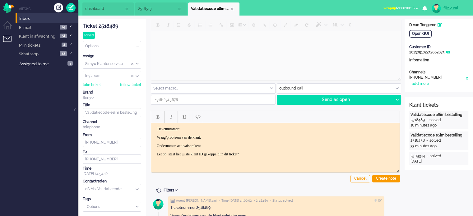
click at [143, 13] on li "2518513" at bounding box center [160, 8] width 51 height 13
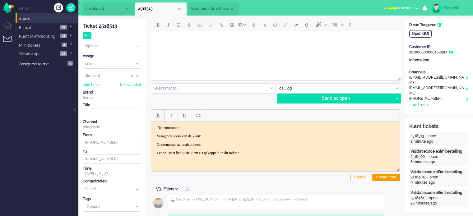
click at [109, 28] on div "Ticket 2518513" at bounding box center [112, 26] width 58 height 7
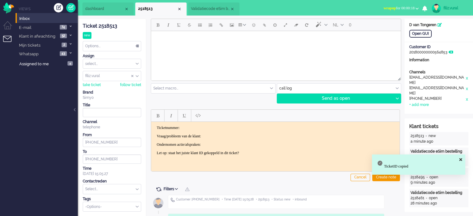
click at [210, 128] on p "Ticketnummer:" at bounding box center [275, 127] width 237 height 5
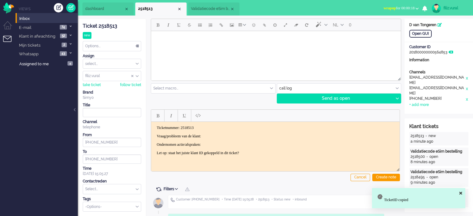
drag, startPoint x: 155, startPoint y: 136, endPoint x: 302, endPoint y: 156, distance: 148.5
click at [299, 159] on html "Ticketnummer: 2518513 Vraag/probleem van de klant: Ondernomen actie/afspraken: …" at bounding box center [275, 140] width 248 height 37
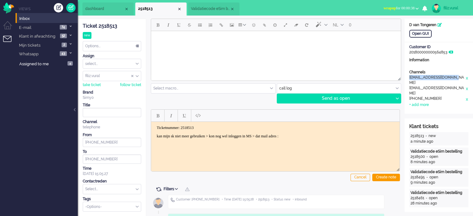
drag, startPoint x: 456, startPoint y: 77, endPoint x: 407, endPoint y: 79, distance: 48.3
click at [406, 78] on div "Channels e-mail [EMAIL_ADDRESS][DOMAIN_NAME] x e-mail [EMAIL_ADDRESS][DOMAIN_NA…" at bounding box center [439, 89] width 68 height 38
copy div "[EMAIL_ADDRESS][DOMAIN_NAME]"
click at [338, 136] on p "kan mijn sk niet meer gebruiken > kon nog wel inloggen in MS > dat mail adres :" at bounding box center [275, 136] width 237 height 5
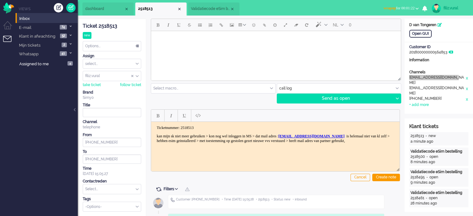
drag, startPoint x: 226, startPoint y: 142, endPoint x: 219, endPoint y: 140, distance: 8.1
click at [397, 7] on span "wrapup for 00:01:25" at bounding box center [398, 8] width 31 height 4
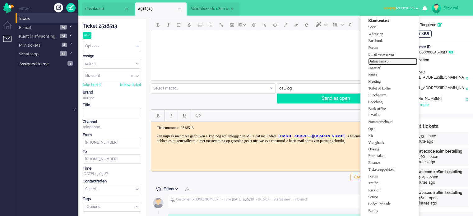
click at [385, 62] on label "Online simyo" at bounding box center [392, 61] width 49 height 5
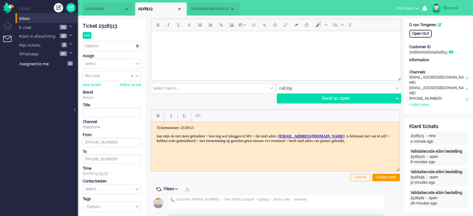
click at [206, 147] on html "Ticketnummer: 2518513 kan mijn sk niet meer gebruiken > kon nog wel inloggen in…" at bounding box center [275, 134] width 248 height 25
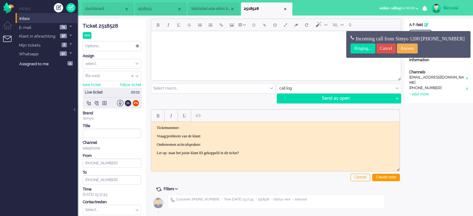
click at [205, 8] on span "Validatiecode eSim bestelling" at bounding box center [210, 8] width 39 height 5
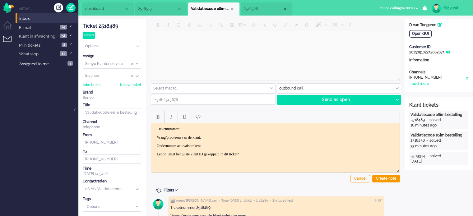
drag, startPoint x: 150, startPoint y: 12, endPoint x: 158, endPoint y: 25, distance: 15.1
click at [150, 12] on li "2518513" at bounding box center [160, 8] width 51 height 13
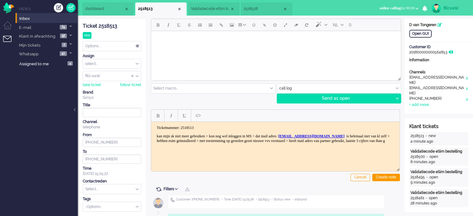
click at [254, 142] on p "kan mijn sk niet meer gebruiken > kon nog wel inloggen in MS > dat mail adres :…" at bounding box center [275, 138] width 237 height 9
click at [259, 7] on span "2518528" at bounding box center [263, 8] width 39 height 5
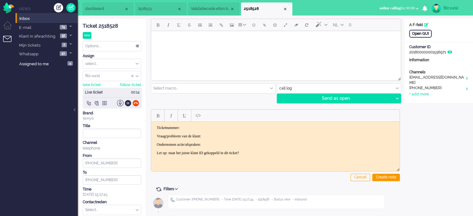
click at [420, 35] on div "Open GUI" at bounding box center [420, 34] width 22 height 8
click at [113, 25] on div "Ticket 2518528" at bounding box center [112, 26] width 58 height 7
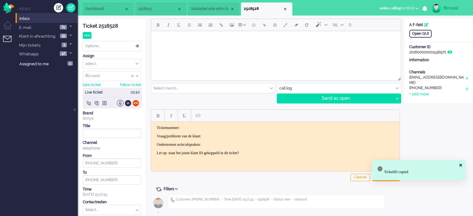
click at [227, 124] on html "Ticketnummer: Vraag/probleem van de klant: Ondernomen actie/afspraken: Let op: …" at bounding box center [275, 140] width 248 height 37
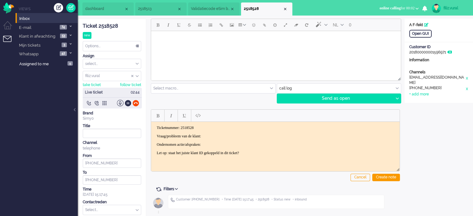
click at [226, 133] on body "Ticketnummer: 2518528 Vraag/probleem van de klant: Ondernomen actie/afspraken: …" at bounding box center [276, 140] width 244 height 30
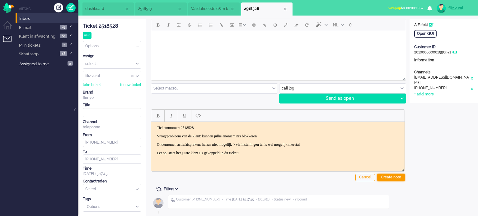
click at [393, 177] on div "Create note" at bounding box center [391, 177] width 28 height 7
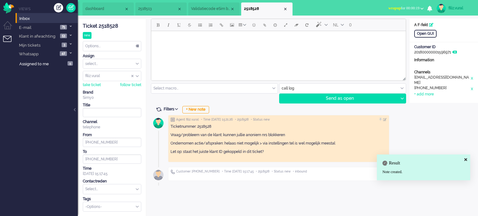
click at [105, 183] on div "Contactreden" at bounding box center [112, 181] width 58 height 5
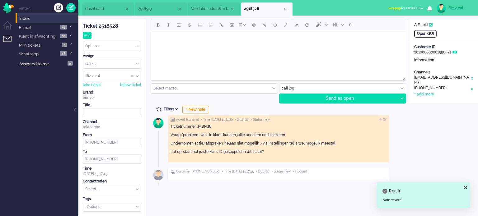
click at [105, 189] on input "text" at bounding box center [112, 189] width 58 height 10
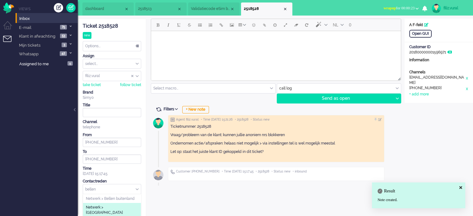
type input "bellen"
click at [111, 205] on span "Netwerk > [GEOGRAPHIC_DATA]" at bounding box center [112, 210] width 52 height 10
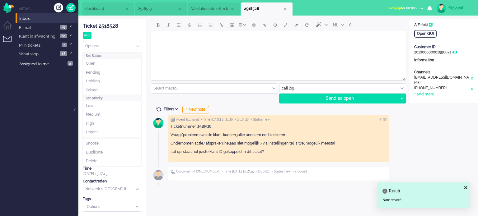
click at [121, 43] on div "Options..." at bounding box center [112, 46] width 58 height 10
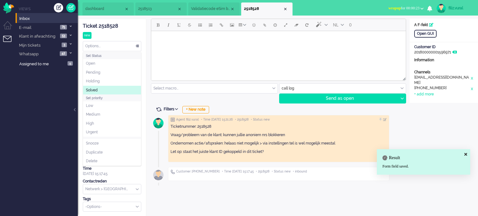
click at [111, 89] on li "Solved" at bounding box center [112, 90] width 58 height 9
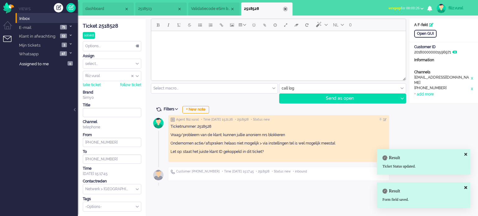
click at [284, 10] on div "Close tab" at bounding box center [285, 9] width 5 height 5
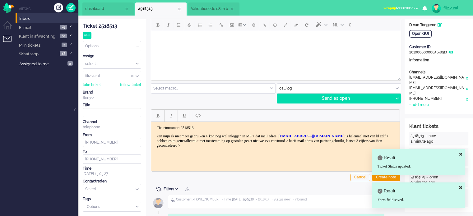
click at [281, 145] on p "kan mijn sk niet meer gebruiken > kon nog wel inloggen in [GEOGRAPHIC_DATA] > d…" at bounding box center [275, 141] width 237 height 14
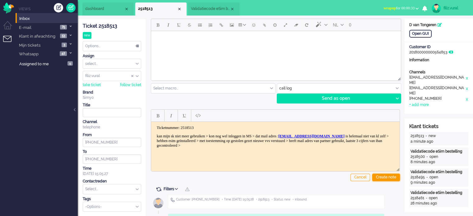
click at [393, 179] on div "Create note" at bounding box center [386, 177] width 28 height 7
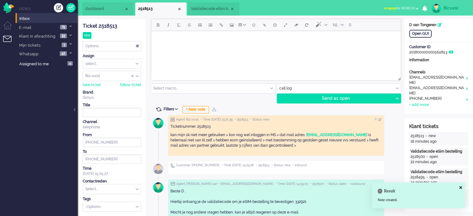
click at [397, 7] on span "wrapup for 00:00:33" at bounding box center [398, 8] width 31 height 4
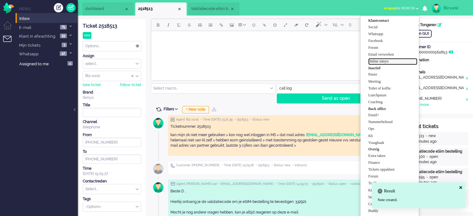
click at [389, 61] on label "Online simyo" at bounding box center [392, 61] width 49 height 5
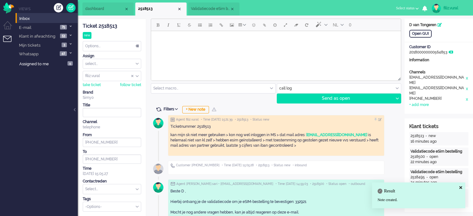
click at [203, 9] on span "Validatiecode eSim bestelling" at bounding box center [210, 8] width 39 height 5
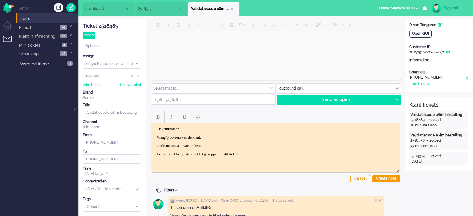
click at [154, 8] on span "2518513" at bounding box center [157, 8] width 39 height 5
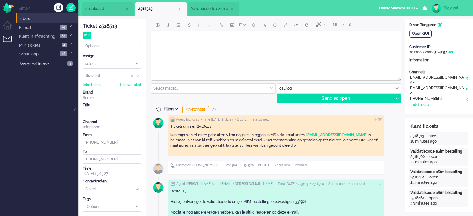
drag, startPoint x: 284, startPoint y: 146, endPoint x: 165, endPoint y: 126, distance: 120.3
copy div "Ticketnummer: 2518513 kan mijn sk niet meer gebruiken > kon nog wel inloggen in…"
click at [213, 10] on span "Validatiecode eSim bestelling" at bounding box center [210, 8] width 39 height 5
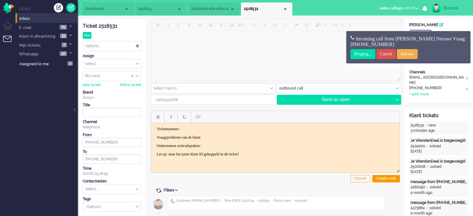
click at [270, 152] on p "Let op: staat het juiste klant ID gekoppeld in dit ticket?" at bounding box center [275, 154] width 237 height 5
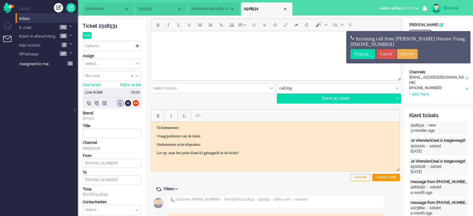
click at [209, 7] on span "Validatiecode eSim bestelling" at bounding box center [210, 8] width 39 height 5
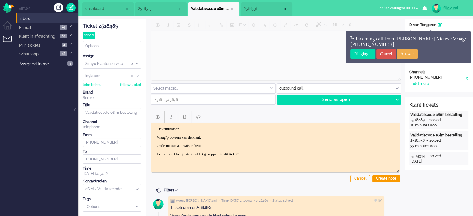
click at [253, 143] on p "Ondernomen actie/afspraken:" at bounding box center [275, 145] width 237 height 5
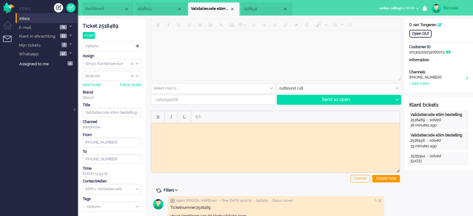
type input "[PHONE_NUMBER]"
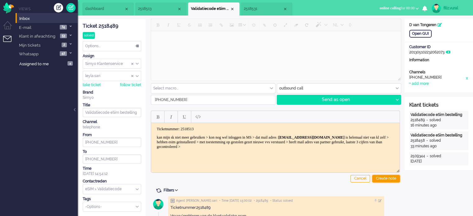
click at [383, 178] on div "Create note" at bounding box center [386, 178] width 28 height 7
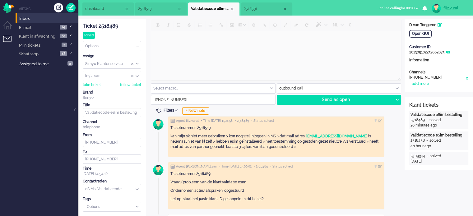
click at [251, 8] on span "2518531" at bounding box center [263, 8] width 39 height 5
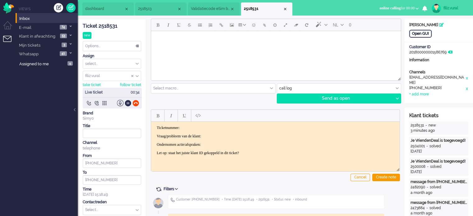
click at [424, 31] on div "Open GUI" at bounding box center [420, 34] width 22 height 8
click at [109, 14] on li "dashboard" at bounding box center [107, 8] width 51 height 13
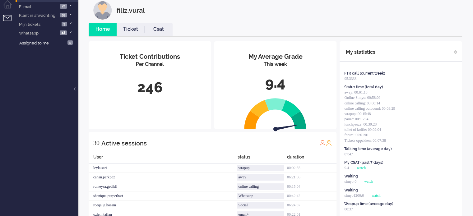
scroll to position [31, 0]
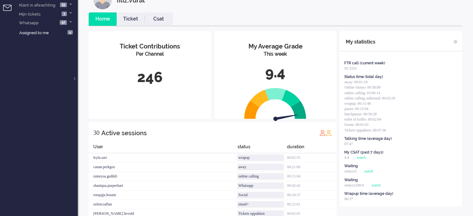
click at [162, 20] on link "Csat" at bounding box center [159, 19] width 28 height 7
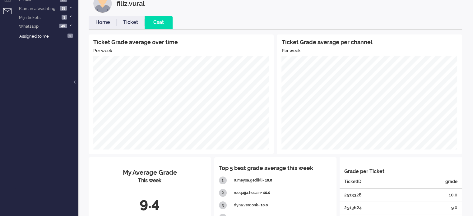
scroll to position [0, 0]
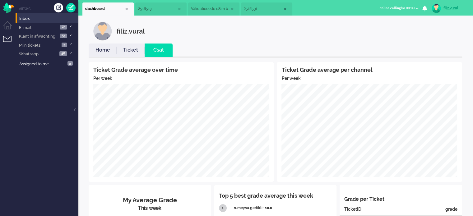
click at [259, 8] on span "2518531" at bounding box center [263, 8] width 39 height 5
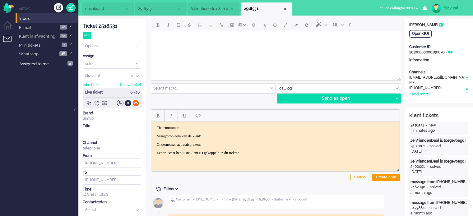
click at [134, 102] on div at bounding box center [135, 103] width 7 height 7
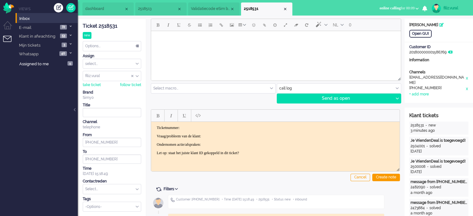
click at [200, 10] on span "Validatiecode eSim bestelling" at bounding box center [210, 8] width 39 height 5
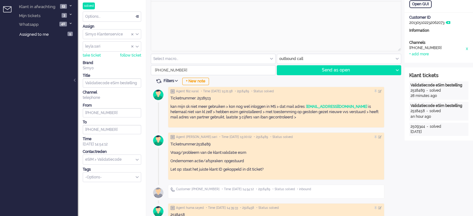
scroll to position [62, 0]
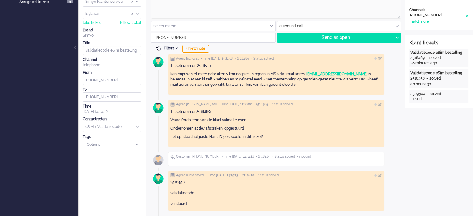
click at [158, 48] on span at bounding box center [159, 49] width 6 height 6
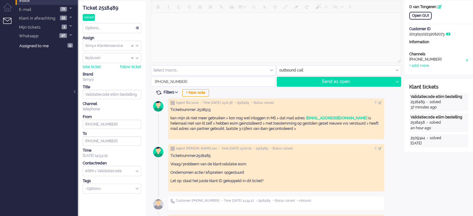
scroll to position [0, 0]
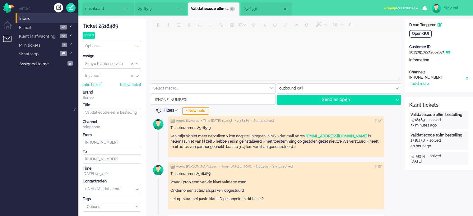
click at [231, 10] on div "Close tab" at bounding box center [232, 9] width 5 height 5
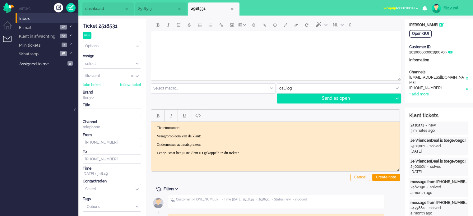
click at [162, 10] on span "2518513" at bounding box center [157, 8] width 39 height 5
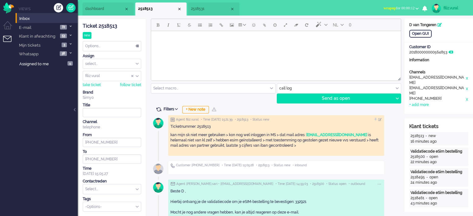
click at [159, 105] on div "NL 0 Select macro... BO > Abonnement > Overleden BO > Abonnement > Overleden Pr…" at bounding box center [275, 196] width 258 height 354
click at [159, 107] on span at bounding box center [159, 110] width 6 height 6
click at [109, 7] on span "dashboard" at bounding box center [104, 8] width 39 height 5
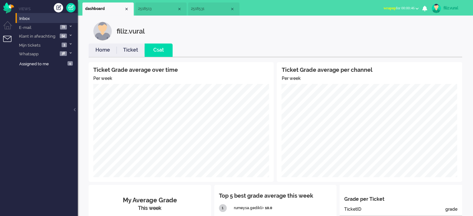
click at [98, 47] on link "Home" at bounding box center [103, 50] width 28 height 7
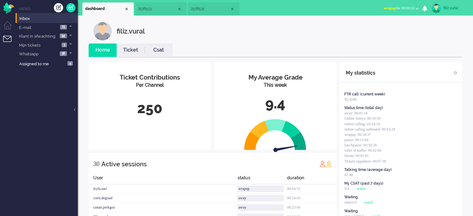
click at [393, 7] on span "wrapup for 00:00:52" at bounding box center [398, 8] width 31 height 4
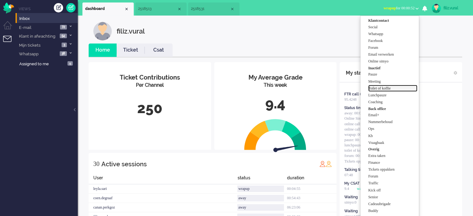
click at [379, 86] on label "Toilet of koffie" at bounding box center [392, 88] width 49 height 5
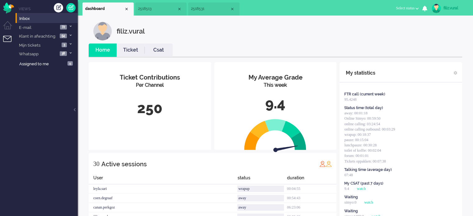
click at [202, 11] on span "2518531" at bounding box center [210, 8] width 39 height 5
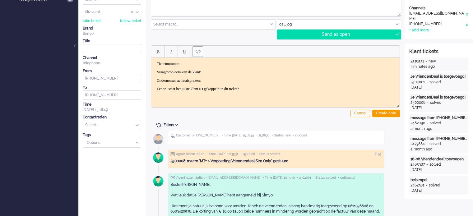
scroll to position [155, 0]
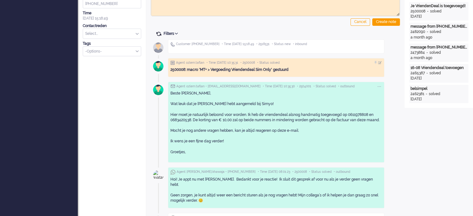
click at [160, 34] on span at bounding box center [159, 34] width 6 height 6
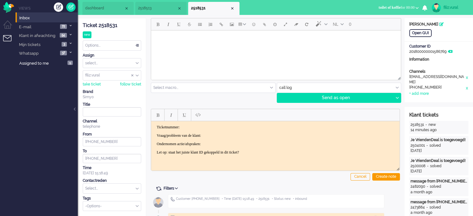
scroll to position [0, 0]
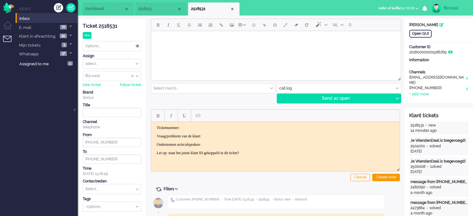
click at [110, 28] on div "Ticket 2518531" at bounding box center [112, 26] width 58 height 7
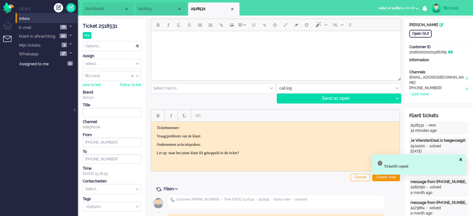
click at [230, 128] on p "Ticketnummer:" at bounding box center [275, 127] width 237 height 5
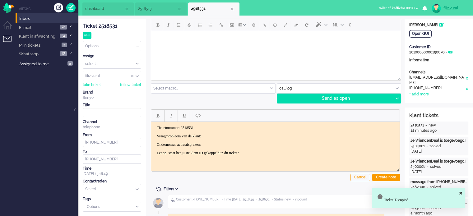
click at [232, 134] on p "Vraag/probleem van de klant:" at bounding box center [275, 136] width 237 height 5
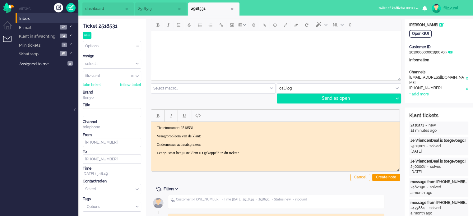
drag, startPoint x: 155, startPoint y: 134, endPoint x: 272, endPoint y: 161, distance: 121.1
click at [272, 159] on html "Ticketnummer: 2518531 Vraag/probleem van de klant: Ondernomen actie/afspraken: …" at bounding box center [275, 140] width 248 height 37
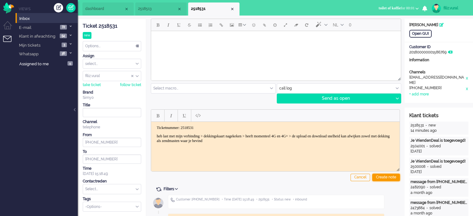
click at [387, 174] on div "Create note" at bounding box center [386, 177] width 28 height 7
click at [94, 187] on input "text" at bounding box center [112, 189] width 58 height 10
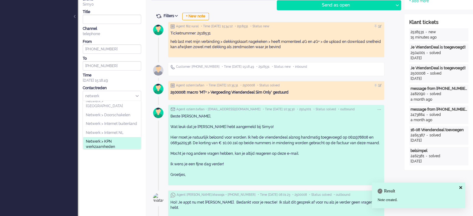
scroll to position [31, 0]
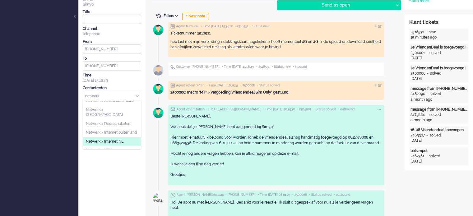
type input "netwerk"
click at [118, 138] on li "Netwerk > Internet NL" at bounding box center [112, 141] width 58 height 9
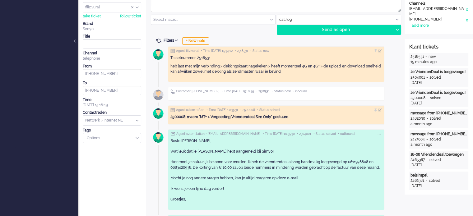
scroll to position [0, 0]
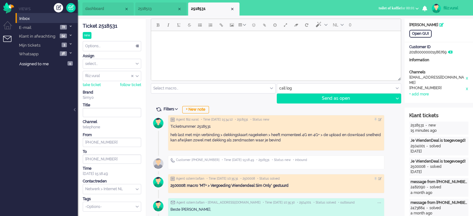
click at [105, 49] on div "Options..." at bounding box center [112, 46] width 58 height 10
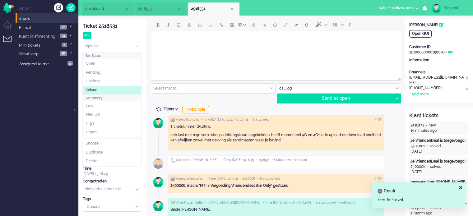
click at [98, 88] on li "Solved" at bounding box center [112, 90] width 58 height 9
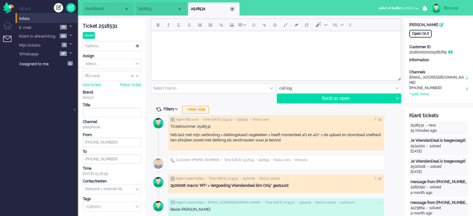
click at [233, 8] on div "Close tab" at bounding box center [232, 9] width 5 height 5
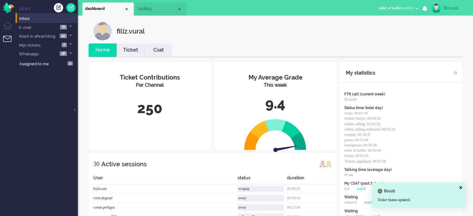
click at [162, 49] on link "Csat" at bounding box center [159, 50] width 28 height 7
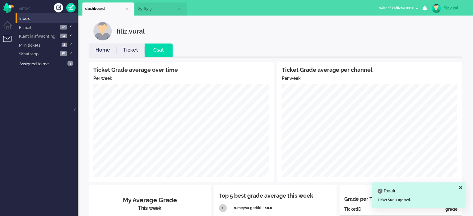
click at [148, 12] on li "2518513" at bounding box center [160, 8] width 51 height 13
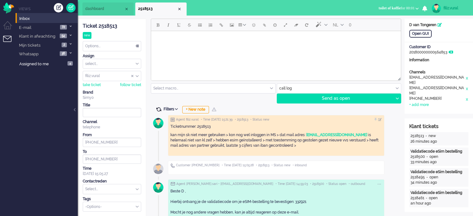
click at [158, 109] on span at bounding box center [159, 110] width 6 height 6
click at [97, 185] on input "text" at bounding box center [112, 189] width 58 height 10
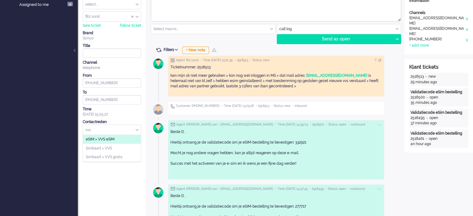
scroll to position [62, 0]
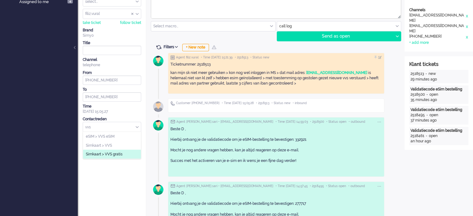
type input "vvs"
click at [134, 152] on li "Simkaart > VVS gratis" at bounding box center [112, 154] width 58 height 9
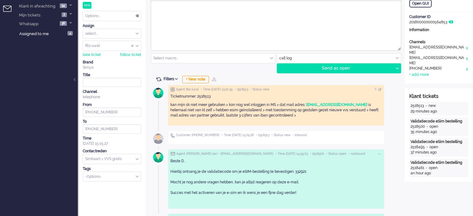
scroll to position [0, 0]
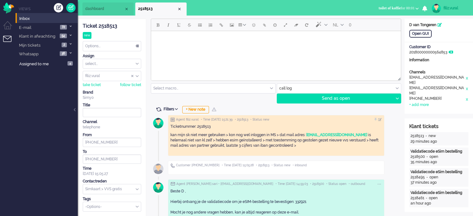
click at [111, 48] on div "Options..." at bounding box center [112, 46] width 58 height 10
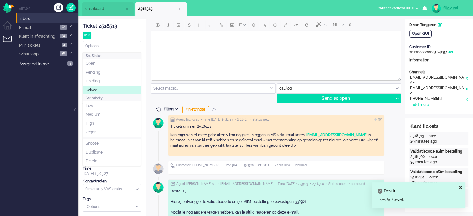
click at [106, 89] on li "Solved" at bounding box center [112, 90] width 58 height 9
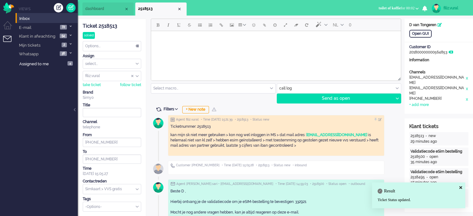
click at [102, 12] on span "dashboard" at bounding box center [104, 8] width 39 height 5
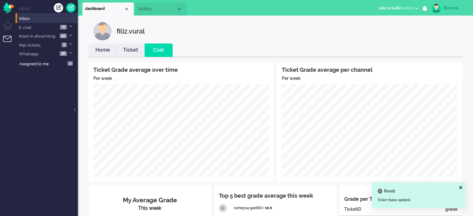
click at [94, 53] on link "Home" at bounding box center [103, 50] width 28 height 7
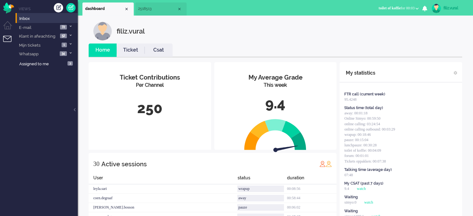
click at [393, 4] on button "toilet of koffie for 00:03" at bounding box center [399, 8] width 48 height 9
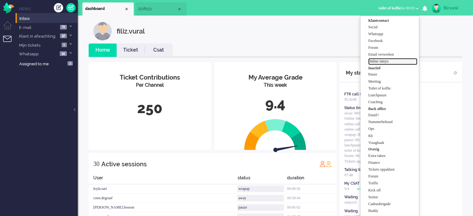
click at [376, 62] on label "Online simyo" at bounding box center [392, 61] width 49 height 5
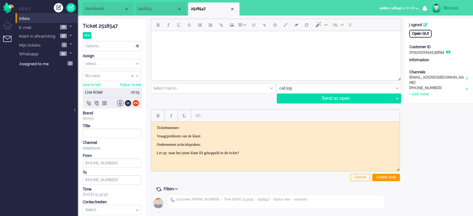
click at [425, 35] on div "Open GUI" at bounding box center [420, 34] width 22 height 8
drag, startPoint x: 156, startPoint y: 135, endPoint x: 298, endPoint y: 155, distance: 142.9
click at [298, 155] on html "Ticketnummer: Vraag/probleem van de klant: Ondernomen actie/afspraken: Let op: …" at bounding box center [275, 140] width 248 height 37
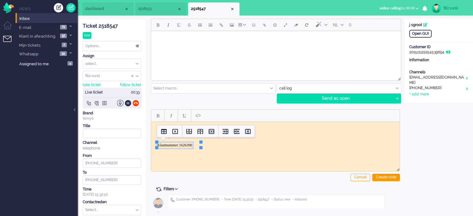
click at [160, 145] on td "Klantnummer" at bounding box center [168, 145] width 22 height 6
click at [163, 146] on td "Klantnummer" at bounding box center [168, 145] width 22 height 6
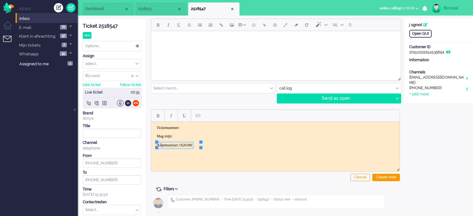
drag, startPoint x: 182, startPoint y: 144, endPoint x: 172, endPoint y: 144, distance: 10.3
click at [201, 126] on p "Ticketnummer:" at bounding box center [275, 127] width 237 height 5
click at [196, 134] on p "Mag mijn:" at bounding box center [275, 136] width 237 height 5
click at [105, 28] on div "Ticket 2518547" at bounding box center [112, 26] width 58 height 7
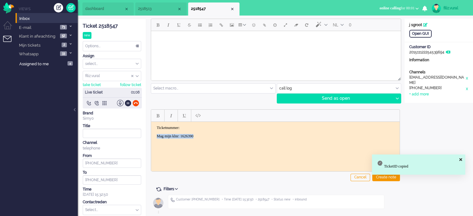
drag, startPoint x: 212, startPoint y: 130, endPoint x: 209, endPoint y: 136, distance: 7.0
click at [211, 132] on body "Ticketnummer: Mag mijn klnr: 1626390" at bounding box center [276, 131] width 244 height 13
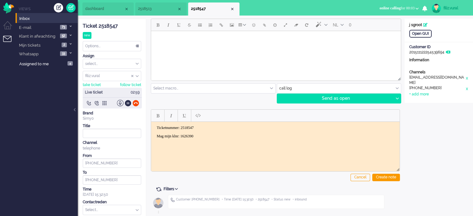
click at [216, 138] on html "Ticketnummer: 2518547 Mag mijn klnr: 1626390" at bounding box center [275, 132] width 248 height 21
click at [214, 136] on p "Mag mijn klnr: 1626390" at bounding box center [275, 136] width 237 height 5
click at [197, 136] on p "Mag mijn klnr: 1626390 > en aangegeven hoe kl adres kan aanpassen > gelukt" at bounding box center [275, 136] width 237 height 5
click at [376, 179] on div "Create note" at bounding box center [386, 177] width 28 height 7
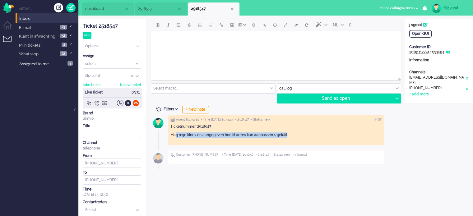
drag, startPoint x: 300, startPoint y: 136, endPoint x: 175, endPoint y: 128, distance: 125.0
click at [175, 134] on p "Mag mijn klnr > en aangegeven hoe kl adres kan aanpassen > gelukt" at bounding box center [275, 134] width 211 height 5
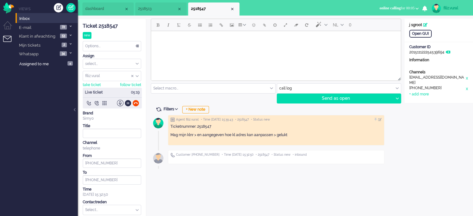
click at [168, 184] on div "NL 0 Select macro... BO > Abonnement > Overleden BO > Abonnement > Overleden Pr…" at bounding box center [275, 128] width 258 height 219
click at [107, 211] on input "text" at bounding box center [112, 210] width 58 height 10
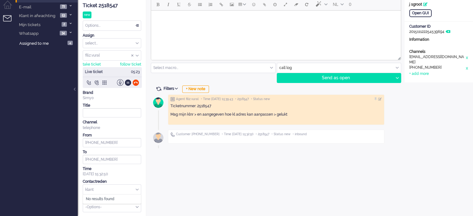
scroll to position [31, 0]
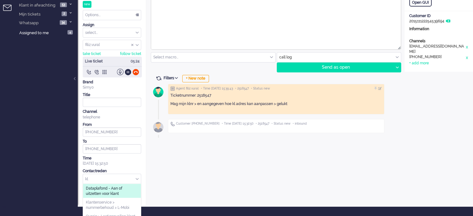
type input "k"
type input "inform"
click at [121, 190] on span "[PERSON_NAME] > Informatie of navigatie" at bounding box center [112, 191] width 52 height 10
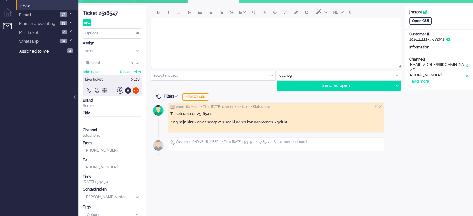
scroll to position [0, 0]
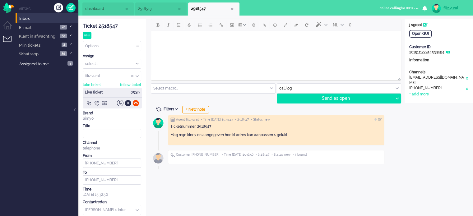
click at [112, 9] on span "dashboard" at bounding box center [104, 8] width 39 height 5
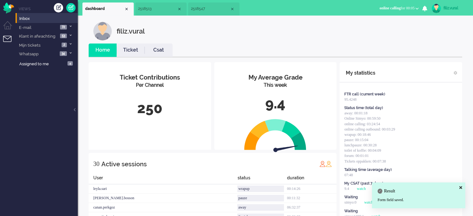
click at [132, 51] on link "Ticket" at bounding box center [131, 50] width 28 height 7
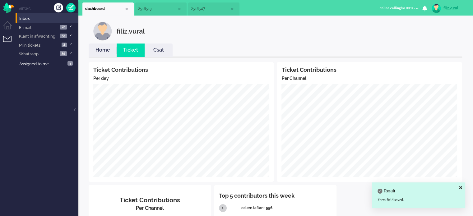
click at [100, 47] on link "Home" at bounding box center [103, 50] width 28 height 7
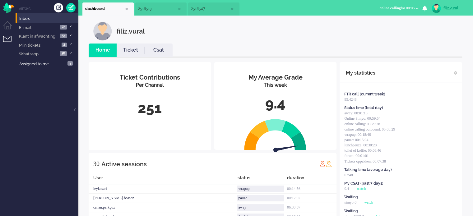
click at [201, 12] on li "2518547" at bounding box center [213, 8] width 51 height 13
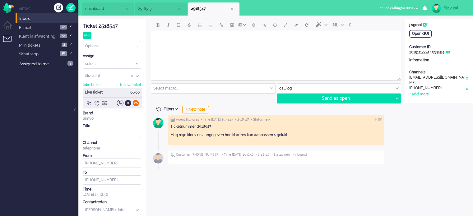
click at [137, 104] on div at bounding box center [135, 103] width 7 height 7
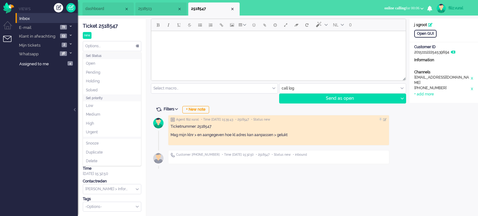
click at [101, 46] on div "Options..." at bounding box center [112, 46] width 58 height 10
click at [92, 90] on span "Solved" at bounding box center [92, 90] width 12 height 5
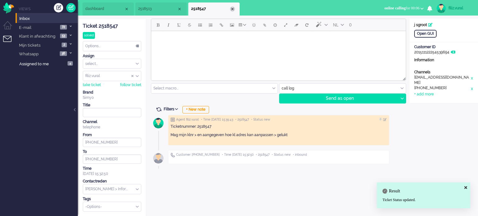
click at [233, 9] on div "Close tab" at bounding box center [232, 9] width 5 height 5
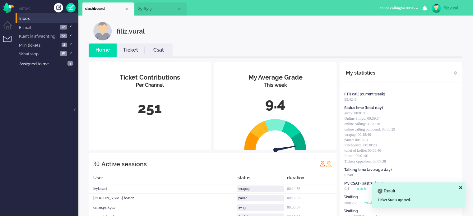
click at [163, 46] on li "Csat" at bounding box center [159, 50] width 28 height 13
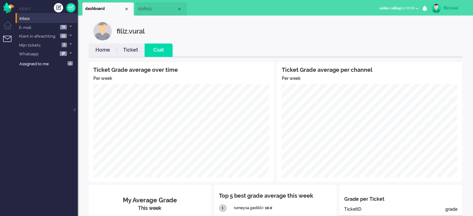
click at [104, 46] on li "Home" at bounding box center [103, 50] width 28 height 13
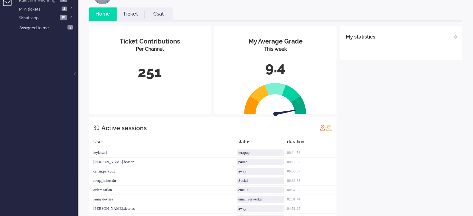
scroll to position [124, 0]
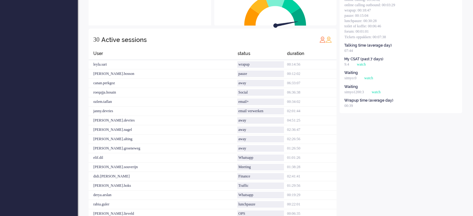
click at [257, 160] on div "Whatsapp" at bounding box center [260, 158] width 46 height 7
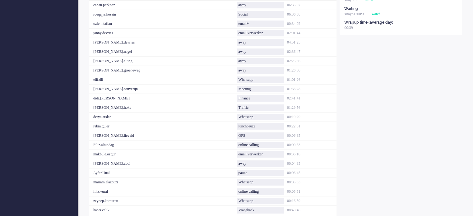
scroll to position [218, 0]
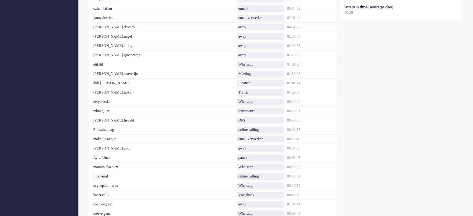
click at [262, 165] on div "Whatsapp" at bounding box center [260, 167] width 46 height 7
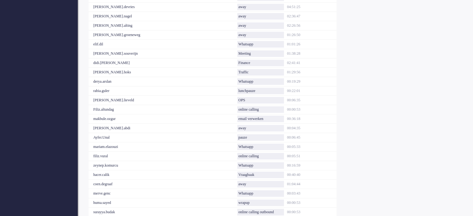
scroll to position [249, 0]
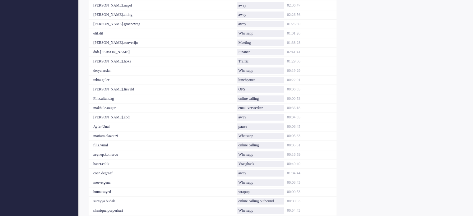
click at [258, 183] on div "Whatsapp" at bounding box center [260, 182] width 46 height 7
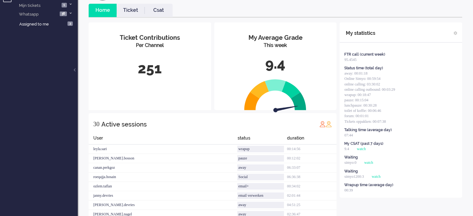
scroll to position [0, 0]
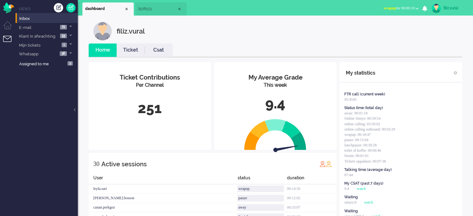
click at [398, 12] on button "wrapup for 00:00:19" at bounding box center [401, 8] width 43 height 9
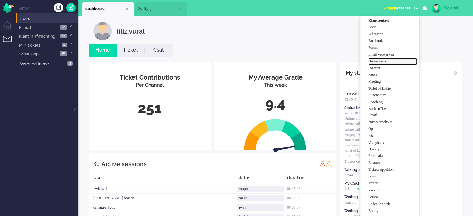
click at [391, 61] on label "Online simyo" at bounding box center [392, 61] width 49 height 5
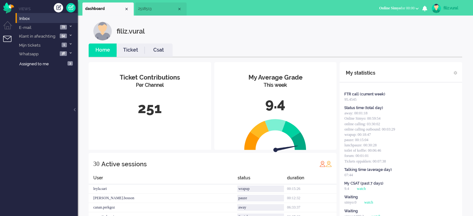
click at [134, 51] on link "Ticket" at bounding box center [131, 50] width 28 height 7
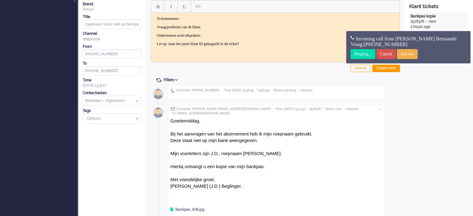
scroll to position [124, 0]
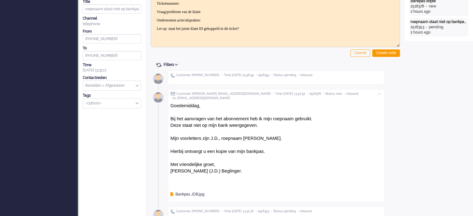
click at [172, 194] on icon at bounding box center [171, 195] width 3 height 4
click at [438, 124] on div "Open GUI Customer Name L Aumatics Customer ID 201800000001623480 Information Ch…" at bounding box center [439, 59] width 68 height 331
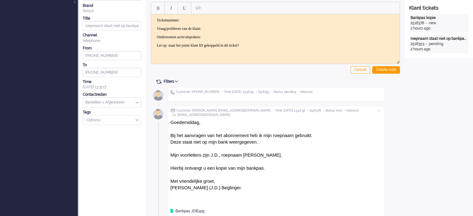
scroll to position [0, 0]
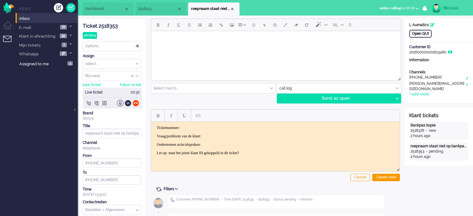
click at [419, 35] on div "Open GUI" at bounding box center [420, 34] width 22 height 8
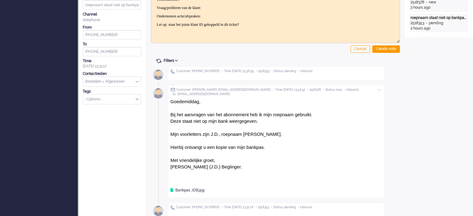
scroll to position [133, 0]
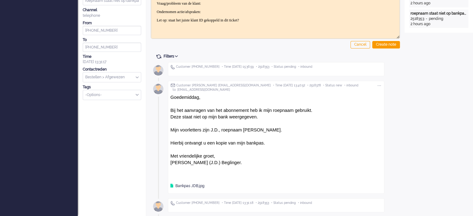
drag, startPoint x: 433, startPoint y: 166, endPoint x: 413, endPoint y: 154, distance: 23.2
click at [433, 166] on div "Open GUI Customer Name L Aumatics Customer ID 201800000001623480 Information Ch…" at bounding box center [439, 51] width 68 height 331
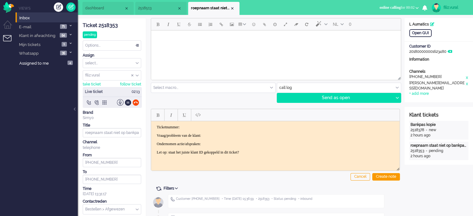
scroll to position [0, 0]
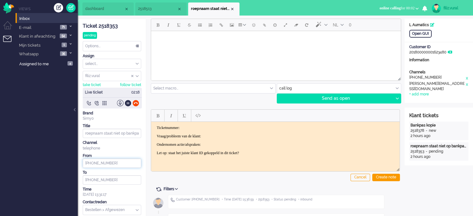
drag, startPoint x: 116, startPoint y: 165, endPoint x: 71, endPoint y: 158, distance: 45.7
click at [71, 158] on div "Home Dashboard Notifications Following Knowledge Base release_2.1.0 Views Inbox…" at bounding box center [236, 108] width 473 height 216
drag, startPoint x: 268, startPoint y: 256, endPoint x: 153, endPoint y: 135, distance: 167.0
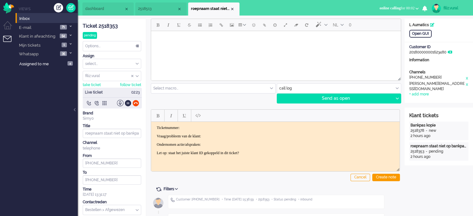
click at [111, 24] on div "Ticket 2518353" at bounding box center [112, 26] width 58 height 7
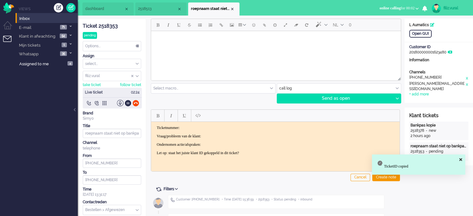
click at [211, 129] on p "Ticketnummer:" at bounding box center [275, 127] width 237 height 5
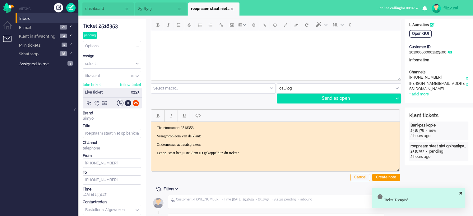
click at [216, 132] on body "Ticketnummer: 2518353 Vraag/probleem van de klant: Ondernomen actie/afspraken: …" at bounding box center [276, 140] width 244 height 30
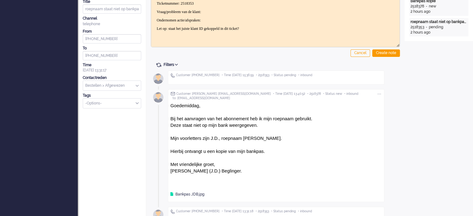
scroll to position [8, 0]
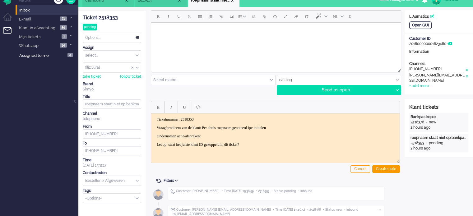
drag, startPoint x: 137, startPoint y: 93, endPoint x: 56, endPoint y: 6, distance: 119.3
click at [137, 93] on div "Ticket 2518353 pending Watching Options... Set Status Open Pending Holding Solv…" at bounding box center [112, 107] width 58 height 193
click at [300, 128] on p "Vraag/probleem van de klant: Per abuis roepnaam genoteerd ipv initialen" at bounding box center [275, 127] width 237 height 5
click at [280, 135] on p "Ondernomen actie/afspraken:" at bounding box center [275, 136] width 237 height 5
click at [386, 169] on div "Create note" at bounding box center [386, 168] width 28 height 7
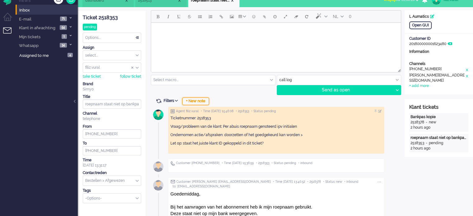
click at [202, 102] on div "+ New note" at bounding box center [195, 101] width 27 height 7
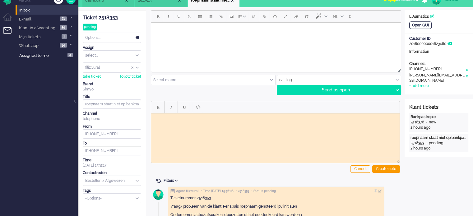
scroll to position [0, 0]
click at [194, 81] on input "text" at bounding box center [213, 80] width 124 height 10
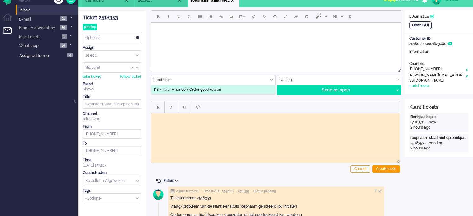
type input "goedkeur"
click at [195, 90] on span "KS > Naar Finance > Order goedkeuren" at bounding box center [187, 89] width 67 height 5
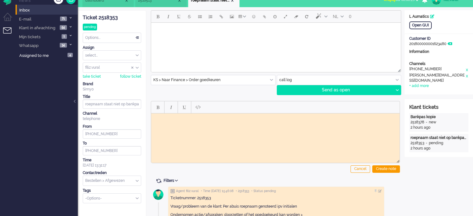
type input "Nieuwe Simyo Bestelling"
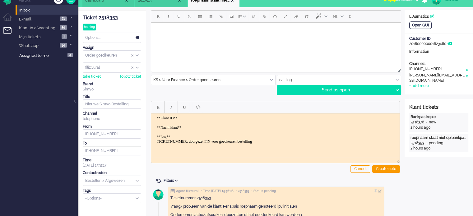
click at [216, 119] on body "**Klant ID** **Naam klant** **Log** TICKETNUMMER: doorgezet FIN voor goedkeuren…" at bounding box center [276, 132] width 244 height 33
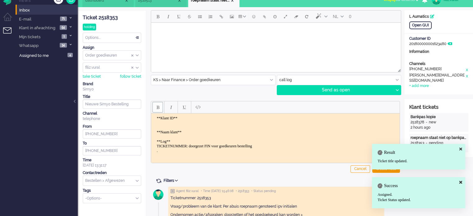
paste body "Rich Text Area. Press ALT-0 for help."
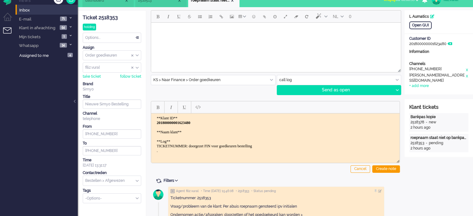
click at [223, 132] on body "**Klant ID** ﻿201800000001623480 **Naam klant** **Log** TICKETNUMMER: doorgezet…" at bounding box center [276, 134] width 244 height 37
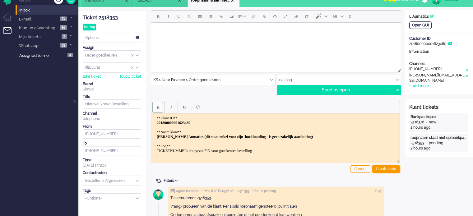
click at [382, 171] on div "Create note" at bounding box center [386, 168] width 28 height 7
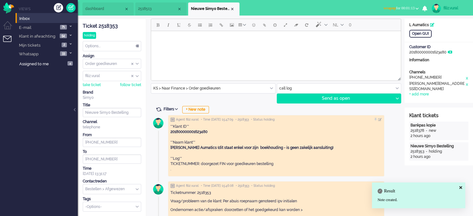
click at [106, 12] on li "dashboard" at bounding box center [107, 8] width 51 height 13
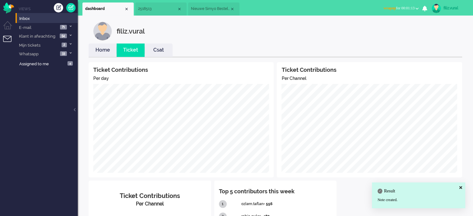
click at [100, 52] on link "Home" at bounding box center [103, 50] width 28 height 7
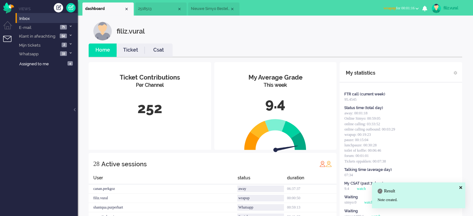
click at [398, 6] on span "wrapup for 00:01:16" at bounding box center [398, 8] width 31 height 4
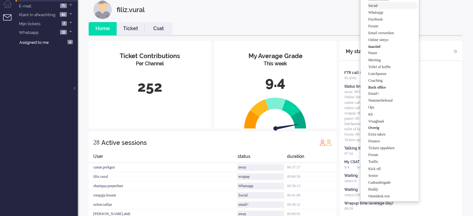
scroll to position [31, 0]
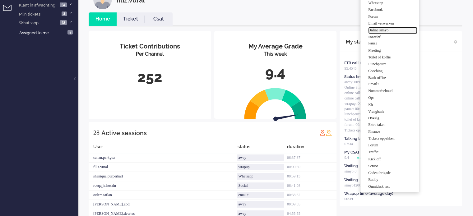
click at [383, 31] on label "Online simyo" at bounding box center [392, 30] width 49 height 5
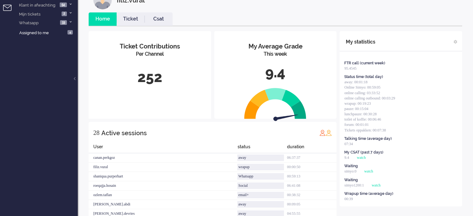
scroll to position [0, 0]
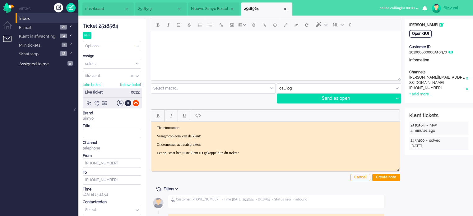
click at [428, 37] on div "Open GUI" at bounding box center [420, 34] width 22 height 8
click at [107, 25] on div "Ticket 2518564" at bounding box center [112, 26] width 58 height 7
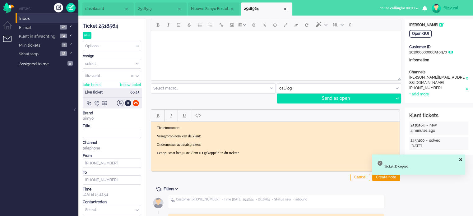
click at [223, 126] on p "Ticketnummer:" at bounding box center [275, 127] width 237 height 5
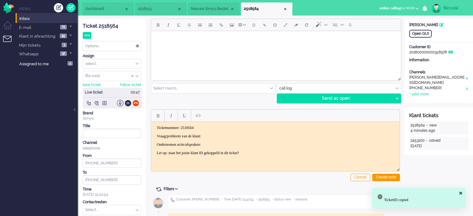
drag, startPoint x: 155, startPoint y: 135, endPoint x: 291, endPoint y: 158, distance: 138.1
click at [287, 159] on html "Ticketnummer: 2518564 Vraag/probleem van de klant: Ondernomen actie/afspraken: …" at bounding box center [275, 140] width 248 height 37
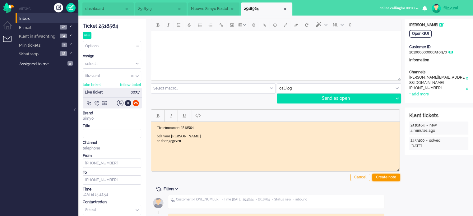
click at [388, 175] on div "Create note" at bounding box center [386, 177] width 28 height 7
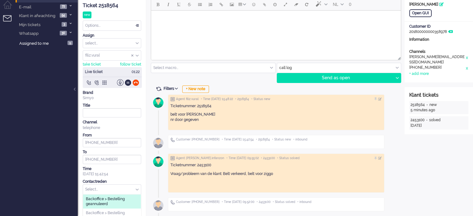
scroll to position [31, 0]
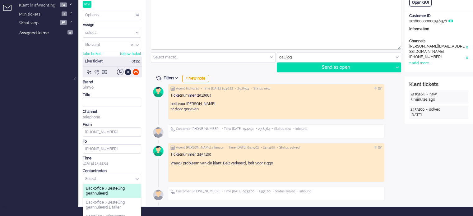
click at [95, 184] on div "Select... Backoffice > Bestelling geannuleerd Backoffice > Bestelling geannulee…" at bounding box center [112, 179] width 58 height 10
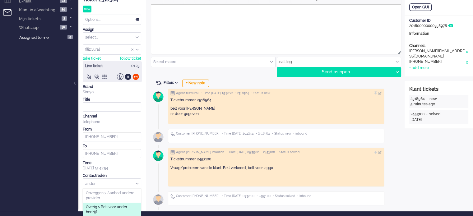
type input "ander"
click at [115, 208] on span "Overig > Belt voor ander bedrijf" at bounding box center [112, 210] width 52 height 10
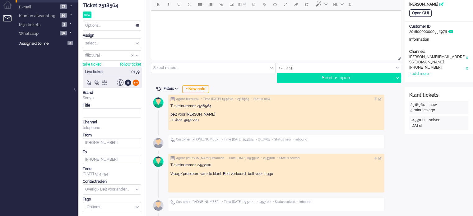
click at [135, 81] on div at bounding box center [135, 82] width 7 height 7
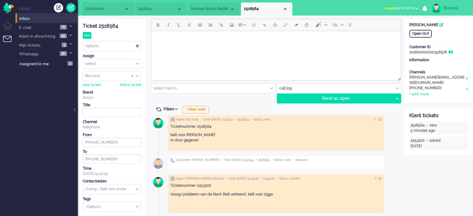
scroll to position [0, 0]
click at [108, 43] on div "Options..." at bounding box center [112, 46] width 58 height 10
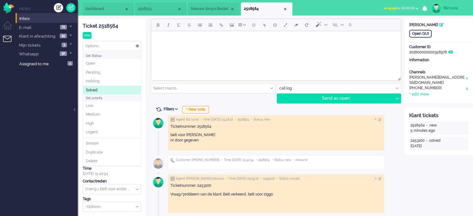
click at [105, 90] on li "Solved" at bounding box center [112, 90] width 58 height 9
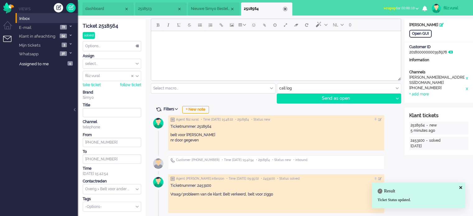
click at [286, 11] on div "Close tab" at bounding box center [285, 9] width 5 height 5
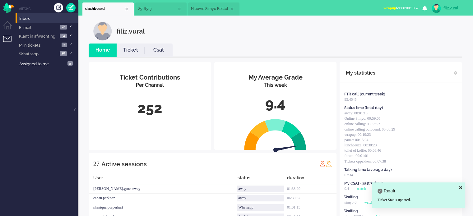
click at [207, 13] on li "Nieuwe Simyo Bestelling" at bounding box center [213, 8] width 51 height 13
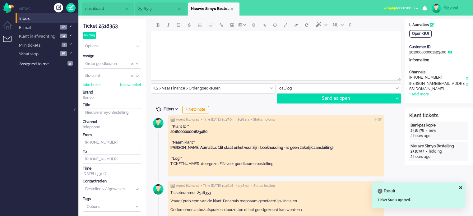
click at [157, 108] on span at bounding box center [159, 110] width 6 height 6
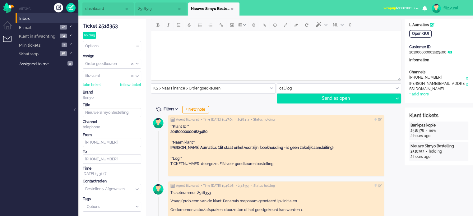
click at [100, 10] on span "dashboard" at bounding box center [104, 8] width 39 height 5
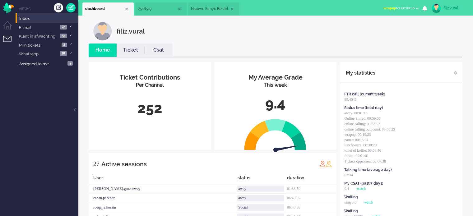
click at [130, 49] on link "Ticket" at bounding box center [131, 50] width 28 height 7
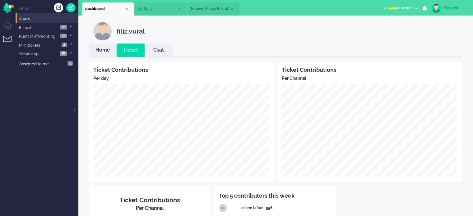
click at [102, 52] on link "Home" at bounding box center [103, 50] width 28 height 7
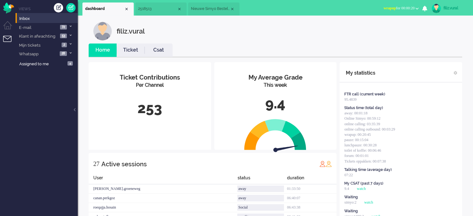
click at [406, 12] on button "wrapup for 00:00:20" at bounding box center [401, 8] width 43 height 9
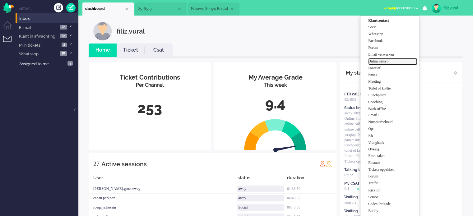
click at [392, 61] on label "Online simyo" at bounding box center [392, 61] width 49 height 5
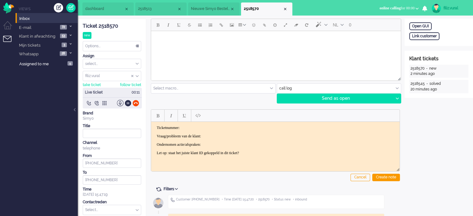
drag, startPoint x: 109, startPoint y: 28, endPoint x: 111, endPoint y: 32, distance: 4.7
click at [109, 27] on div "Ticket 2518570" at bounding box center [112, 26] width 58 height 7
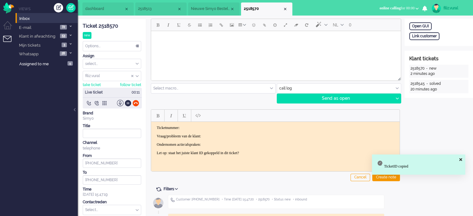
click at [229, 128] on p "Ticketnummer:" at bounding box center [275, 127] width 237 height 5
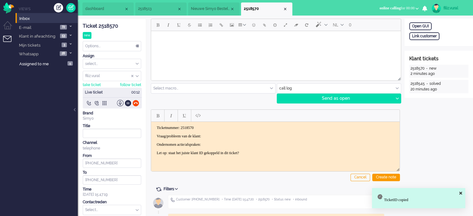
click at [225, 137] on p "Vraag/probleem van de klant:" at bounding box center [275, 136] width 237 height 5
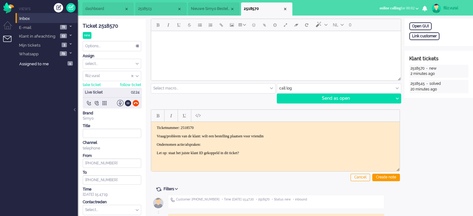
click at [226, 142] on p "Ondernomen actie/afspraken:" at bounding box center [275, 144] width 237 height 5
click at [215, 143] on p "Ondernomen actie/afspraken:" at bounding box center [275, 144] width 237 height 5
click at [217, 143] on p "Ondernomen actie/afspraken:" at bounding box center [275, 144] width 237 height 5
drag, startPoint x: 263, startPoint y: 152, endPoint x: 155, endPoint y: 142, distance: 109.3
click at [155, 142] on body "Ticketnummer: 2518570 Vraag/probleem van de klant: wilt een bestelling plaatsen…" at bounding box center [276, 140] width 244 height 30
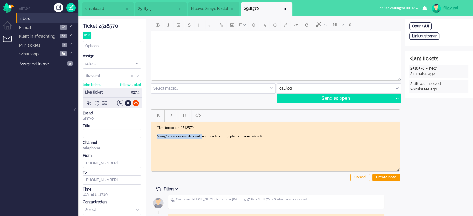
drag, startPoint x: 216, startPoint y: 136, endPoint x: 151, endPoint y: 124, distance: 65.1
click at [151, 133] on html "Ticketnummer: 2518570 Vraag/probleem van de klant: wilt een bestelling plaatsen…" at bounding box center [275, 136] width 248 height 29
click at [166, 143] on p "Rich Text Area. Press ALT-0 for help." at bounding box center [275, 144] width 237 height 5
click at [380, 175] on div "Create note" at bounding box center [386, 177] width 28 height 7
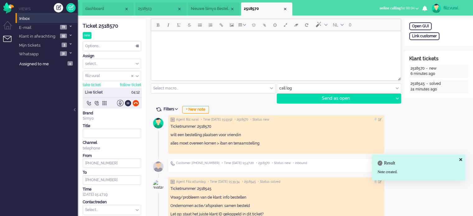
click at [263, 144] on p "alles moet overeen komen > iban en tenaamstelling" at bounding box center [275, 143] width 211 height 5
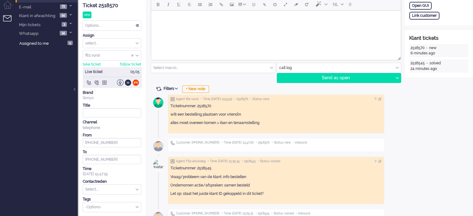
scroll to position [31, 0]
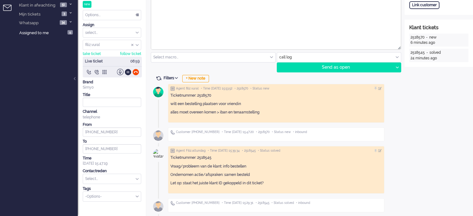
click at [106, 180] on input "text" at bounding box center [112, 179] width 58 height 10
type input "i"
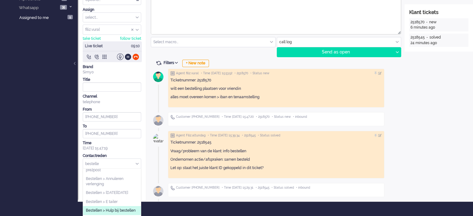
type input "bestelle"
click at [123, 211] on span "Bestellen > Hulp bij bestellen" at bounding box center [111, 210] width 50 height 5
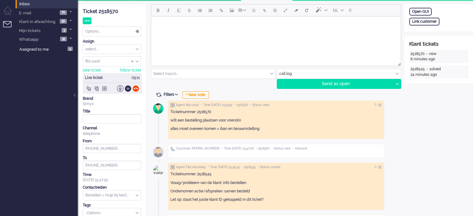
scroll to position [0, 0]
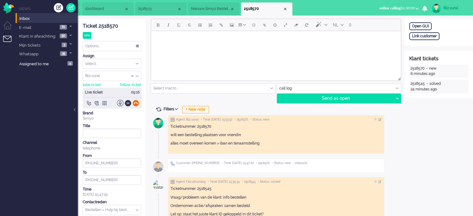
click at [134, 104] on div at bounding box center [135, 103] width 7 height 7
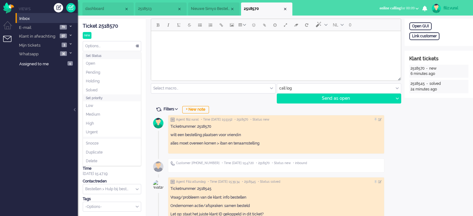
click at [117, 50] on div "Options..." at bounding box center [112, 46] width 58 height 10
click at [95, 90] on span "Solved" at bounding box center [92, 90] width 12 height 5
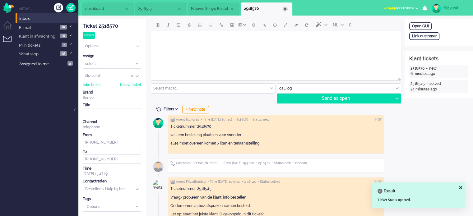
click at [286, 10] on div "Close tab" at bounding box center [285, 9] width 5 height 5
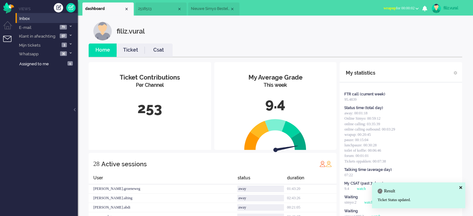
click at [147, 47] on link "Csat" at bounding box center [159, 50] width 28 height 7
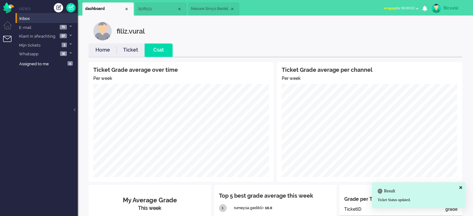
click at [104, 53] on link "Home" at bounding box center [103, 50] width 28 height 7
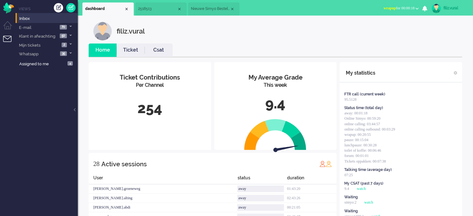
click at [209, 10] on span "Nieuwe Simyo Bestelling" at bounding box center [210, 8] width 39 height 5
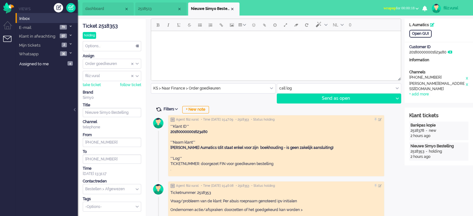
click at [160, 107] on span at bounding box center [159, 110] width 6 height 6
click at [160, 108] on span at bounding box center [159, 110] width 6 height 6
click at [152, 11] on span "2518513" at bounding box center [157, 8] width 39 height 5
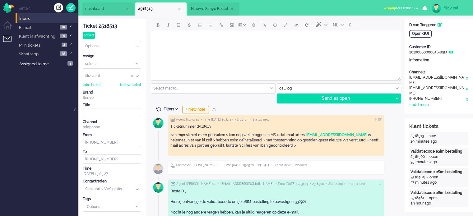
click at [159, 109] on span at bounding box center [159, 110] width 6 height 6
click at [179, 8] on div "Close tab" at bounding box center [179, 9] width 5 height 5
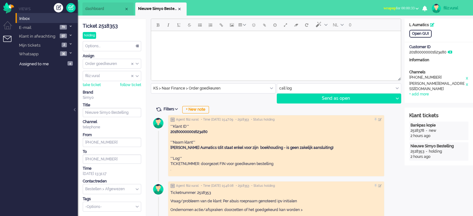
click at [101, 8] on span "dashboard" at bounding box center [104, 8] width 39 height 5
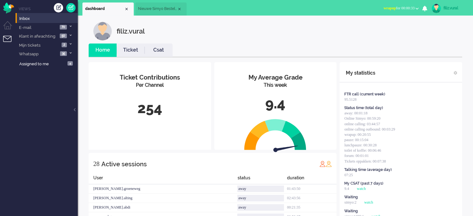
click at [153, 48] on link "Csat" at bounding box center [159, 50] width 28 height 7
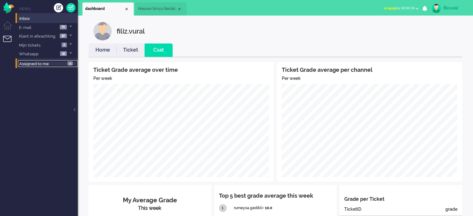
click at [58, 64] on link "Assigned to me 4" at bounding box center [48, 63] width 60 height 7
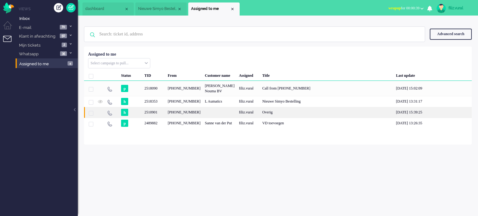
click at [213, 118] on div "2510901" at bounding box center [219, 112] width 34 height 11
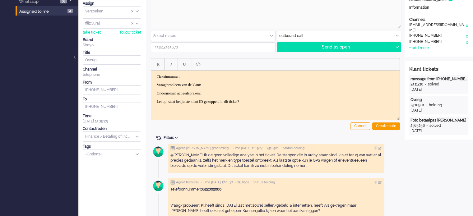
scroll to position [155, 0]
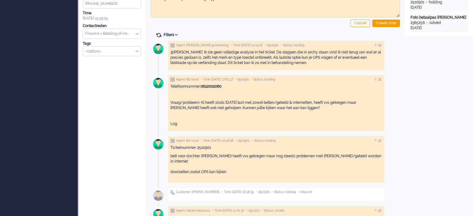
click at [157, 35] on span at bounding box center [159, 35] width 6 height 6
type input "[PHONE_NUMBER]"
click at [157, 34] on span at bounding box center [159, 35] width 6 height 6
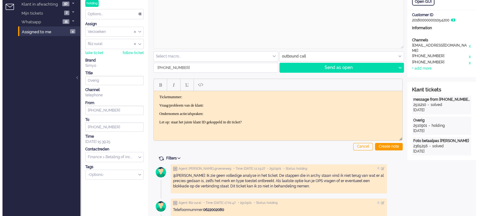
scroll to position [0, 0]
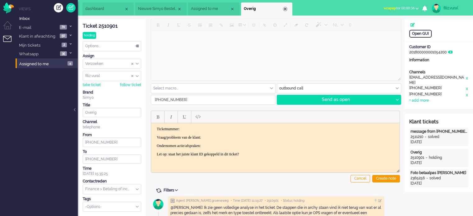
click at [285, 10] on div "Close tab" at bounding box center [285, 9] width 5 height 5
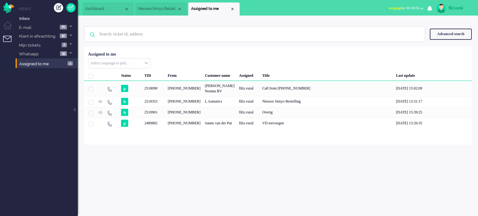
click at [113, 12] on span "dashboard" at bounding box center [104, 8] width 39 height 5
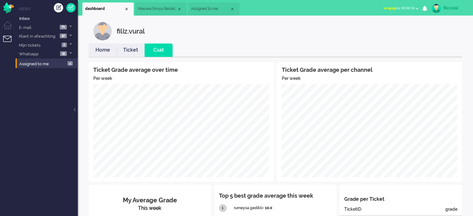
click at [107, 51] on link "Home" at bounding box center [103, 50] width 28 height 7
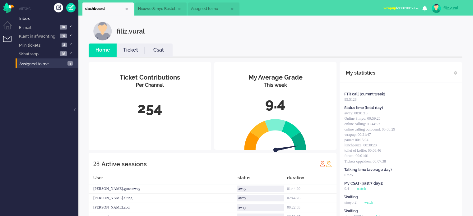
click at [401, 8] on span "wrapup for 00:00:59" at bounding box center [398, 8] width 31 height 4
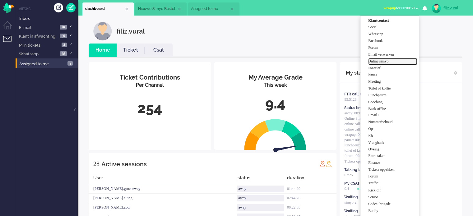
click at [387, 62] on label "Online simyo" at bounding box center [392, 61] width 49 height 5
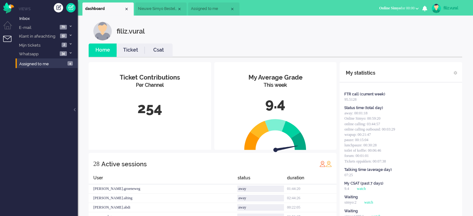
click at [160, 52] on link "Csat" at bounding box center [159, 50] width 28 height 7
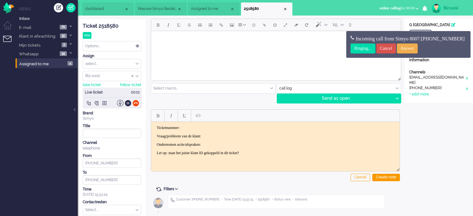
click at [212, 12] on li "Assigned to me" at bounding box center [213, 8] width 51 height 13
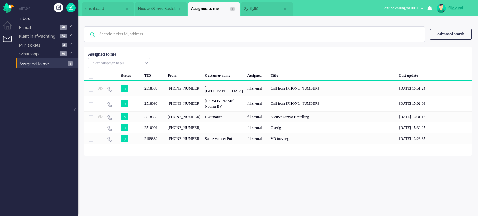
click at [231, 9] on div "Close tab" at bounding box center [232, 9] width 5 height 5
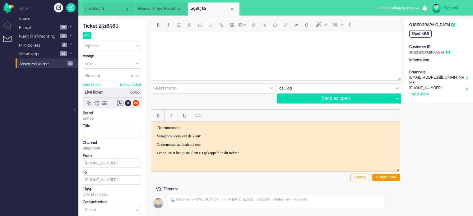
click at [110, 9] on span "dashboard" at bounding box center [104, 8] width 39 height 5
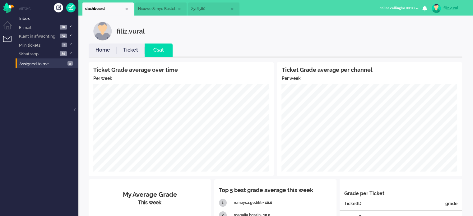
click at [112, 48] on link "Home" at bounding box center [103, 50] width 28 height 7
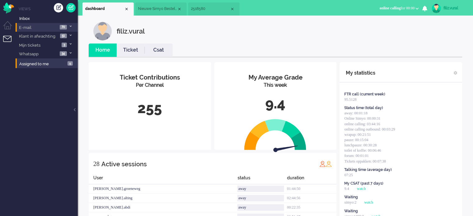
click at [67, 27] on li "E-mail 70" at bounding box center [47, 27] width 62 height 9
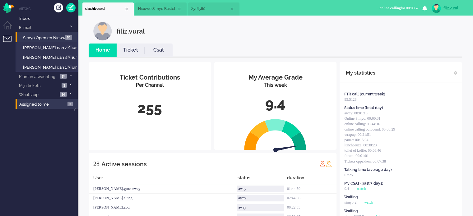
click at [70, 33] on li "Simyo Open en Nieuw 70" at bounding box center [47, 37] width 62 height 10
click at [69, 35] on span "70" at bounding box center [68, 37] width 7 height 5
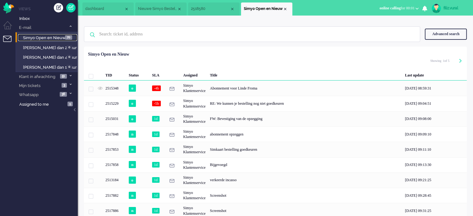
click at [210, 10] on span "2518580" at bounding box center [210, 8] width 39 height 5
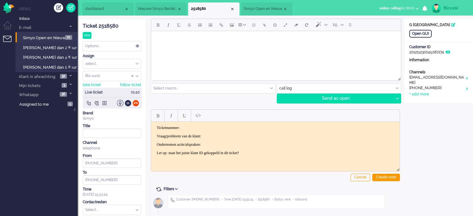
click at [288, 86] on input "text" at bounding box center [339, 89] width 124 height 10
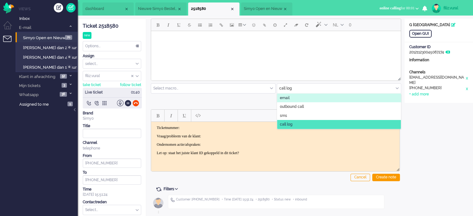
click at [286, 95] on span "email" at bounding box center [285, 97] width 10 height 5
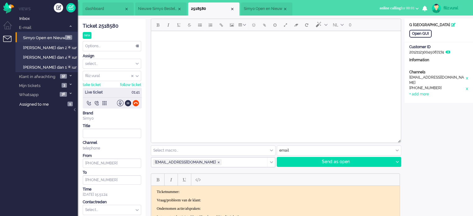
click at [258, 47] on html at bounding box center [276, 39] width 250 height 16
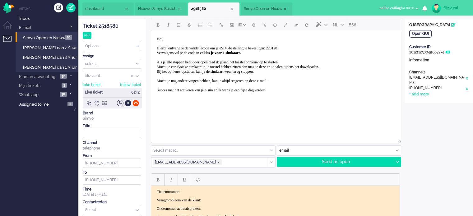
click at [101, 26] on div "Ticket 2518580" at bounding box center [112, 26] width 58 height 7
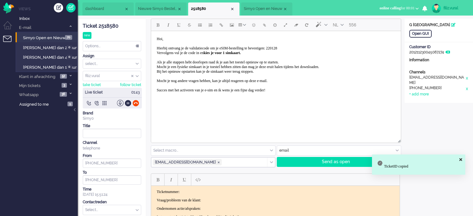
click at [197, 190] on p "Ticketnummer:" at bounding box center [275, 192] width 237 height 5
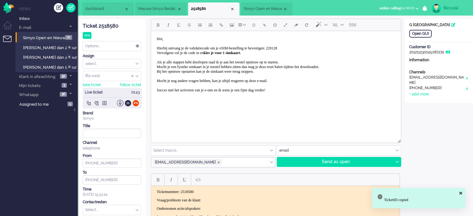
click at [217, 198] on p "Vraag/probleem van de klant:" at bounding box center [275, 200] width 237 height 5
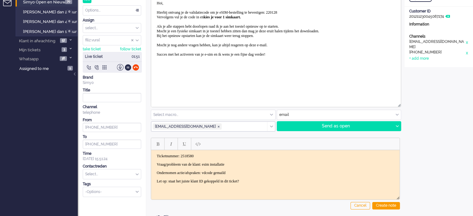
scroll to position [61, 0]
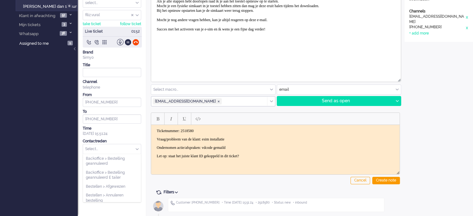
drag, startPoint x: 109, startPoint y: 148, endPoint x: 108, endPoint y: 145, distance: 3.3
click at [109, 148] on input "text" at bounding box center [112, 149] width 58 height 10
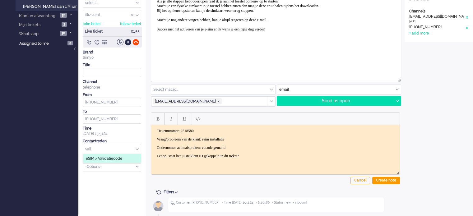
type input "vali"
click at [108, 156] on span "eSIM > Validatiecode" at bounding box center [104, 158] width 36 height 5
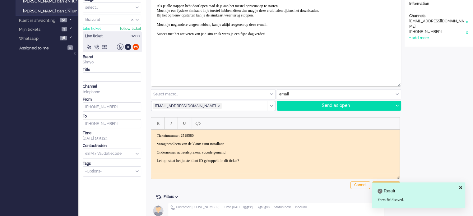
scroll to position [0, 0]
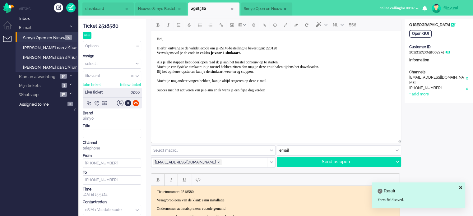
click at [95, 12] on li "dashboard" at bounding box center [107, 8] width 51 height 13
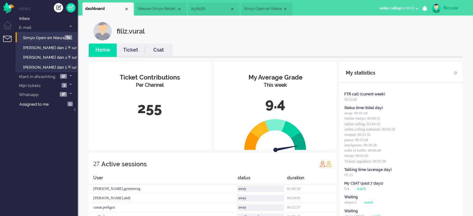
click at [153, 49] on link "Csat" at bounding box center [159, 50] width 28 height 7
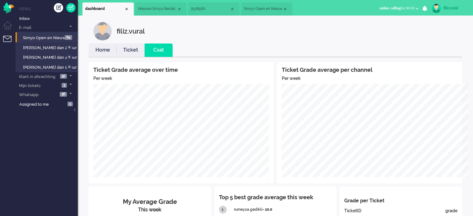
click at [100, 49] on link "Home" at bounding box center [103, 50] width 28 height 7
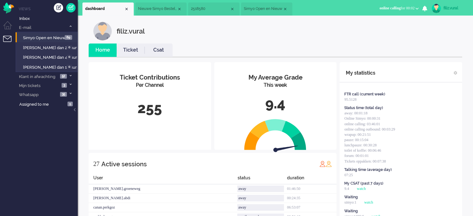
click at [255, 13] on li "Simyo Open en Nieuw" at bounding box center [266, 8] width 51 height 13
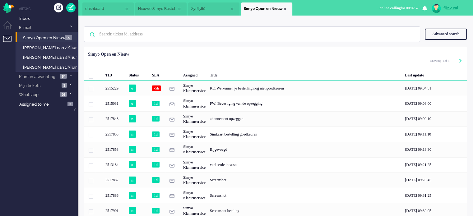
click at [209, 8] on span "2518580" at bounding box center [210, 8] width 39 height 5
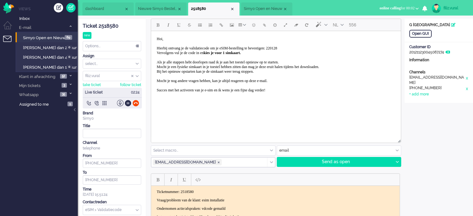
click at [302, 47] on span "Hoi, Hierbij ontvang je de validatiecode om je eSIM-bestelling te bevestigen: 2…" at bounding box center [238, 65] width 162 height 56
paste body "Rich Text Area. Press ALT-0 for help."
click at [399, 163] on div at bounding box center [397, 161] width 8 height 9
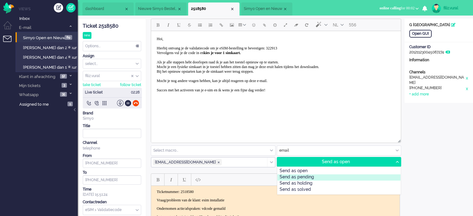
click at [328, 178] on div "Send as pending" at bounding box center [338, 177] width 123 height 6
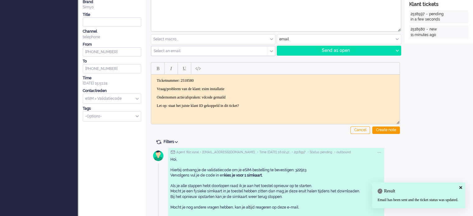
scroll to position [143, 0]
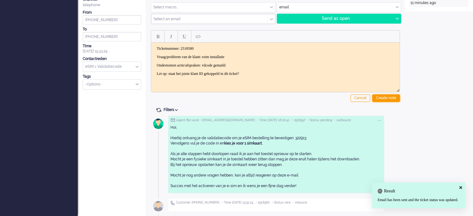
click at [391, 98] on div "Create note" at bounding box center [386, 98] width 28 height 7
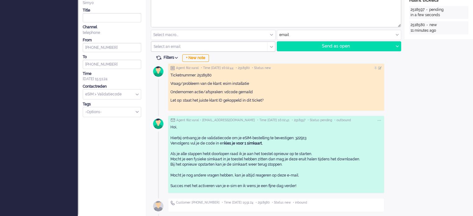
scroll to position [0, 0]
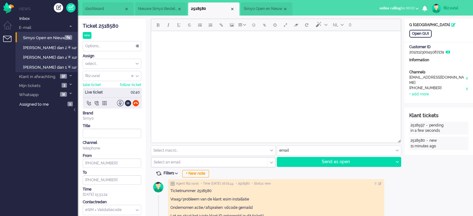
click at [258, 12] on li "Simyo Open en Nieuw" at bounding box center [266, 8] width 51 height 13
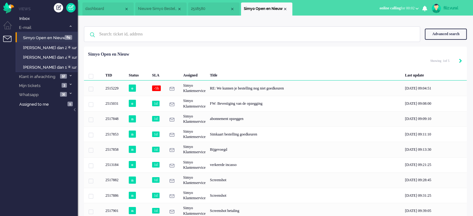
click at [459, 60] on icon "Next" at bounding box center [460, 61] width 3 height 4
type input "2"
click at [460, 60] on icon "Next" at bounding box center [460, 61] width 3 height 4
type input "3"
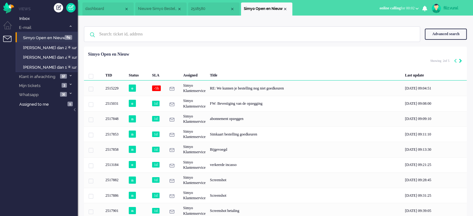
type input "3"
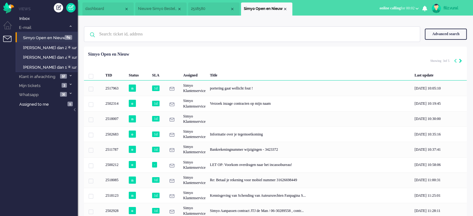
click at [462, 60] on icon "Next" at bounding box center [460, 61] width 3 height 4
type input "4"
click at [461, 59] on icon "Next" at bounding box center [460, 61] width 3 height 4
type input "5"
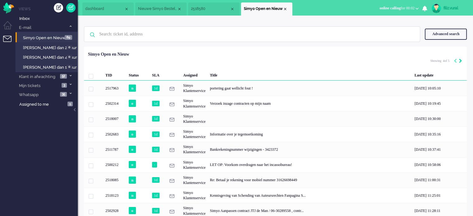
type input "5"
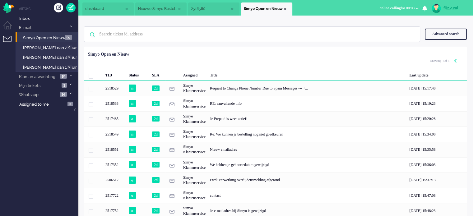
click at [200, 13] on li "2518580" at bounding box center [213, 8] width 51 height 13
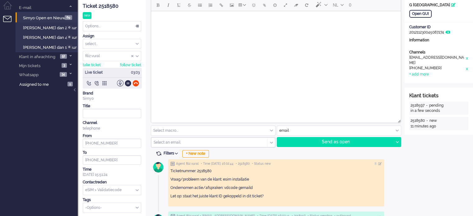
scroll to position [31, 0]
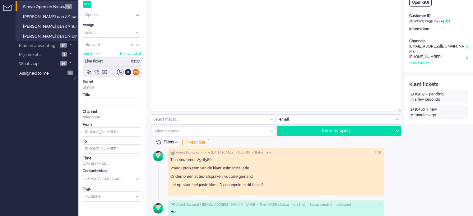
click at [134, 73] on div at bounding box center [135, 72] width 7 height 7
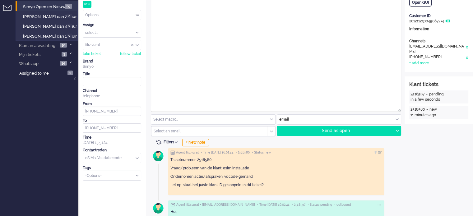
click at [106, 16] on div "Options..." at bounding box center [112, 15] width 58 height 10
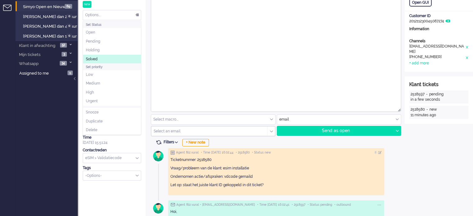
click at [105, 58] on li "Solved" at bounding box center [112, 59] width 58 height 9
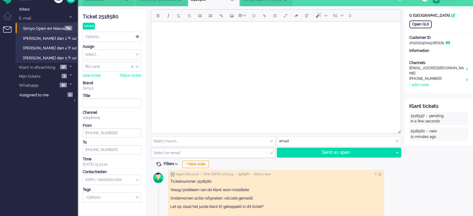
scroll to position [0, 0]
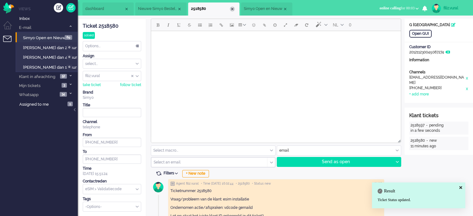
click at [231, 8] on div "Close tab" at bounding box center [232, 9] width 5 height 5
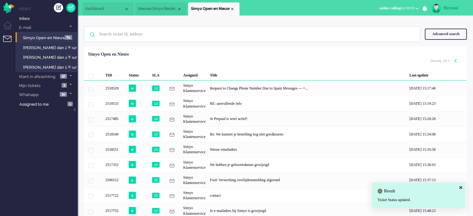
click at [235, 11] on li "Simyo Open en Nieuw" at bounding box center [213, 8] width 51 height 13
click at [233, 7] on div "Close tab" at bounding box center [232, 9] width 5 height 5
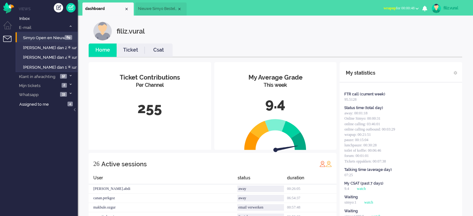
click at [156, 53] on link "Csat" at bounding box center [159, 50] width 28 height 7
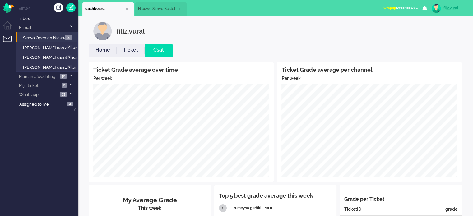
click at [103, 48] on link "Home" at bounding box center [103, 50] width 28 height 7
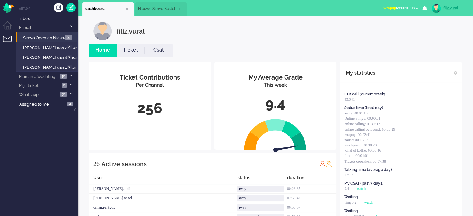
click at [134, 48] on link "Ticket" at bounding box center [131, 50] width 28 height 7
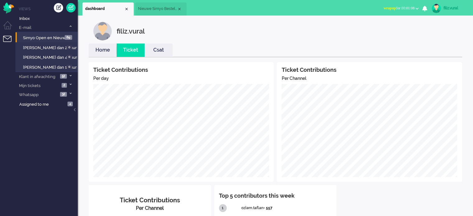
click at [95, 53] on link "Home" at bounding box center [103, 50] width 28 height 7
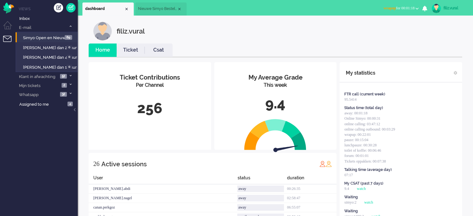
click at [392, 4] on button "wrapup for 00:01:18" at bounding box center [401, 8] width 43 height 9
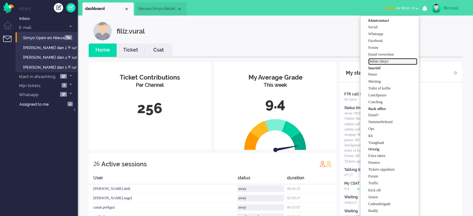
click at [393, 62] on label "Online simyo" at bounding box center [392, 61] width 49 height 5
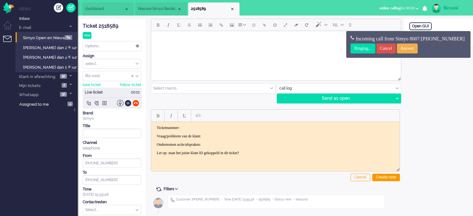
scroll to position [21, 0]
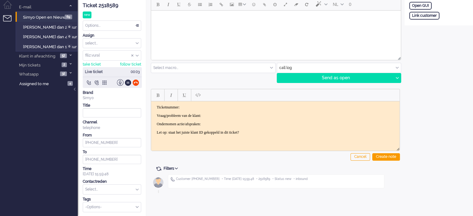
click at [107, 3] on div "Ticket 2518589" at bounding box center [112, 5] width 58 height 7
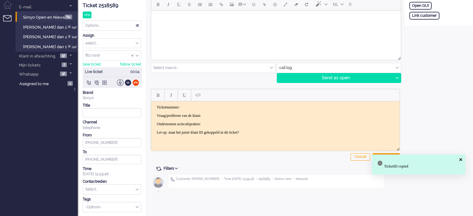
drag, startPoint x: 233, startPoint y: 109, endPoint x: 232, endPoint y: 106, distance: 3.9
click at [232, 107] on body "Ticketnummer: Vraag/probleem van de klant: Ondernomen actie/afspraken: Let op: …" at bounding box center [276, 120] width 244 height 30
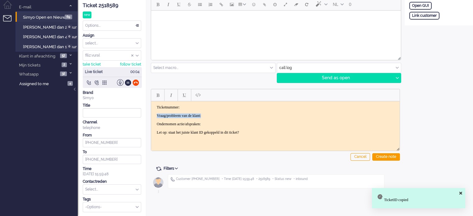
click at [232, 105] on p "Ticketnummer:" at bounding box center [275, 107] width 237 height 5
click at [233, 106] on p "Ticketnummer:" at bounding box center [275, 107] width 237 height 5
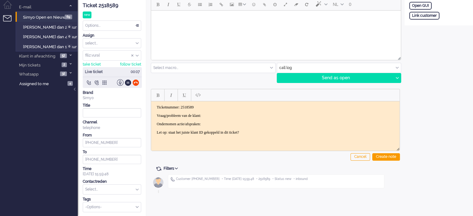
click at [240, 115] on p "Vraag/probleem van de klant:" at bounding box center [275, 115] width 237 height 5
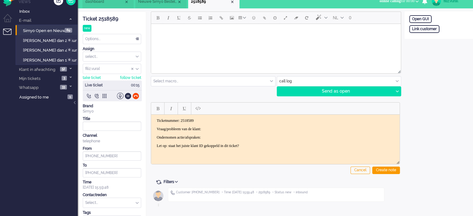
scroll to position [0, 0]
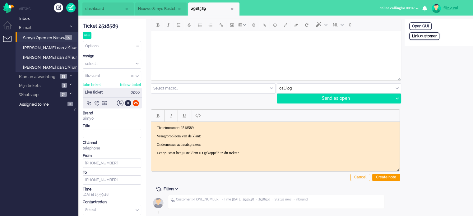
click at [430, 35] on div "Link customer" at bounding box center [424, 36] width 30 height 8
click at [434, 44] on input "text" at bounding box center [438, 44] width 59 height 9
paste input "201800000001590398"
type input "201800000001590398"
click at [439, 55] on div "Search" at bounding box center [442, 55] width 20 height 9
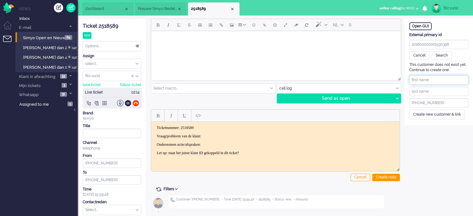
click at [445, 78] on input "text" at bounding box center [438, 79] width 59 height 9
paste input "[PERSON_NAME]"
drag, startPoint x: 429, startPoint y: 79, endPoint x: 448, endPoint y: 78, distance: 19.3
click at [448, 78] on input "[PERSON_NAME]" at bounding box center [438, 79] width 59 height 9
type input "[PERSON_NAME]"
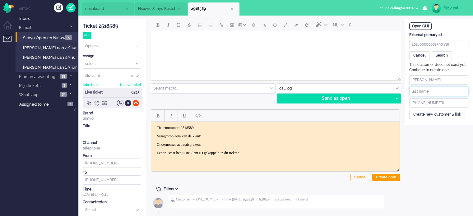
click at [434, 90] on input "text" at bounding box center [438, 91] width 59 height 9
paste input "Carr"
type input "Carr"
click at [428, 113] on div "Create new customer & link" at bounding box center [437, 115] width 56 height 10
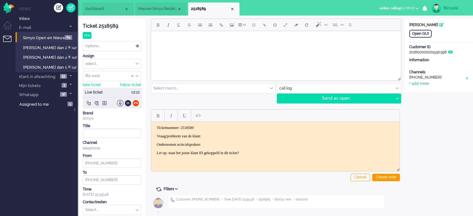
click at [422, 87] on div "Open GUI Customer Name [PERSON_NAME] Customer ID 201800000001590398 Information…" at bounding box center [439, 56] width 68 height 74
click at [422, 86] on div "+ add more" at bounding box center [419, 83] width 20 height 5
click at [447, 85] on input at bounding box center [438, 85] width 59 height 9
paste input "[EMAIL_ADDRESS][DOMAIN_NAME]"
type input "[EMAIL_ADDRESS][DOMAIN_NAME]"
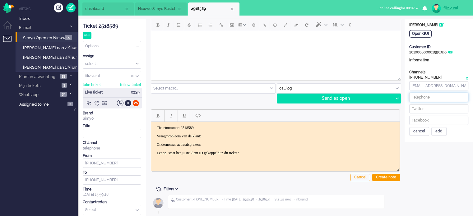
click at [419, 98] on input at bounding box center [438, 97] width 59 height 9
paste input "645155827"
type input "[PHONE_NUMBER]"
click at [295, 88] on input "text" at bounding box center [339, 89] width 124 height 10
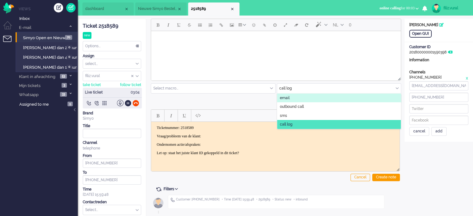
drag, startPoint x: 290, startPoint y: 97, endPoint x: 63, endPoint y: 45, distance: 232.9
click at [290, 97] on li "email" at bounding box center [339, 98] width 124 height 9
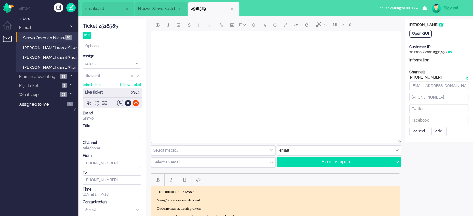
click at [213, 47] on html at bounding box center [276, 39] width 250 height 16
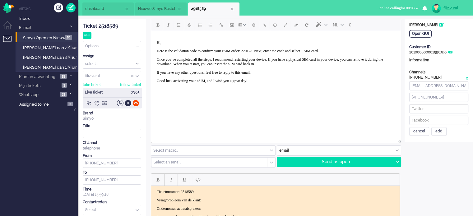
scroll to position [31, 0]
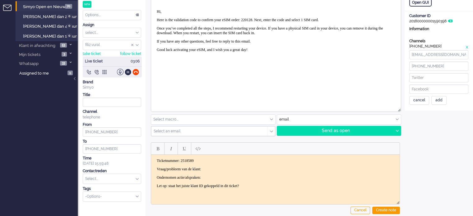
click at [217, 167] on p "Vraag/probleem van de klant:" at bounding box center [275, 169] width 237 height 5
click at [110, 176] on input "text" at bounding box center [112, 179] width 58 height 10
type input "vali"
click at [109, 186] on span "eSIM > Validatiecode" at bounding box center [104, 188] width 36 height 5
click at [417, 97] on div "cancel" at bounding box center [419, 100] width 20 height 9
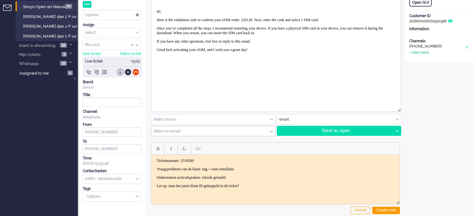
click at [421, 52] on div "+ add more" at bounding box center [419, 52] width 20 height 5
click at [426, 56] on input "[EMAIL_ADDRESS][DOMAIN_NAME]" at bounding box center [438, 54] width 59 height 9
click at [421, 52] on input "[EMAIL_ADDRESS][DOMAIN_NAME]" at bounding box center [438, 54] width 59 height 9
type input "[EMAIL_ADDRESS][DOMAIN_NAME]"
click at [440, 96] on div "add" at bounding box center [438, 100] width 15 height 9
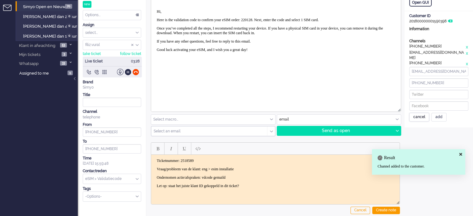
click at [423, 114] on div "cancel" at bounding box center [419, 117] width 20 height 9
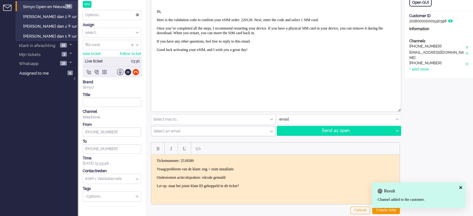
click at [239, 131] on input "text" at bounding box center [207, 131] width 107 height 4
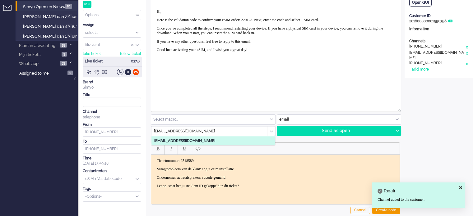
type input "[EMAIL_ADDRESS][DOMAIN_NAME]"
click at [224, 140] on li "[EMAIL_ADDRESS][DOMAIN_NAME]" at bounding box center [212, 140] width 123 height 9
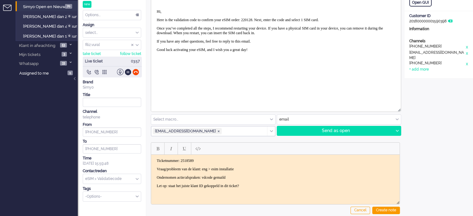
click at [268, 20] on p "Here is the validation code to confirm your eSIM order: 220128. Next, enter the…" at bounding box center [276, 20] width 239 height 5
paste body "Rich Text Area. Press ALT-0 for help."
click at [267, 18] on p "Here is the validation code to confirm your eSIM order: 942869. Next, enter the…" at bounding box center [276, 20] width 239 height 5
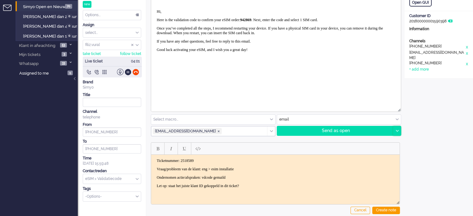
click at [399, 128] on div at bounding box center [397, 130] width 8 height 9
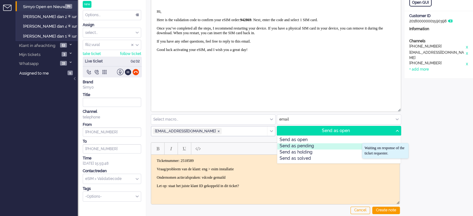
click at [321, 148] on div "Send as pending" at bounding box center [338, 146] width 123 height 6
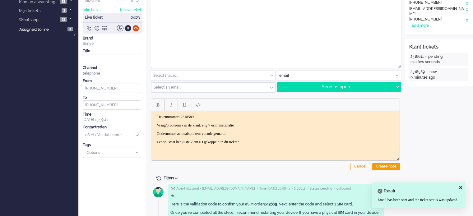
scroll to position [127, 0]
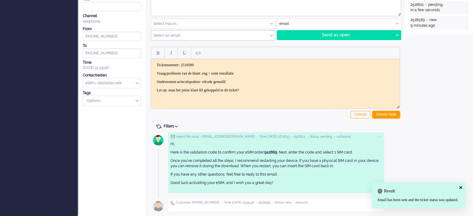
click at [390, 117] on div "Create note" at bounding box center [386, 114] width 28 height 7
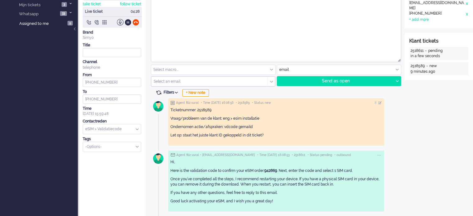
scroll to position [0, 0]
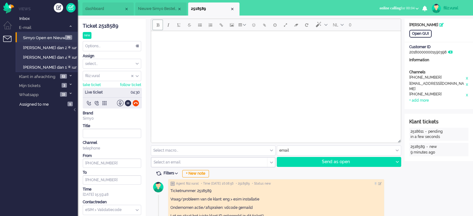
click at [108, 7] on span "dashboard" at bounding box center [104, 8] width 39 height 5
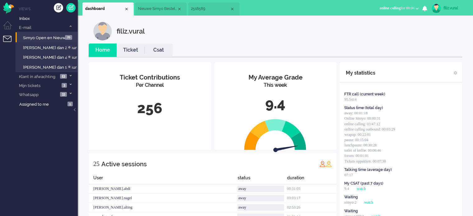
click at [152, 49] on link "Csat" at bounding box center [159, 50] width 28 height 7
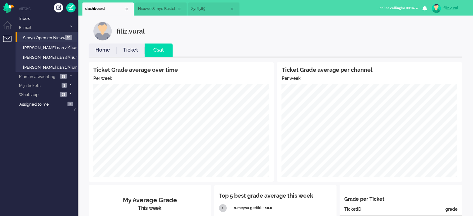
click at [101, 49] on link "Home" at bounding box center [103, 50] width 28 height 7
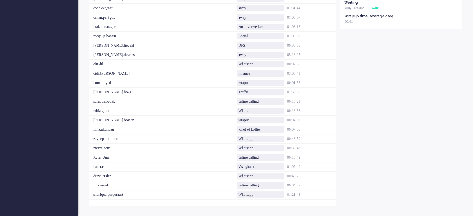
scroll to position [209, 0]
drag, startPoint x: 309, startPoint y: 129, endPoint x: 222, endPoint y: 129, distance: 87.1
click at [222, 129] on div "Filiz.altundag toilet of koffie 00:07:05" at bounding box center [213, 129] width 248 height 9
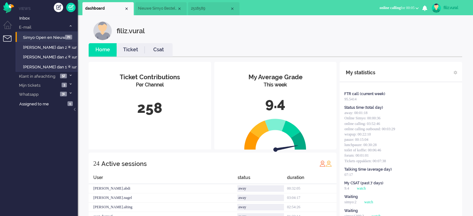
scroll to position [0, 0]
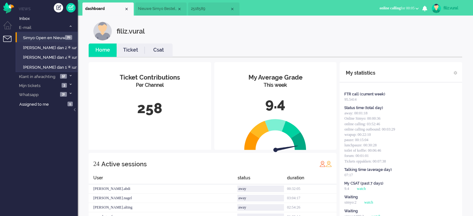
click at [207, 11] on span "2518589" at bounding box center [210, 8] width 39 height 5
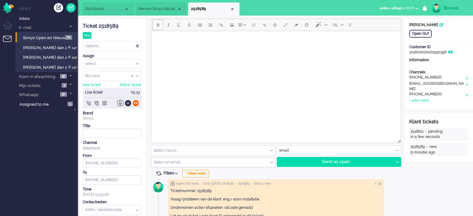
click at [137, 103] on div at bounding box center [135, 103] width 7 height 7
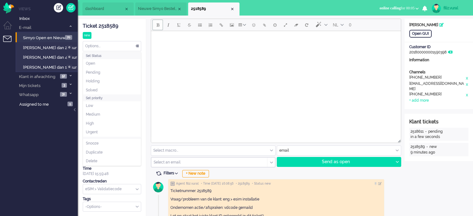
click at [105, 46] on div "Options..." at bounding box center [112, 46] width 58 height 10
drag, startPoint x: 94, startPoint y: 90, endPoint x: 101, endPoint y: 86, distance: 8.4
click at [94, 90] on span "Solved" at bounding box center [92, 90] width 12 height 5
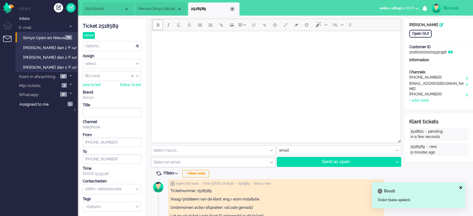
click at [234, 8] on div "Close tab" at bounding box center [232, 9] width 5 height 5
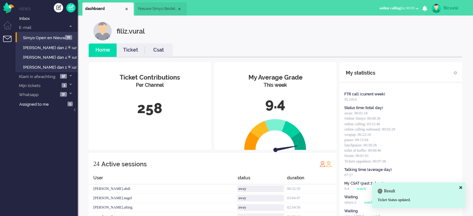
click at [160, 45] on li "Csat" at bounding box center [159, 50] width 28 height 13
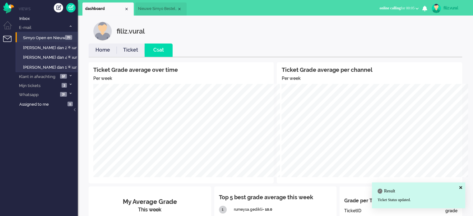
click at [105, 47] on link "Home" at bounding box center [103, 50] width 28 height 7
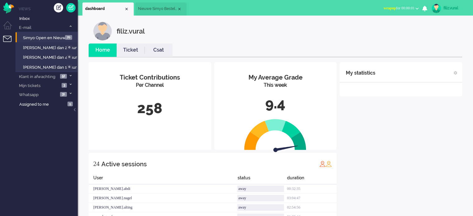
click at [401, 8] on span "wrapup for 00:00:01" at bounding box center [398, 8] width 31 height 4
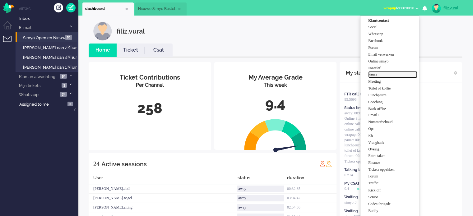
click at [395, 76] on label "Pauze" at bounding box center [392, 74] width 49 height 5
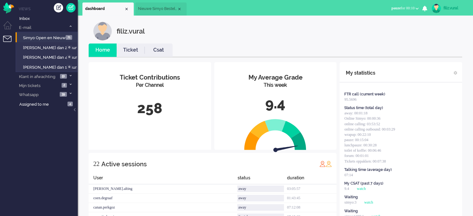
click at [415, 43] on div "filiz.vural Home Ticket Csat My Average Grade This week 9.4 Ticket Contribution…" at bounding box center [275, 214] width 383 height 385
click at [154, 11] on span "Nieuwe Simyo Bestelling" at bounding box center [157, 8] width 39 height 5
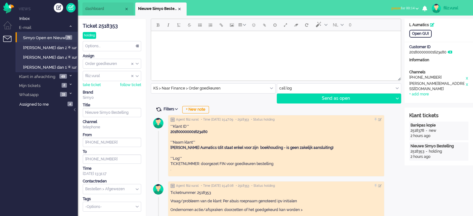
click at [161, 112] on span at bounding box center [159, 110] width 6 height 6
click at [159, 110] on span at bounding box center [159, 110] width 6 height 6
click at [96, 9] on span "dashboard" at bounding box center [104, 8] width 39 height 5
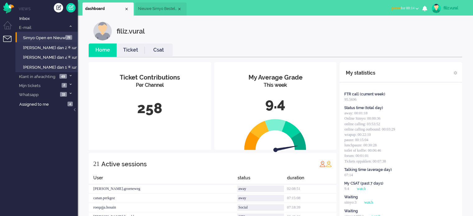
click at [150, 50] on link "Csat" at bounding box center [159, 50] width 28 height 7
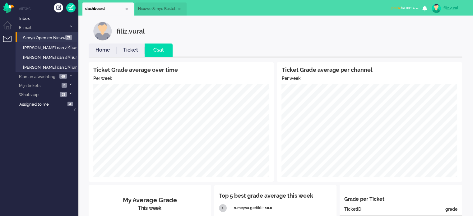
click at [106, 47] on link "Home" at bounding box center [103, 50] width 28 height 7
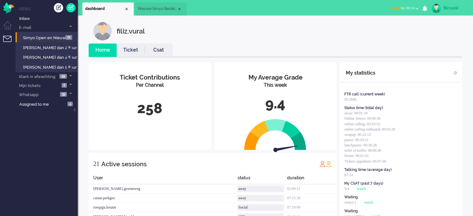
click at [404, 10] on span "pauze for 00:14" at bounding box center [403, 8] width 23 height 4
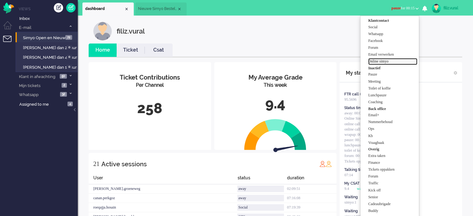
click at [395, 61] on label "Online simyo" at bounding box center [392, 61] width 49 height 5
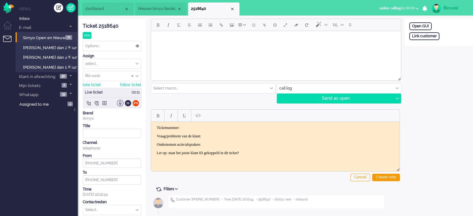
click at [114, 26] on div "Ticket 2518640" at bounding box center [112, 26] width 58 height 7
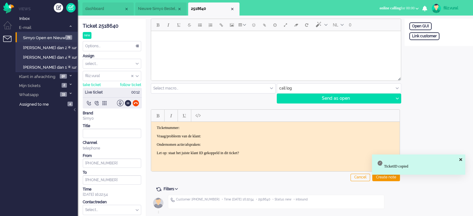
click at [253, 127] on p "Ticketnummer:" at bounding box center [275, 127] width 237 height 5
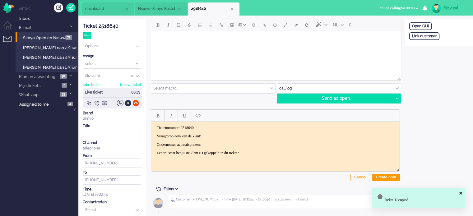
click at [240, 130] on body "Ticketnummer: 2518640 Vraag/probleem van de klant: Ondernomen actie/afspraken: …" at bounding box center [276, 140] width 244 height 30
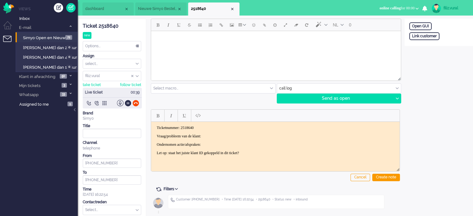
click at [239, 131] on body "Ticketnummer: 2518640 Vraag/probleem van de klant: Ondernomen actie/afspraken: …" at bounding box center [276, 140] width 244 height 30
click at [229, 135] on p "Vraag/probleem van de klant:" at bounding box center [275, 136] width 237 height 5
click at [135, 104] on div at bounding box center [135, 103] width 7 height 7
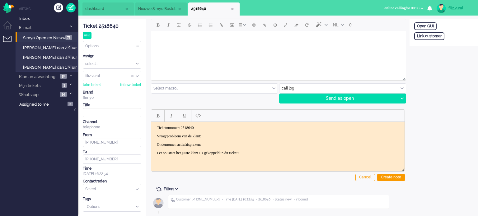
click at [222, 142] on p "Ondernomen actie/afspraken:" at bounding box center [278, 144] width 242 height 5
click at [227, 135] on p "Vraag/probleem van de klant:" at bounding box center [278, 136] width 242 height 5
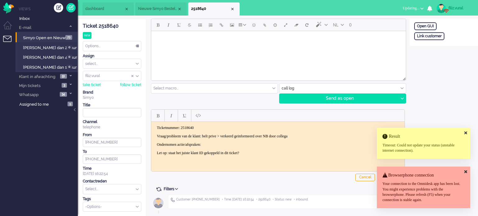
click at [465, 133] on icon at bounding box center [465, 133] width 3 height 4
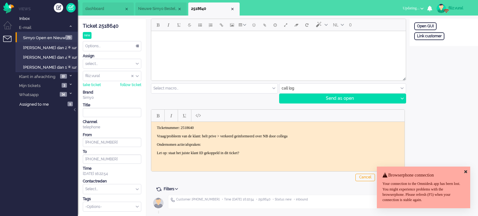
click at [249, 143] on p "Ondernomen actie/afspraken:" at bounding box center [278, 144] width 242 height 5
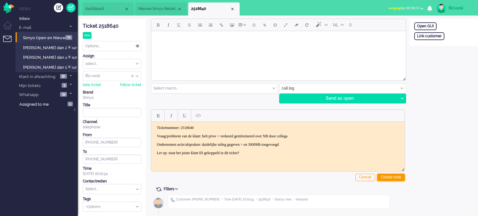
click at [383, 175] on div "Create note" at bounding box center [391, 177] width 28 height 7
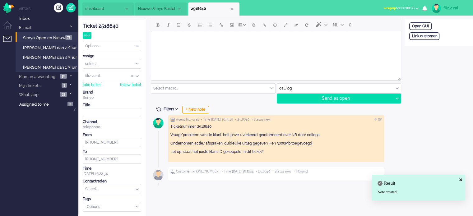
click at [100, 190] on input "text" at bounding box center [112, 189] width 58 height 10
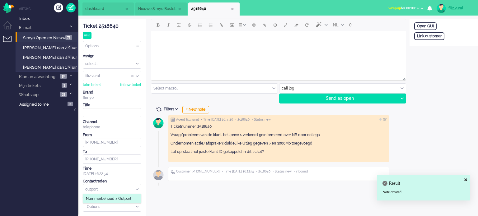
type input "outport"
click at [107, 199] on span "Nummerbehoud > Outport" at bounding box center [108, 198] width 45 height 5
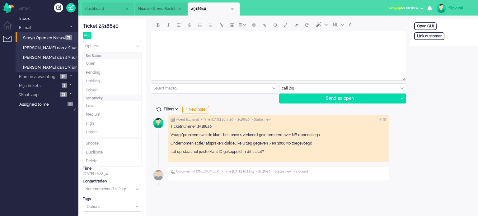
click at [118, 48] on div "Options..." at bounding box center [112, 46] width 58 height 10
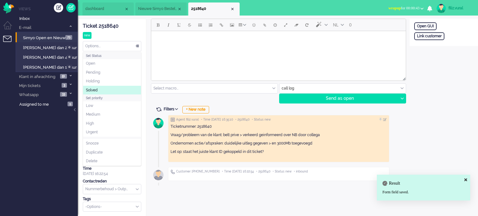
click at [102, 89] on li "Solved" at bounding box center [112, 90] width 58 height 9
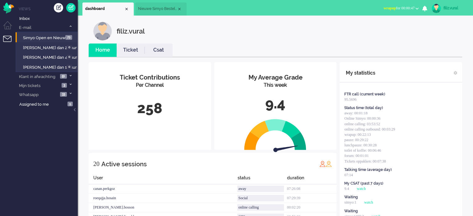
click at [163, 11] on span "Nieuwe Simyo Bestelling" at bounding box center [157, 8] width 39 height 5
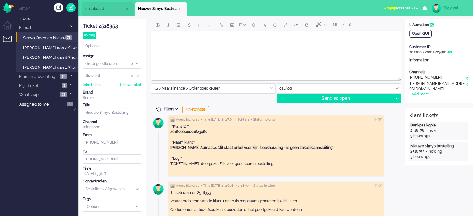
click at [160, 109] on span at bounding box center [159, 110] width 6 height 6
click at [157, 108] on span at bounding box center [159, 110] width 6 height 6
click at [94, 12] on li "dashboard" at bounding box center [107, 8] width 51 height 13
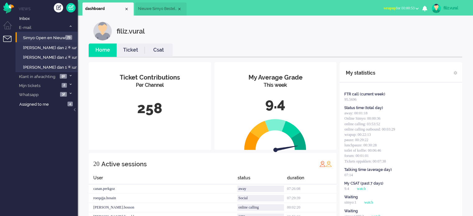
click at [132, 49] on link "Ticket" at bounding box center [131, 50] width 28 height 7
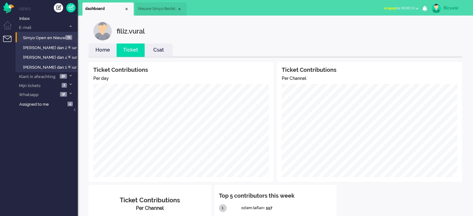
click at [102, 48] on link "Home" at bounding box center [103, 50] width 28 height 7
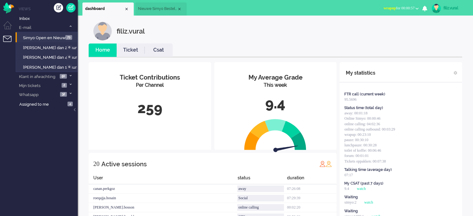
click at [406, 8] on span "wrapup for 00:00:57" at bounding box center [398, 8] width 31 height 4
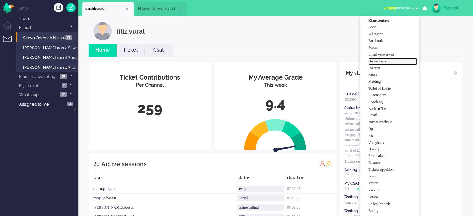
click at [382, 61] on label "Online simyo" at bounding box center [392, 61] width 49 height 5
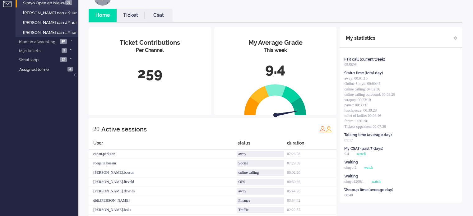
scroll to position [93, 0]
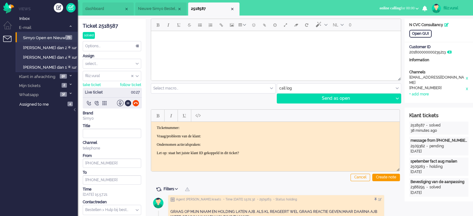
click at [98, 11] on span "dashboard" at bounding box center [104, 8] width 39 height 5
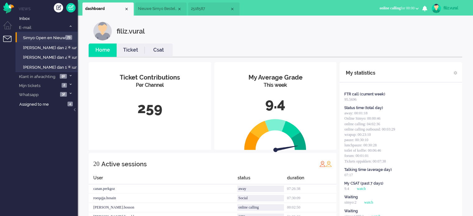
click at [211, 9] on span "2518587" at bounding box center [210, 8] width 39 height 5
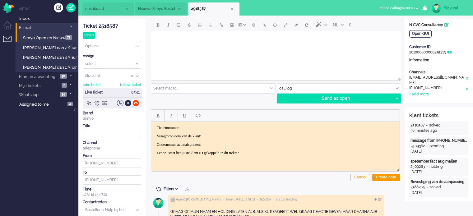
click at [68, 26] on span at bounding box center [70, 26] width 5 height 3
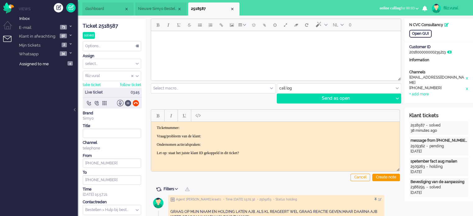
click at [129, 104] on div at bounding box center [128, 103] width 7 height 7
drag, startPoint x: 158, startPoint y: 134, endPoint x: 318, endPoint y: 154, distance: 161.2
click at [318, 154] on html "Ticketnummer: Vraag/probleem van de klant: Ondernomen actie/afspraken: Let op: …" at bounding box center [275, 140] width 248 height 37
paste body "Rich Text Area. Press ALT-0 for help."
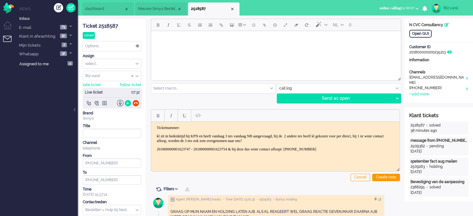
click at [110, 25] on div "Ticket 2518587" at bounding box center [112, 26] width 58 height 7
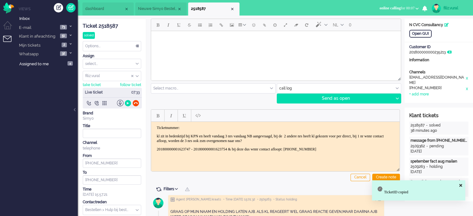
click at [213, 124] on html "Ticketnummer: kl zit in bedenktijd bij KPN en heeft vandaag 3 nrs vandaag NB aa…" at bounding box center [275, 143] width 248 height 42
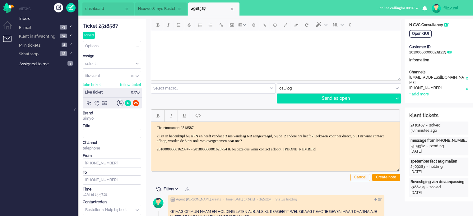
drag, startPoint x: 225, startPoint y: 140, endPoint x: 325, endPoint y: 141, distance: 99.8
click at [325, 141] on p "kl zit in bedenktijd bij KPN en heeft vandaag 3 nrs vandaag NB aangevraagd, bij…" at bounding box center [275, 138] width 237 height 9
click at [127, 104] on div at bounding box center [128, 103] width 7 height 7
click at [366, 149] on p "201800000001623747 - 201800000001623754 & bij deze dus wnnr contact afloopt: 20…" at bounding box center [275, 149] width 237 height 5
click at [316, 149] on p "201800000001623747 - 201800000001623754 & bij deze dus wnnr contact afloopt: 20…" at bounding box center [275, 149] width 237 height 5
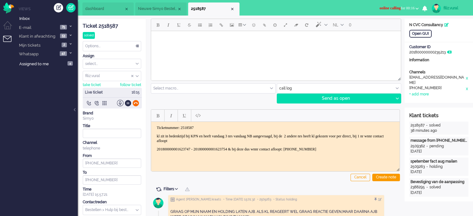
click at [137, 105] on div at bounding box center [135, 103] width 7 height 7
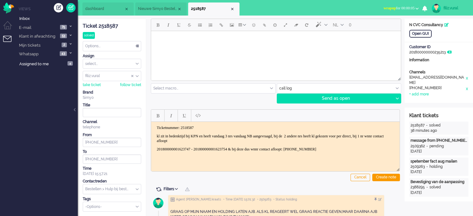
click at [369, 151] on body "Ticketnummer: 2518587 kl zit in bedenktijd bij KPN en heeft vandaag 3 nrs vanda…" at bounding box center [276, 142] width 244 height 35
click at [366, 150] on p "201800000001623747 - 201800000001623754 & bij deze dus wnnr contact afloopt: 20…" at bounding box center [275, 149] width 237 height 5
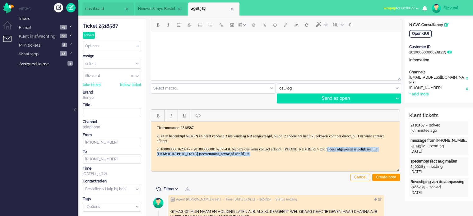
drag, startPoint x: 366, startPoint y: 149, endPoint x: 229, endPoint y: 146, distance: 136.9
click at [369, 159] on body "Ticketnummer: 2518587 kl zit in bedenktijd bij KPN en heeft vandaag 3 nrs vanda…" at bounding box center [276, 144] width 244 height 39
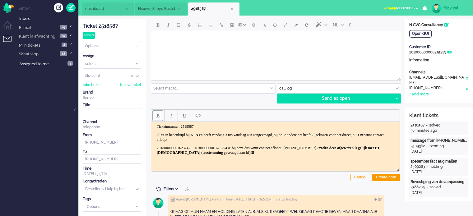
scroll to position [1, 0]
click at [378, 176] on div "Create note" at bounding box center [386, 177] width 28 height 7
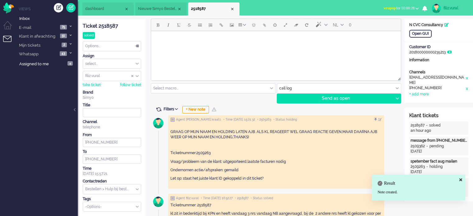
click at [104, 45] on div "Options..." at bounding box center [112, 46] width 58 height 10
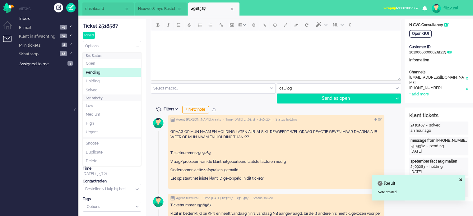
click at [103, 72] on li "Pending" at bounding box center [112, 72] width 58 height 9
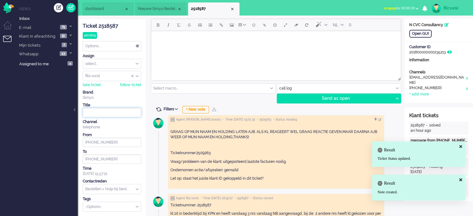
click at [115, 115] on input at bounding box center [112, 112] width 58 height 9
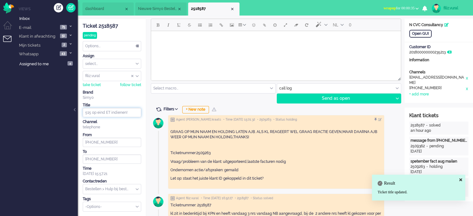
type input "515 op eind ET indienen!!"
click at [233, 11] on li "2518587" at bounding box center [213, 8] width 51 height 13
click at [233, 8] on div "Close tab" at bounding box center [232, 9] width 5 height 5
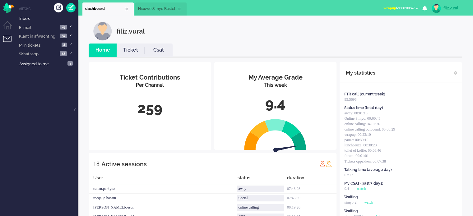
click at [122, 44] on li "Ticket" at bounding box center [131, 50] width 28 height 13
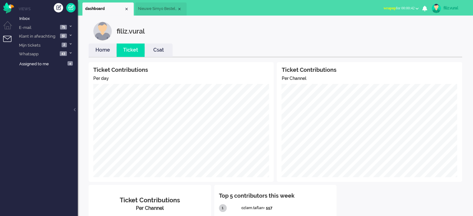
click at [97, 50] on link "Home" at bounding box center [103, 50] width 28 height 7
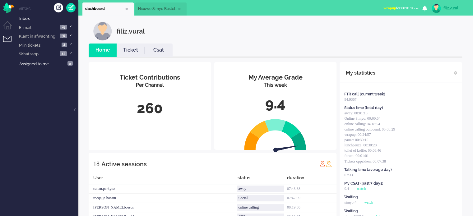
click at [404, 7] on span "wrapup for 00:01:05" at bounding box center [398, 8] width 31 height 4
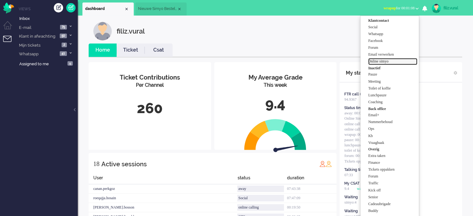
click at [389, 62] on label "Online simyo" at bounding box center [392, 61] width 49 height 5
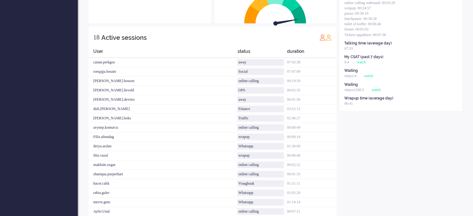
scroll to position [153, 0]
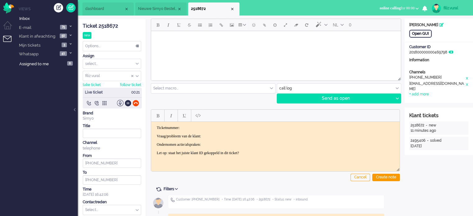
click at [418, 34] on div "Open GUI" at bounding box center [420, 34] width 22 height 8
click at [106, 28] on div "Ticket 2518672" at bounding box center [112, 26] width 58 height 7
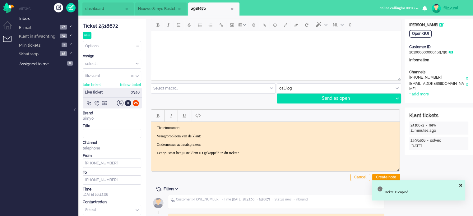
click at [223, 126] on p "Ticketnummer:" at bounding box center [275, 127] width 237 height 5
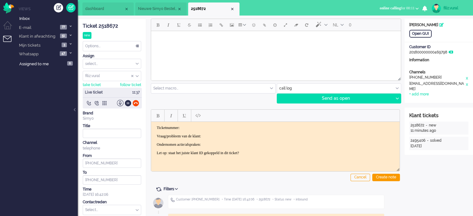
click at [111, 21] on div "Ticket 2518672 new Watching Options... Set Status Open Pending Holding Solved S…" at bounding box center [112, 126] width 58 height 214
click at [109, 23] on div "Ticket 2518672" at bounding box center [112, 26] width 58 height 7
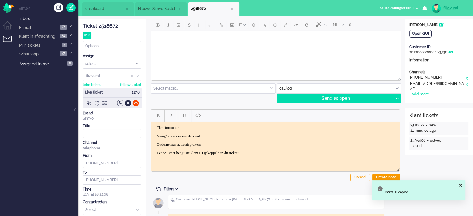
click at [233, 125] on p "Ticketnummer:" at bounding box center [275, 127] width 237 height 5
click at [228, 127] on p "Ticketnummer: 2518672" at bounding box center [275, 127] width 237 height 5
drag, startPoint x: 227, startPoint y: 134, endPoint x: 230, endPoint y: 123, distance: 11.8
click at [226, 134] on p "Vraag/probleem van de klant:" at bounding box center [275, 136] width 237 height 5
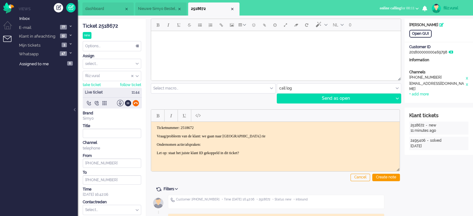
click at [135, 102] on div at bounding box center [135, 103] width 7 height 7
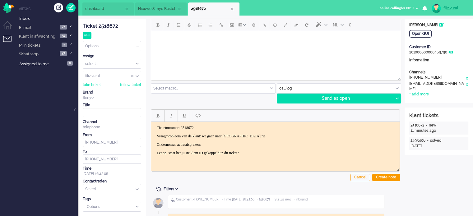
click at [269, 136] on p "Vraag/probleem van de klant: we gaan naar Vietnam rie" at bounding box center [275, 136] width 237 height 5
click at [376, 180] on div "Create note" at bounding box center [386, 177] width 28 height 7
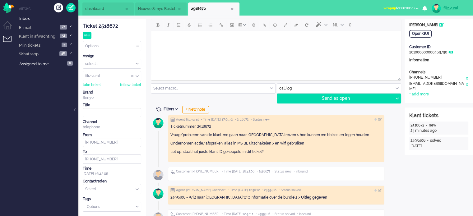
drag, startPoint x: 103, startPoint y: 190, endPoint x: 100, endPoint y: 188, distance: 3.7
click at [100, 188] on input "text" at bounding box center [112, 189] width 58 height 10
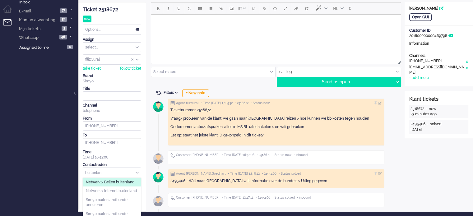
scroll to position [26, 0]
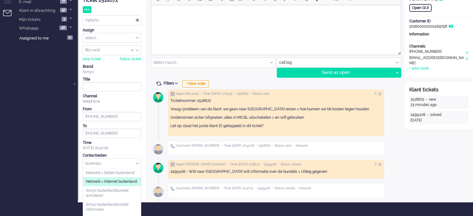
type input "buitenlan"
click at [117, 181] on span "Netwerk > Internet buitenland" at bounding box center [111, 181] width 51 height 5
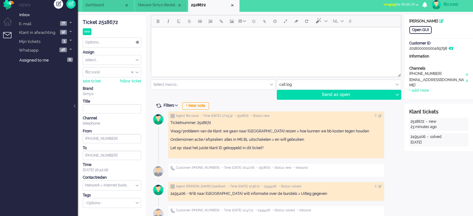
scroll to position [0, 0]
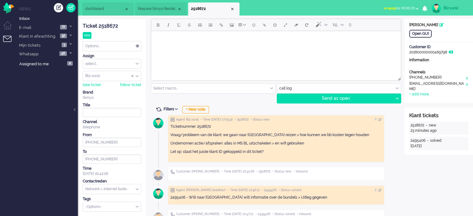
click at [121, 45] on div "Options..." at bounding box center [112, 46] width 58 height 10
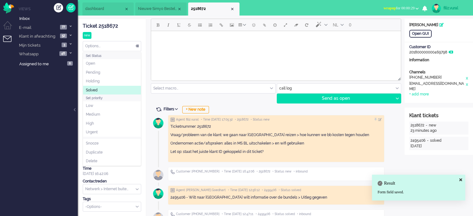
click at [106, 87] on li "Solved" at bounding box center [112, 90] width 58 height 9
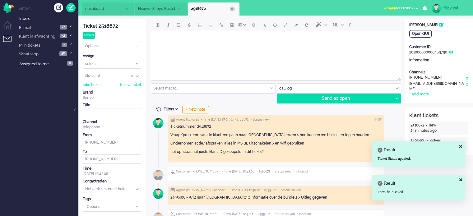
click at [232, 8] on div "Close tab" at bounding box center [232, 9] width 5 height 5
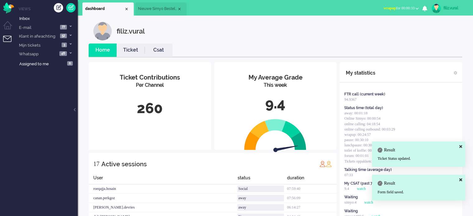
click at [149, 58] on div "My Average Grade This week 9.4 Ticket Contributions Per Channel 260 17 Active s…" at bounding box center [276, 206] width 374 height 296
click at [154, 50] on link "Csat" at bounding box center [159, 50] width 28 height 7
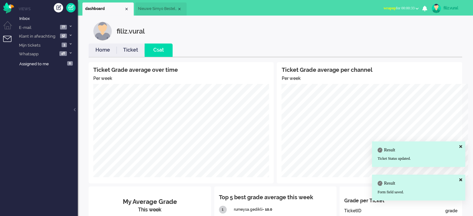
click at [108, 49] on link "Home" at bounding box center [103, 50] width 28 height 7
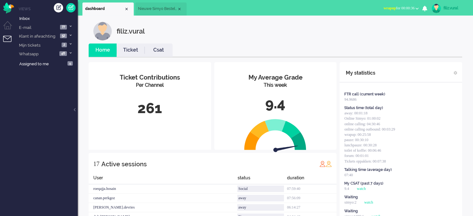
click at [396, 7] on span "wrapup for 00:00:36" at bounding box center [398, 8] width 31 height 4
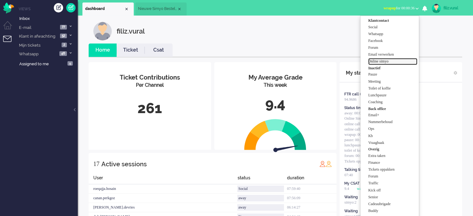
click at [384, 63] on label "Online simyo" at bounding box center [392, 61] width 49 height 5
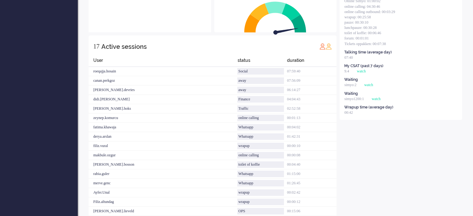
scroll to position [143, 0]
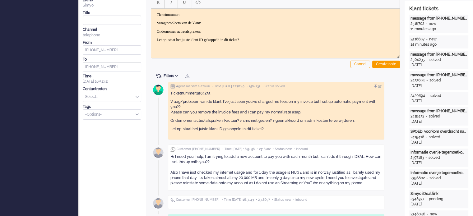
scroll to position [124, 0]
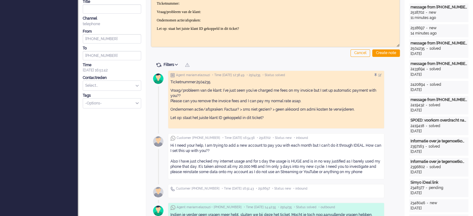
drag, startPoint x: 365, startPoint y: 173, endPoint x: 171, endPoint y: 147, distance: 196.3
click at [171, 147] on div "Hi I need your help, I am trying to add a new account to pay you with each mont…" at bounding box center [275, 159] width 211 height 32
copy div "Hi I need your help, I am trying to add a new account to pay you with each mont…"
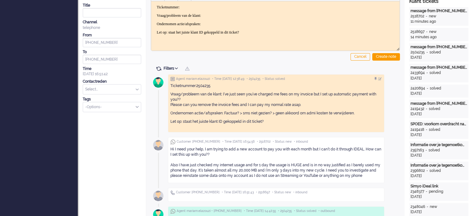
scroll to position [0, 0]
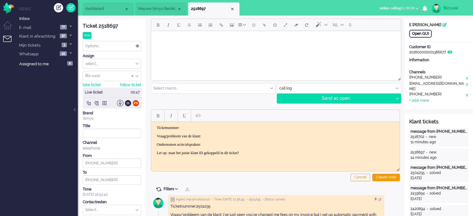
click at [429, 35] on div "Open GUI" at bounding box center [420, 34] width 22 height 8
drag, startPoint x: 111, startPoint y: 25, endPoint x: 135, endPoint y: 48, distance: 33.0
click at [111, 25] on div "Ticket 2518697" at bounding box center [112, 26] width 58 height 7
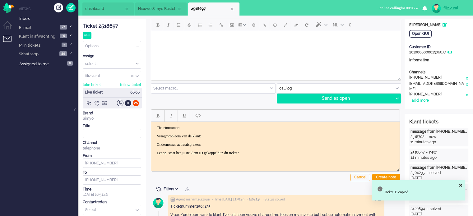
click at [248, 125] on p "Ticketnummer:" at bounding box center [275, 127] width 237 height 5
drag, startPoint x: 157, startPoint y: 135, endPoint x: 273, endPoint y: 143, distance: 115.9
click at [274, 148] on body "Ticketnummer: 2518697 Vraag/probleem van de klant: Ondernomen actie/afspraken: …" at bounding box center [276, 140] width 244 height 30
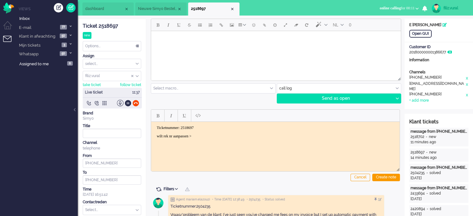
click at [156, 135] on body "Ticketnummer: 2518697 wilt rek nr aanpassen >" at bounding box center [276, 131] width 244 height 13
click at [136, 103] on div at bounding box center [135, 103] width 7 height 7
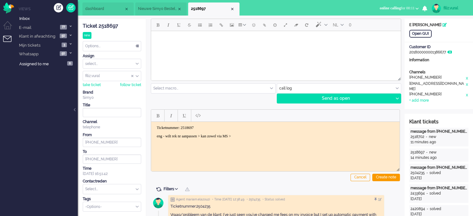
click at [256, 138] on html "Ticketnummer: 2518697 eng - wilt rek nr aanpassen > kan zowel via MS >" at bounding box center [275, 132] width 248 height 21
click at [375, 175] on div "Create note" at bounding box center [386, 177] width 28 height 7
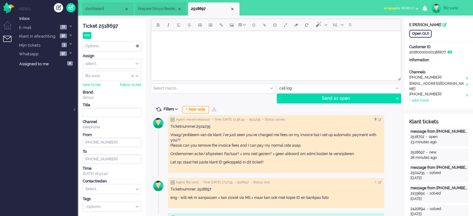
click at [111, 11] on span "dashboard" at bounding box center [104, 8] width 39 height 5
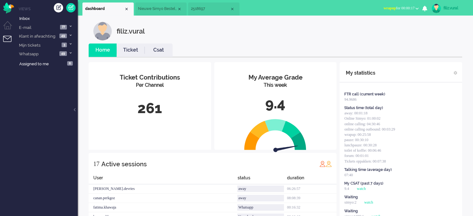
drag, startPoint x: 124, startPoint y: 48, endPoint x: 120, endPoint y: 48, distance: 4.0
click at [124, 49] on link "Ticket" at bounding box center [131, 50] width 28 height 7
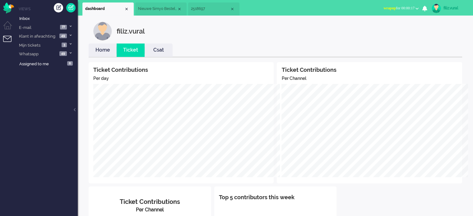
drag, startPoint x: 98, startPoint y: 49, endPoint x: 101, endPoint y: 49, distance: 3.5
click at [98, 49] on link "Home" at bounding box center [103, 50] width 28 height 7
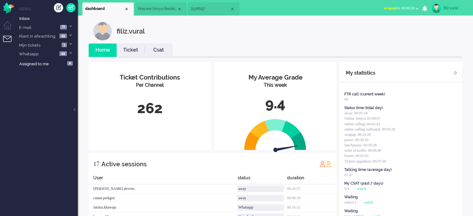
click at [411, 6] on span "wrapup for 00:00:20" at bounding box center [398, 8] width 31 height 4
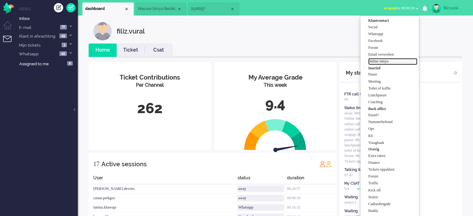
click at [387, 62] on label "Online simyo" at bounding box center [392, 61] width 49 height 5
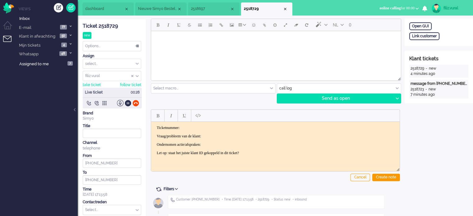
click at [107, 25] on div "Ticket 2518729" at bounding box center [112, 26] width 58 height 7
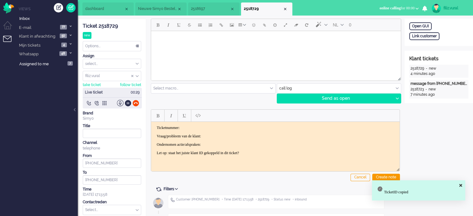
click at [198, 126] on p "Ticketnummer:" at bounding box center [275, 127] width 237 height 5
click at [216, 137] on p "Vraag/probleem van de klant:" at bounding box center [275, 136] width 237 height 5
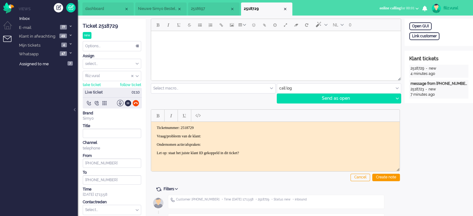
drag, startPoint x: 285, startPoint y: 88, endPoint x: 285, endPoint y: 93, distance: 4.7
click at [285, 88] on input "text" at bounding box center [339, 89] width 124 height 10
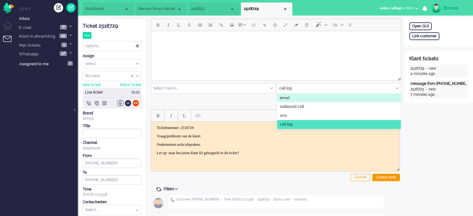
click at [286, 97] on span "email" at bounding box center [285, 97] width 10 height 5
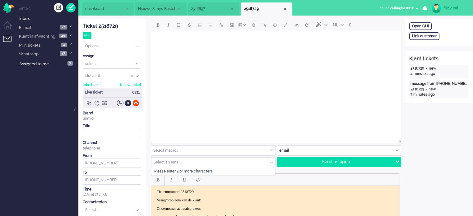
click at [195, 164] on input "text" at bounding box center [207, 162] width 107 height 4
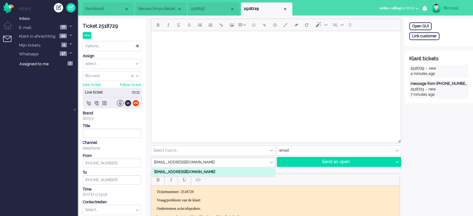
type input "stacyoliviera@icloud.com"
click at [195, 175] on stacyoliviera\@icloud\ "stacyoliviera@icloud.com" at bounding box center [212, 171] width 123 height 9
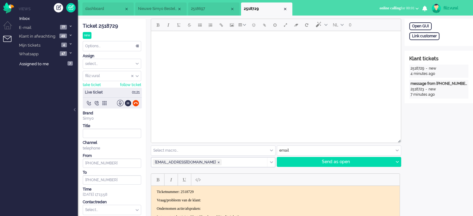
click at [217, 47] on html at bounding box center [276, 39] width 250 height 16
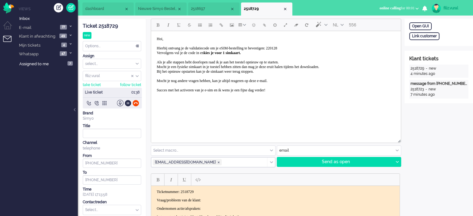
click at [303, 47] on span "Hoi, Hierbij ontvang je de validatiecode om je eSIM-bestelling te bevestigen: 2…" at bounding box center [238, 65] width 162 height 56
paste body "Rich Text Area. Press ALT-0 for help."
click at [302, 46] on span "Hoi, Hierbij ontvang je de validatiecode om je eSIM-bestelling te bevestigen: 3…" at bounding box center [238, 65] width 162 height 56
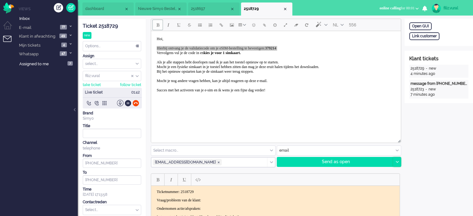
click at [398, 161] on icon at bounding box center [397, 162] width 3 height 2
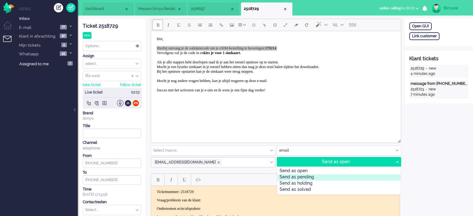
click at [318, 178] on div "Send as pending" at bounding box center [338, 177] width 123 height 6
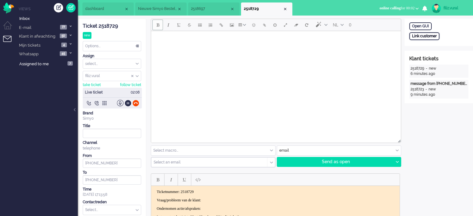
click at [420, 39] on div "Link customer" at bounding box center [424, 36] width 30 height 8
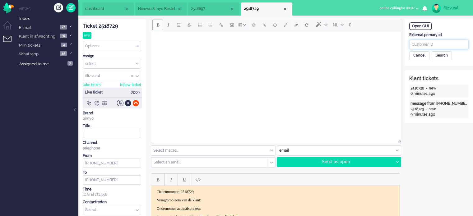
click at [426, 46] on input "text" at bounding box center [438, 44] width 59 height 9
paste input "201800000001623775"
type input "201800000001623775"
click at [446, 56] on div "Search" at bounding box center [442, 55] width 20 height 9
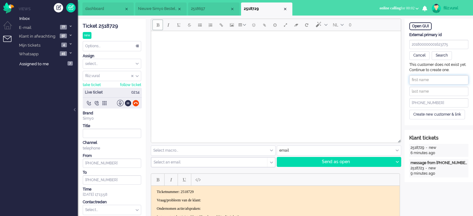
click at [424, 77] on input "text" at bounding box center [438, 79] width 59 height 9
paste input "Stacy Oliviera"
drag, startPoint x: 422, startPoint y: 79, endPoint x: 452, endPoint y: 75, distance: 29.8
click at [452, 75] on input "Stacy Oliviera" at bounding box center [438, 79] width 59 height 9
type input "Stacy"
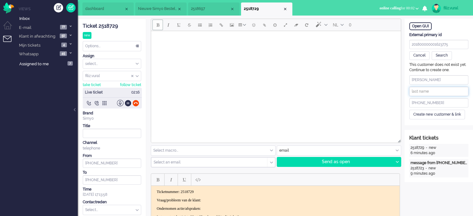
click at [429, 87] on input "text" at bounding box center [438, 91] width 59 height 9
paste input "Oliviera"
type input "Oliviera"
click at [425, 113] on div "Create new customer & link" at bounding box center [437, 115] width 56 height 10
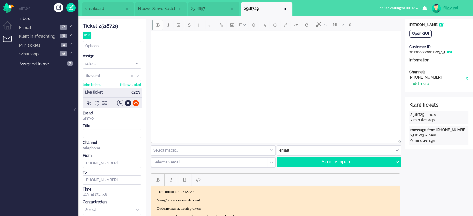
click at [419, 84] on div "+ add more" at bounding box center [419, 83] width 20 height 5
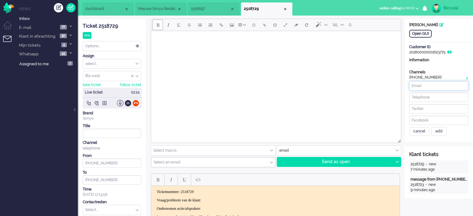
click at [438, 86] on input at bounding box center [438, 85] width 59 height 9
paste input "620441691"
type input "620441691"
click at [437, 91] on div "620441691 cancel add" at bounding box center [438, 108] width 59 height 55
click at [437, 95] on input at bounding box center [438, 97] width 59 height 9
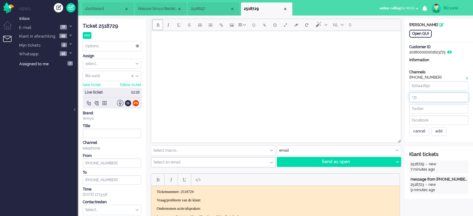
paste input "620441691"
type input "+31620441691"
drag, startPoint x: 399, startPoint y: 87, endPoint x: 385, endPoint y: 87, distance: 14.6
click at [434, 88] on input "620441691" at bounding box center [438, 85] width 59 height 9
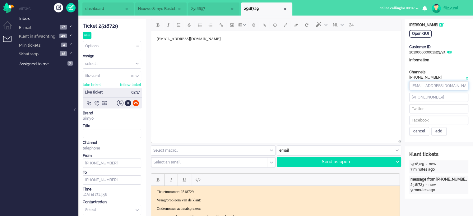
type input "stacyoliviera@icloud.com"
click at [240, 39] on body "stacyoliviera@icloud.com" at bounding box center [276, 39] width 245 height 11
drag, startPoint x: 109, startPoint y: 26, endPoint x: 34, endPoint y: 103, distance: 107.6
click at [109, 26] on div "Ticket 2518729" at bounding box center [112, 26] width 58 height 7
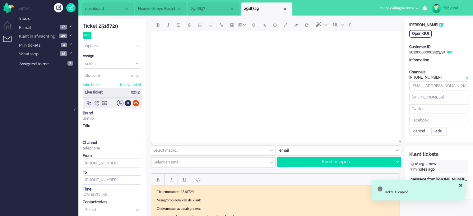
click at [434, 137] on div "Open GUI Customer Name Stacy Oliviera Customer ID 201800000001623775 Informatio…" at bounding box center [439, 80] width 68 height 123
click at [439, 131] on div "add" at bounding box center [438, 131] width 15 height 9
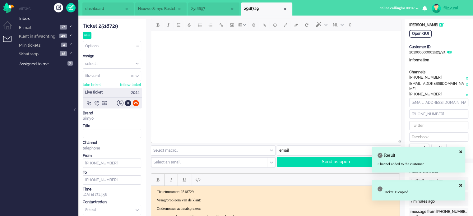
click at [419, 144] on div "cancel" at bounding box center [419, 148] width 20 height 9
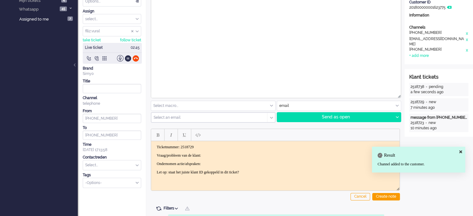
scroll to position [93, 0]
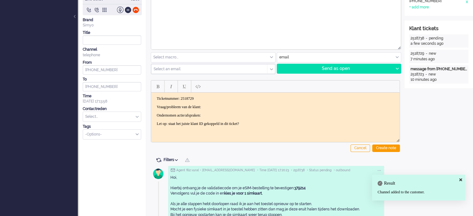
click at [227, 109] on p "Vraag/probleem van de klant:" at bounding box center [275, 107] width 237 height 5
click at [135, 7] on div at bounding box center [135, 10] width 7 height 7
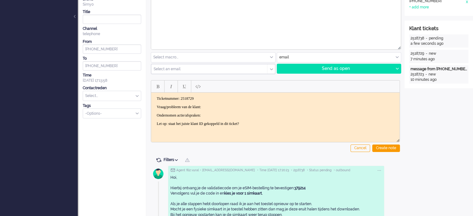
click at [254, 105] on p "Vraag/probleem van de klant:" at bounding box center [275, 107] width 237 height 5
click at [392, 150] on div "Create note" at bounding box center [386, 148] width 28 height 7
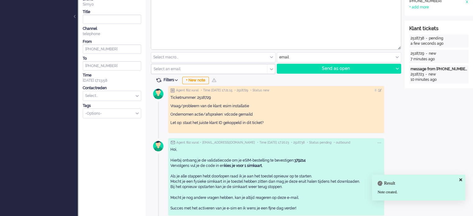
click at [108, 97] on input "text" at bounding box center [112, 96] width 58 height 10
type input "vali"
click at [111, 106] on span "eSIM > Validatiecode" at bounding box center [104, 105] width 36 height 5
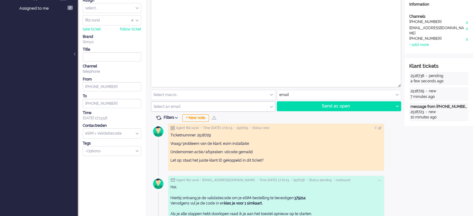
scroll to position [0, 0]
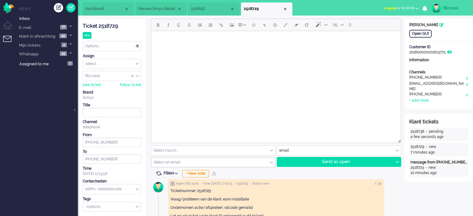
click at [123, 45] on div "Options..." at bounding box center [112, 46] width 58 height 10
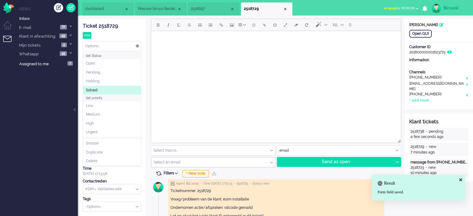
click at [93, 92] on span "Solved" at bounding box center [92, 90] width 12 height 5
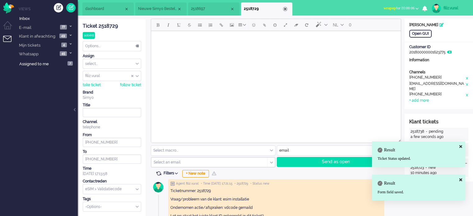
click at [286, 10] on div "Close tab" at bounding box center [285, 9] width 5 height 5
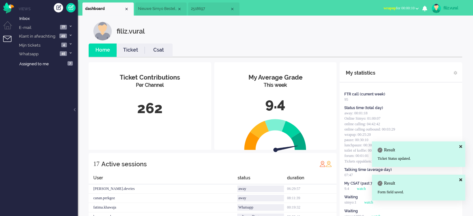
click at [167, 51] on link "Csat" at bounding box center [159, 50] width 28 height 7
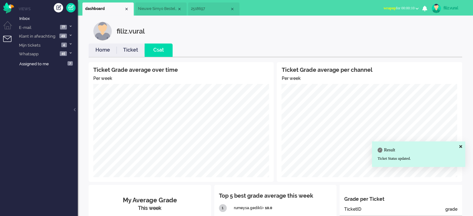
click at [100, 51] on link "Home" at bounding box center [103, 50] width 28 height 7
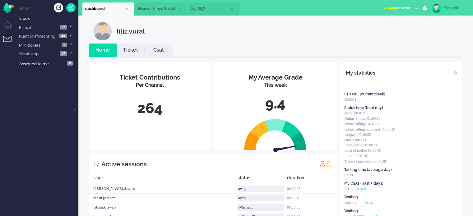
click at [405, 8] on span "wrapup for 00:00:16" at bounding box center [398, 8] width 31 height 4
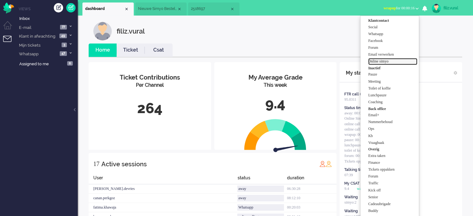
click at [384, 61] on label "Online simyo" at bounding box center [392, 61] width 49 height 5
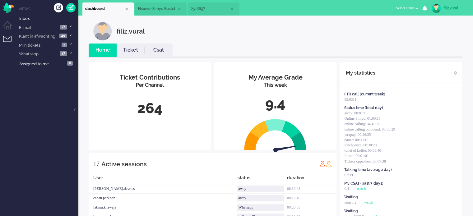
click at [153, 10] on span "Nieuwe Simyo Bestelling" at bounding box center [157, 8] width 39 height 5
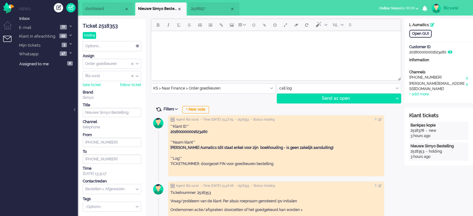
click at [158, 109] on span at bounding box center [159, 110] width 6 height 6
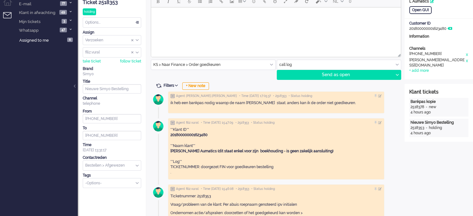
scroll to position [62, 0]
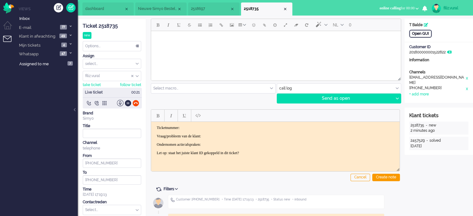
click at [423, 33] on div "Open GUI" at bounding box center [420, 34] width 22 height 8
click at [296, 87] on input "text" at bounding box center [339, 89] width 124 height 10
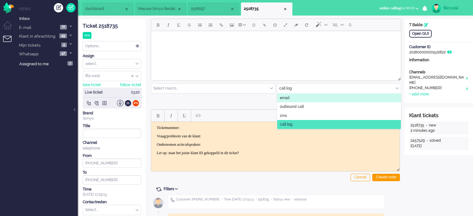
drag, startPoint x: 289, startPoint y: 96, endPoint x: 79, endPoint y: 79, distance: 210.9
click at [289, 96] on li "email" at bounding box center [339, 98] width 124 height 9
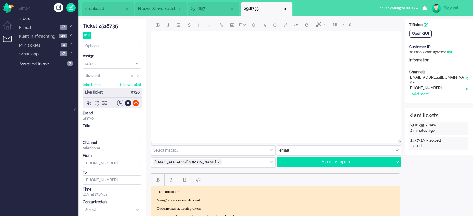
click at [187, 147] on input "text" at bounding box center [213, 151] width 124 height 10
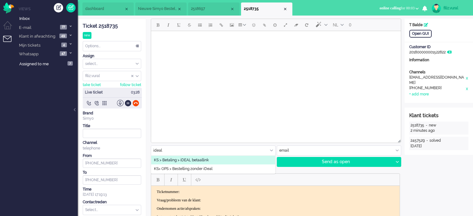
type input "ideal"
click at [189, 159] on span "KS > Betaling > iDEAL betaallink" at bounding box center [181, 160] width 55 height 5
type input "Simyo iDeal link"
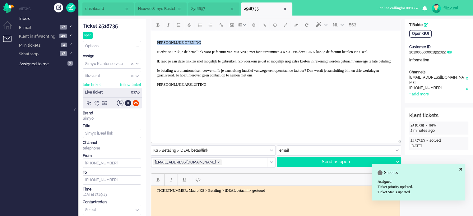
drag, startPoint x: 207, startPoint y: 44, endPoint x: 143, endPoint y: 35, distance: 64.0
click at [151, 35] on html "PERSOONLIJKE OPENING Hierbij stuur ik je de betaallink voor je factuur van MAAN…" at bounding box center [276, 63] width 250 height 65
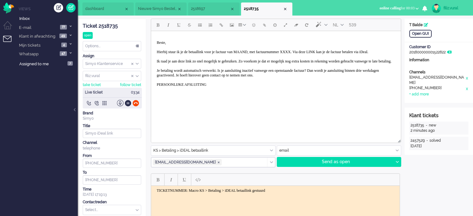
click at [344, 51] on p "Beste, Hierbij stuur ik je de betaallink voor je factuur van MAAND, met factuur…" at bounding box center [276, 63] width 239 height 47
click at [310, 51] on p "Beste, Hierbij stuur ik je de betaallink voor je factuur van MAAND, met factuur…" at bounding box center [276, 63] width 239 height 47
click at [310, 52] on p "Beste, Hierbij stuur ik je de betaallink voor je factuur van MAAND, met factuur…" at bounding box center [276, 63] width 239 height 47
click at [259, 50] on p "Beste, Hierbij stuur ik je de betaallink voor je factuur van MAAND, met factuur…" at bounding box center [276, 63] width 239 height 47
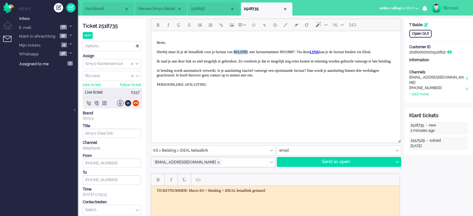
click at [259, 50] on p "Beste, Hierbij stuur ik je de betaallink voor je factuur van MAAND, met factuur…" at bounding box center [276, 63] width 239 height 47
drag, startPoint x: 208, startPoint y: 92, endPoint x: 153, endPoint y: 89, distance: 54.8
click at [151, 90] on html "Beste, Hierbij stuur ik je de betaallink voor je factuur van Juli, met factuurn…" at bounding box center [276, 63] width 250 height 65
click at [396, 164] on div at bounding box center [397, 161] width 8 height 9
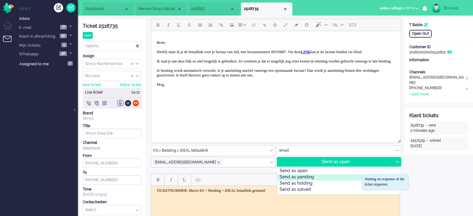
click at [323, 178] on div "Send as pending" at bounding box center [338, 177] width 123 height 6
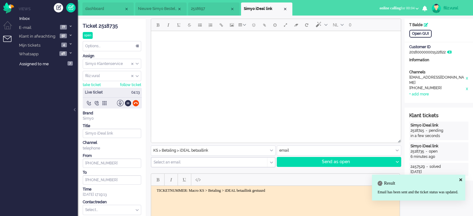
click at [101, 27] on div "Ticket 2518735" at bounding box center [112, 26] width 58 height 7
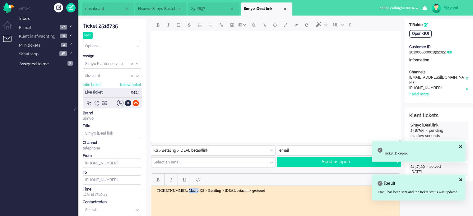
click at [190, 190] on body "TICKETNUMMER: Macro KS > Betaling > iDEAL betaallink gestuurd" at bounding box center [276, 190] width 244 height 5
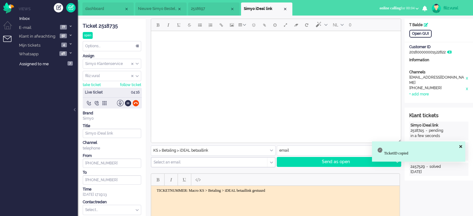
click at [189, 188] on body "TICKETNUMMER: Macro KS > Betaling > iDEAL betaallink gestuurd" at bounding box center [276, 190] width 244 height 5
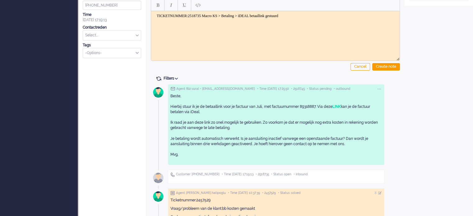
scroll to position [155, 0]
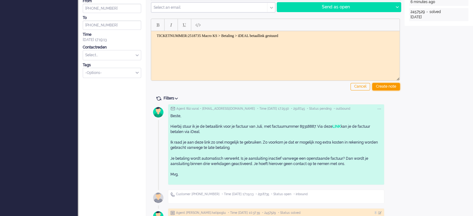
click at [388, 87] on div "Create note" at bounding box center [386, 86] width 28 height 7
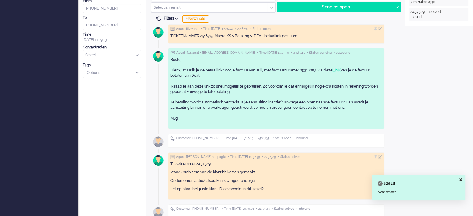
click at [103, 50] on input "text" at bounding box center [112, 55] width 58 height 10
type input "bet"
click at [114, 66] on span "Finance > Betaling of incasso" at bounding box center [111, 64] width 51 height 5
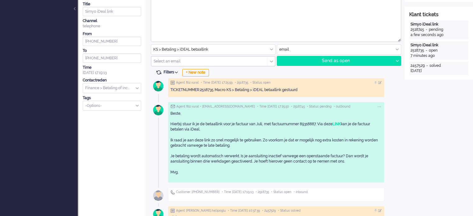
scroll to position [0, 0]
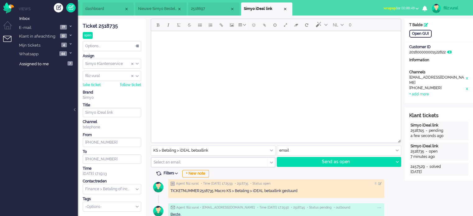
drag, startPoint x: 112, startPoint y: 45, endPoint x: 108, endPoint y: 58, distance: 13.8
click at [111, 44] on div "Options..." at bounding box center [112, 46] width 58 height 10
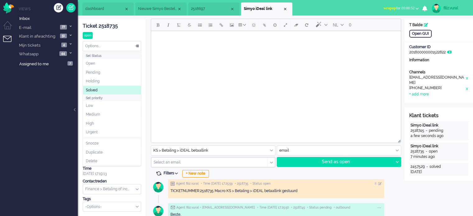
click at [98, 91] on li "Solved" at bounding box center [112, 90] width 58 height 9
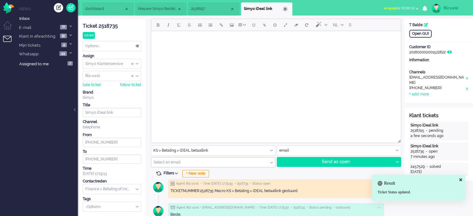
click at [284, 11] on div "Close tab" at bounding box center [285, 9] width 5 height 5
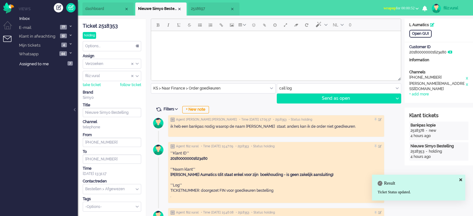
click at [105, 14] on li "dashboard" at bounding box center [107, 8] width 51 height 13
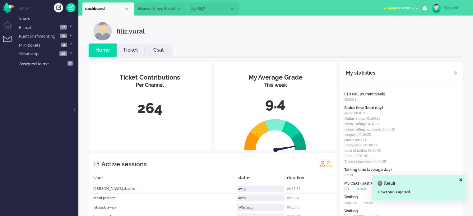
click at [394, 8] on span "wrapup for 00:00:52" at bounding box center [398, 8] width 31 height 4
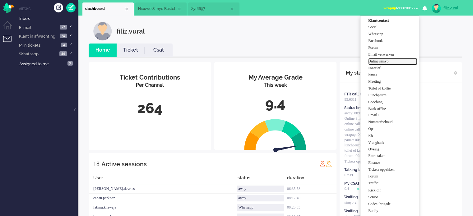
click at [381, 63] on label "Online simyo" at bounding box center [392, 61] width 49 height 5
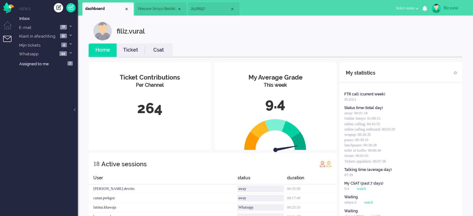
click at [146, 51] on link "Csat" at bounding box center [159, 50] width 28 height 7
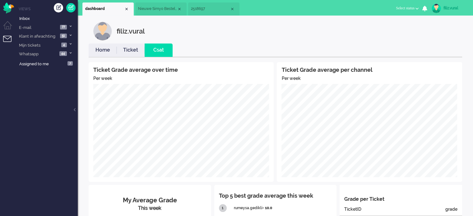
click at [107, 49] on link "Home" at bounding box center [103, 50] width 28 height 7
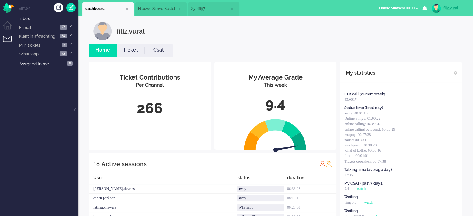
click at [198, 9] on span "2518697" at bounding box center [210, 8] width 39 height 5
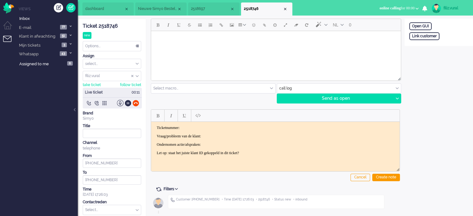
click at [253, 47] on html at bounding box center [276, 39] width 250 height 16
click at [165, 14] on li "Nieuwe Simyo Bestelling" at bounding box center [160, 8] width 51 height 13
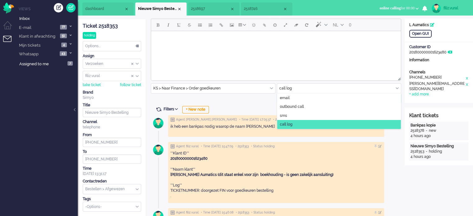
click at [301, 87] on input "text" at bounding box center [339, 89] width 124 height 10
click at [290, 94] on li "email" at bounding box center [339, 98] width 124 height 9
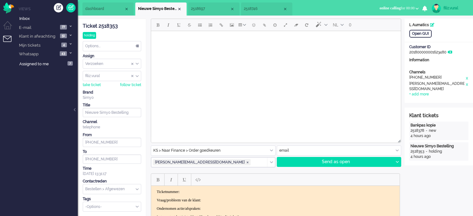
click at [252, 47] on html at bounding box center [276, 39] width 250 height 16
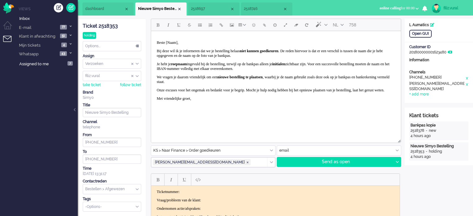
click at [261, 12] on li "2518746" at bounding box center [266, 8] width 51 height 13
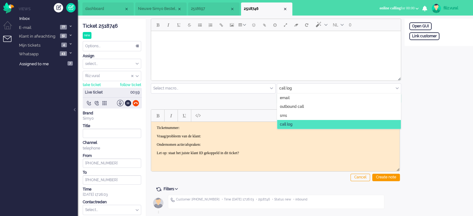
click at [326, 86] on input "text" at bounding box center [339, 89] width 124 height 10
click at [324, 95] on li "email" at bounding box center [339, 98] width 124 height 9
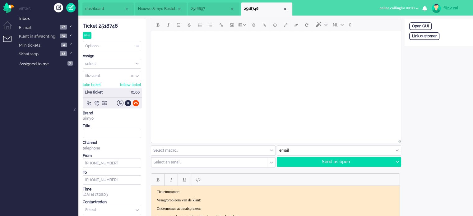
click at [200, 162] on input "text" at bounding box center [207, 162] width 107 height 4
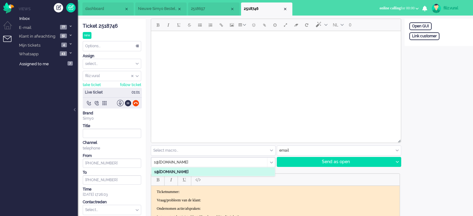
type input "s@brielsezeilschool.nl"
click at [201, 171] on s\@brielsezeilschool\ "s@brielsezeilschool.nl" at bounding box center [212, 171] width 123 height 9
click at [276, 47] on html at bounding box center [276, 39] width 250 height 16
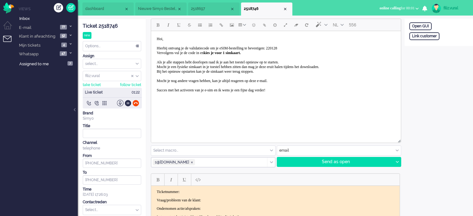
click at [299, 48] on span "Hoi, Hierbij ontvang je de validatiecode om je eSIM-bestelling te bevestigen: 2…" at bounding box center [238, 65] width 162 height 56
click at [299, 47] on span "Hoi, Hierbij ontvang je de validatiecode om je eSIM-bestelling te bevestigen: 2…" at bounding box center [238, 65] width 162 height 56
click at [295, 53] on body "Hoi, Hierbij ontvang je de validatiecode om je eSIM-bestelling te bevestigen: 2…" at bounding box center [276, 65] width 245 height 62
click at [299, 47] on span "Hoi, Hierbij ontvang je de validatiecode om je eSIM-bestelling te bevestigen: 2…" at bounding box center [238, 65] width 162 height 56
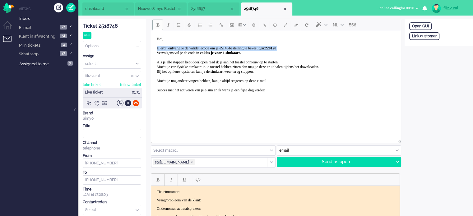
paste body "Rich Text Area. Press ALT-0 for help."
click at [299, 47] on span "Hoi, Hierbij ontvang je de validatiecode om je eSIM-bestelling te bevestigen: 6…" at bounding box center [238, 65] width 162 height 56
click at [397, 162] on icon at bounding box center [397, 162] width 3 height 2
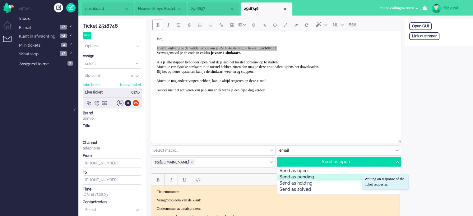
click at [331, 178] on div "Send as pending" at bounding box center [338, 177] width 123 height 6
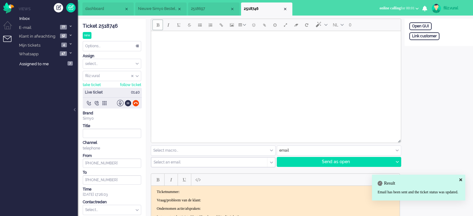
drag, startPoint x: 113, startPoint y: 28, endPoint x: 137, endPoint y: 56, distance: 37.3
click at [113, 28] on div "Ticket 2518746" at bounding box center [112, 26] width 58 height 7
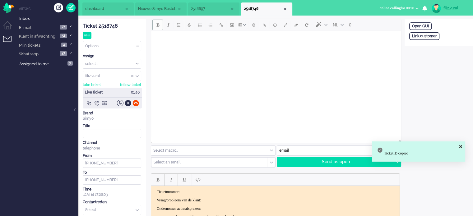
click at [214, 191] on p "Ticketnummer:" at bounding box center [275, 192] width 237 height 5
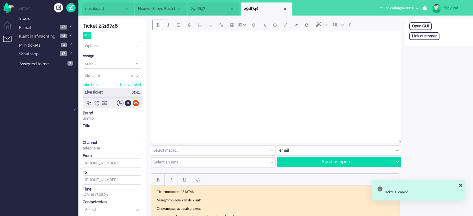
click at [224, 197] on body "Ticketnummer: 2518746 Vraag/probleem van de klant: Ondernomen actie/afspraken: …" at bounding box center [276, 205] width 244 height 30
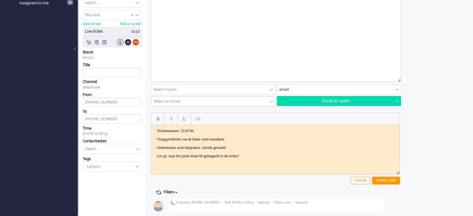
click at [392, 181] on div "Create note" at bounding box center [386, 180] width 28 height 7
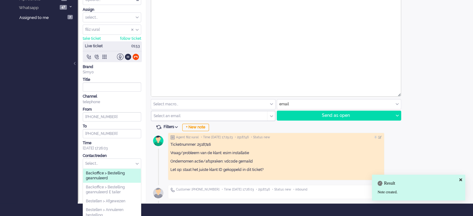
click at [115, 169] on div "Select... Backoffice > Bestelling geannuleerd Backoffice > Bestelling geannulee…" at bounding box center [112, 164] width 58 height 10
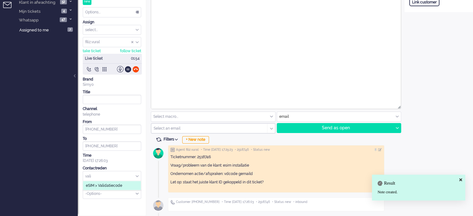
scroll to position [33, 0]
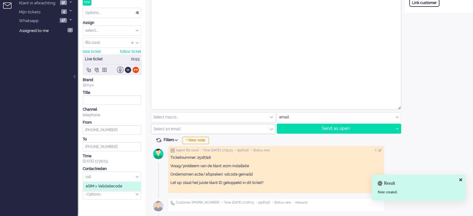
type input "vali"
click at [123, 186] on li "eSIM > Validatiecode" at bounding box center [112, 186] width 58 height 9
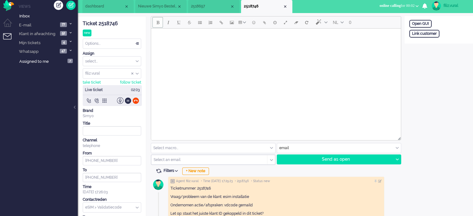
scroll to position [0, 0]
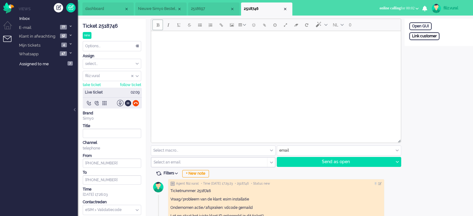
click at [433, 38] on div "Link customer" at bounding box center [424, 36] width 30 height 8
click at [434, 43] on input "text" at bounding box center [438, 44] width 59 height 9
paste input "201800000001623756"
type input "201800000001623756"
click at [439, 56] on div "Search" at bounding box center [442, 55] width 20 height 9
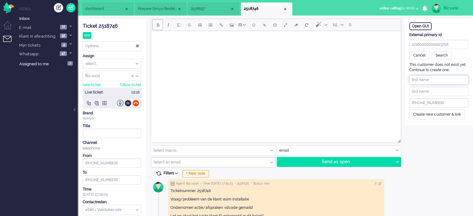
click at [431, 75] on input "text" at bounding box center [438, 79] width 59 height 9
paste input "Guus Beishuizen Brielse Zeilschool"
drag, startPoint x: 437, startPoint y: 78, endPoint x: 471, endPoint y: 78, distance: 33.3
click at [471, 78] on div "This customer does not exist yet. Continue to create one. Guus Beishuizen Briel…" at bounding box center [439, 90] width 68 height 57
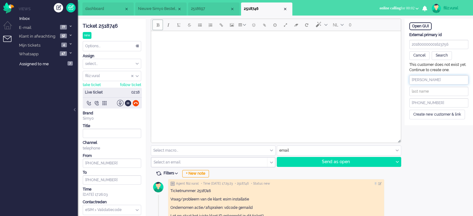
scroll to position [0, 0]
type input "Guus Beishuizen"
click at [444, 89] on input "text" at bounding box center [438, 91] width 59 height 9
paste input "Brielse Zeilschool"
type input "Brielse Zeilschool"
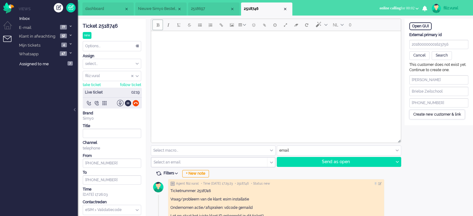
click at [424, 114] on div "Create new customer & link" at bounding box center [437, 115] width 56 height 10
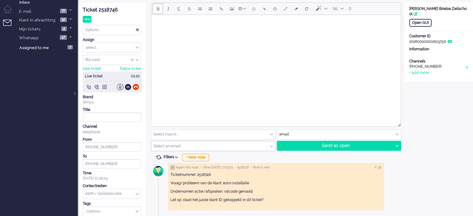
scroll to position [33, 0]
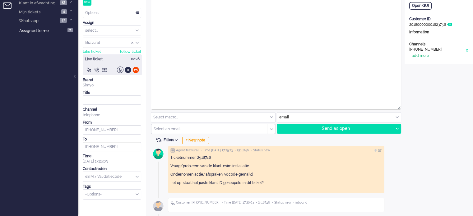
click at [425, 56] on div "+ add more" at bounding box center [419, 55] width 20 height 5
click at [432, 62] on input at bounding box center [438, 57] width 59 height 9
paste input "s@brielsezeilschool.nl"
type input "s@brielsezeilschool.nl"
click at [421, 72] on input at bounding box center [438, 69] width 59 height 9
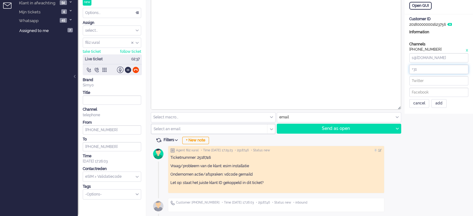
paste input "620032867"
type input "+31620032867"
click at [437, 101] on div "add" at bounding box center [438, 103] width 15 height 9
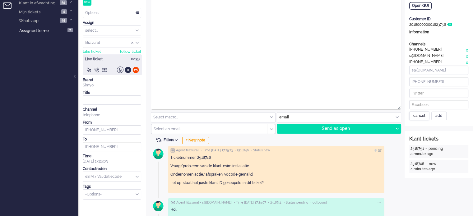
click at [416, 117] on div "cancel" at bounding box center [419, 116] width 20 height 9
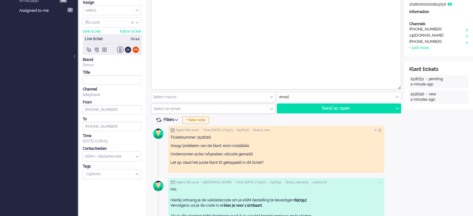
scroll to position [0, 0]
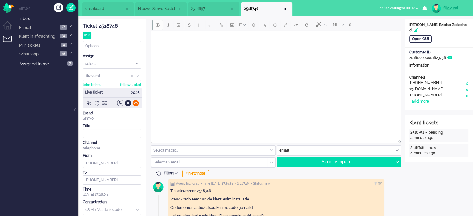
click at [135, 102] on div at bounding box center [135, 103] width 7 height 7
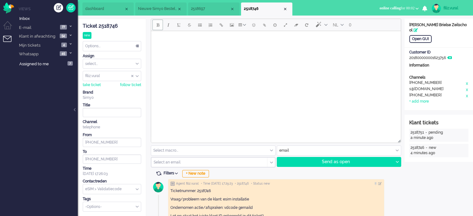
click at [215, 11] on span "2518697" at bounding box center [210, 8] width 39 height 5
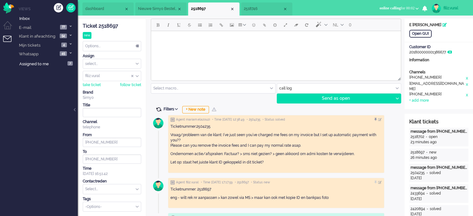
click at [159, 107] on span at bounding box center [159, 110] width 6 height 6
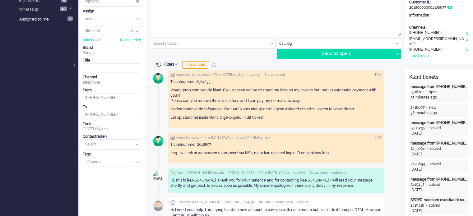
scroll to position [93, 0]
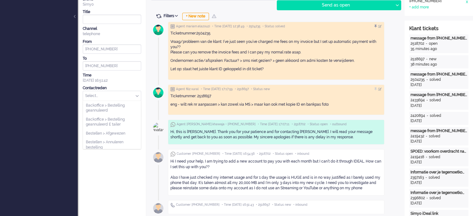
click at [126, 99] on input "text" at bounding box center [112, 96] width 58 height 10
type input "aan"
click at [132, 107] on span "Contract > NAW aanpassen" at bounding box center [110, 105] width 48 height 5
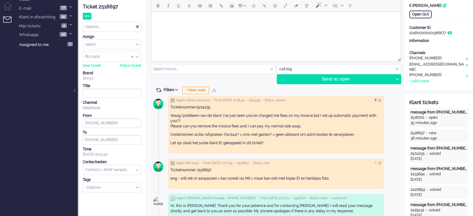
scroll to position [0, 0]
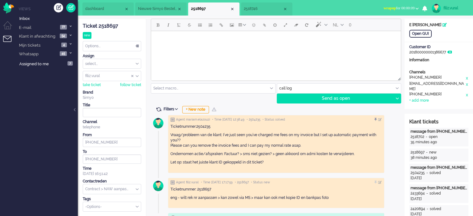
click at [110, 46] on div "Options..." at bounding box center [112, 46] width 58 height 10
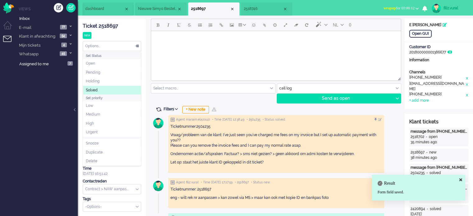
click at [104, 92] on li "Solved" at bounding box center [112, 90] width 58 height 9
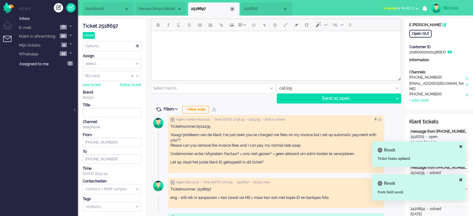
click at [231, 11] on div "Close tab" at bounding box center [232, 9] width 5 height 5
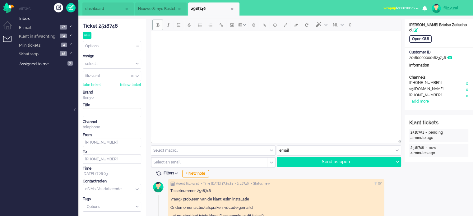
click at [98, 8] on span "dashboard" at bounding box center [104, 8] width 39 height 5
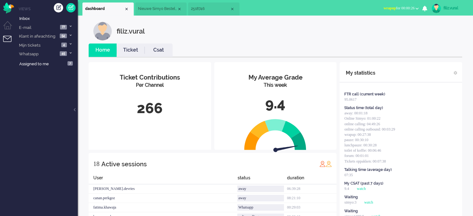
click at [134, 52] on link "Ticket" at bounding box center [131, 50] width 28 height 7
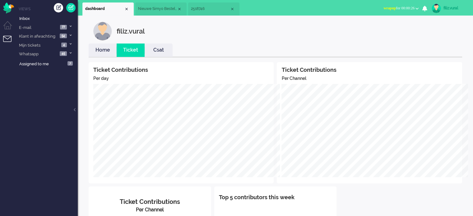
click at [102, 49] on link "Home" at bounding box center [103, 50] width 28 height 7
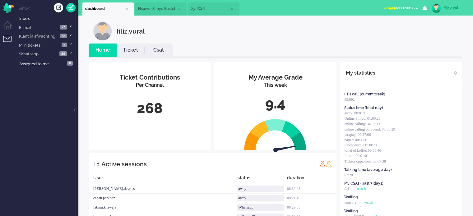
click at [399, 7] on span "wrapup for 00:00:36" at bounding box center [398, 8] width 31 height 4
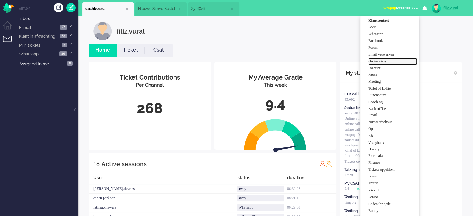
click at [386, 61] on label "Online simyo" at bounding box center [392, 61] width 49 height 5
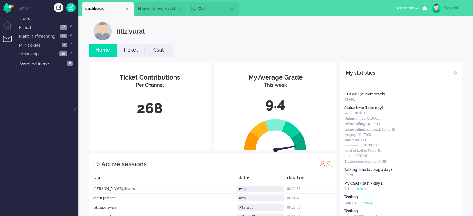
click at [158, 11] on span "Nieuwe Simyo Bestelling" at bounding box center [157, 8] width 39 height 5
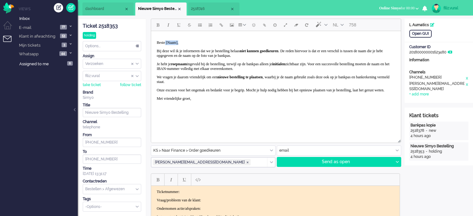
drag, startPoint x: 167, startPoint y: 43, endPoint x: 233, endPoint y: 42, distance: 65.6
click at [231, 45] on p "Beste [Naam]," at bounding box center [276, 42] width 239 height 5
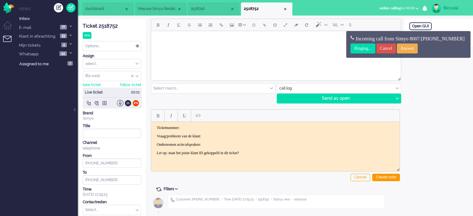
click at [163, 8] on span "Nieuwe Simyo Bestelling" at bounding box center [157, 8] width 39 height 5
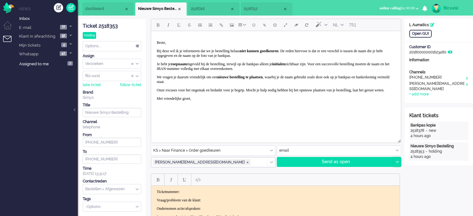
click at [398, 164] on div at bounding box center [397, 161] width 8 height 9
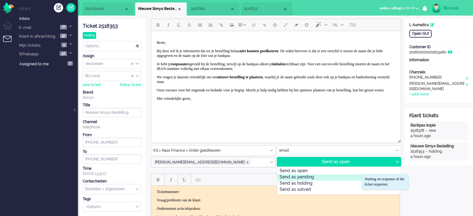
click at [326, 177] on div "Send as pending" at bounding box center [338, 177] width 123 height 6
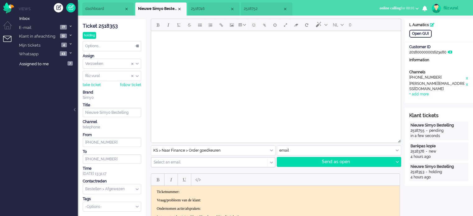
click at [205, 10] on span "2518746" at bounding box center [210, 8] width 39 height 5
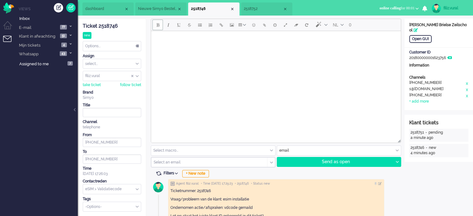
click at [258, 6] on span "2518752" at bounding box center [263, 8] width 39 height 5
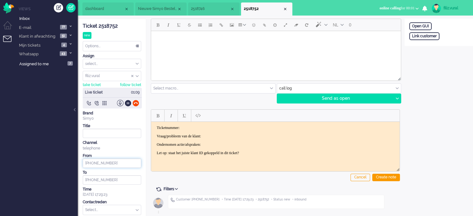
drag, startPoint x: 118, startPoint y: 166, endPoint x: 71, endPoint y: 165, distance: 47.3
click at [71, 165] on div "Home Dashboard Notifications Following Knowledge Base release_2.1.0 Views Inbox…" at bounding box center [236, 108] width 473 height 216
click at [290, 89] on input "text" at bounding box center [339, 89] width 124 height 10
click at [288, 86] on input "text" at bounding box center [339, 89] width 124 height 10
click at [287, 87] on input "text" at bounding box center [339, 89] width 124 height 10
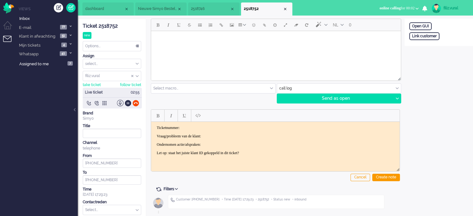
click at [285, 88] on input "text" at bounding box center [339, 89] width 124 height 10
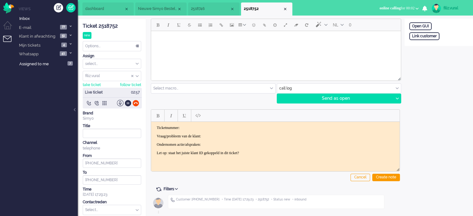
click at [221, 97] on div "NL 0 Select macro... BO > Abonnement > Overleden BO > Abonnement > Overleden Pr…" at bounding box center [275, 61] width 249 height 85
click at [180, 94] on div "NL 0 Select macro... BO > Abonnement > Overleden BO > Abonnement > Overleden Pr…" at bounding box center [275, 61] width 249 height 85
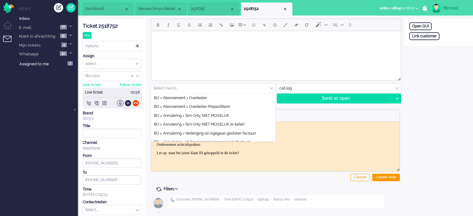
click at [179, 90] on input "text" at bounding box center [213, 89] width 124 height 10
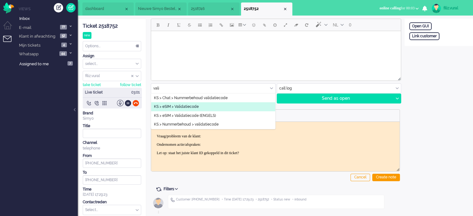
type input "vali"
click at [227, 103] on li "KS > eSIM > Validatiecode" at bounding box center [213, 106] width 124 height 9
type input "Validatiecode eSim bestelling"
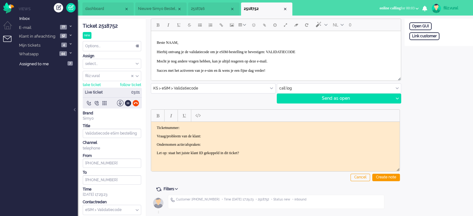
scroll to position [1, 0]
click at [283, 89] on input "text" at bounding box center [339, 89] width 124 height 10
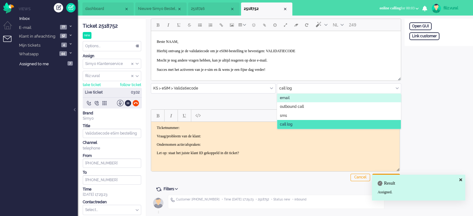
click at [286, 97] on span "email" at bounding box center [285, 97] width 10 height 5
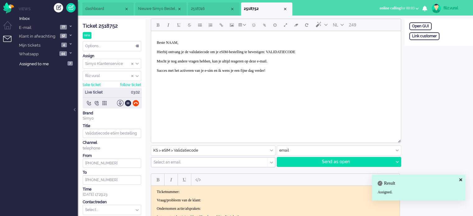
scroll to position [0, 0]
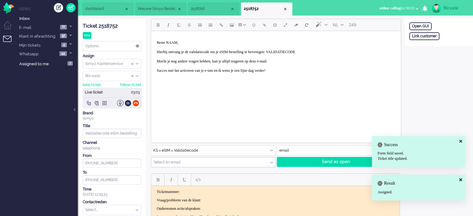
click at [246, 85] on html "Beste NAAM, Hierbij ontvang je de validatiecode om je eSIM-bestelling te bevest…" at bounding box center [276, 59] width 250 height 56
click at [198, 162] on input "text" at bounding box center [207, 162] width 107 height 4
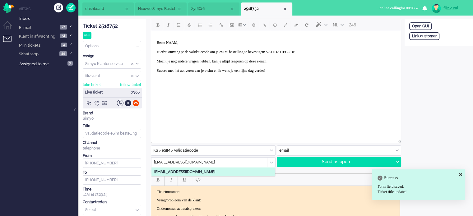
type input "romystigt@hotmail.com"
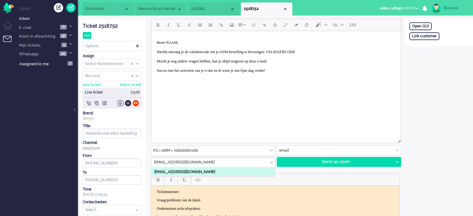
click at [197, 173] on romystigt\@hotmail\ "romystigt@hotmail.com" at bounding box center [212, 171] width 123 height 9
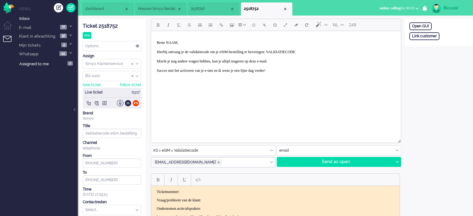
click at [259, 73] on p "Beste NAAM, Hierbij ontvang je de validatiecode om je eSIM-bestelling te bevest…" at bounding box center [276, 58] width 239 height 37
paste body "Rich Text Area. Press ALT-0 for help."
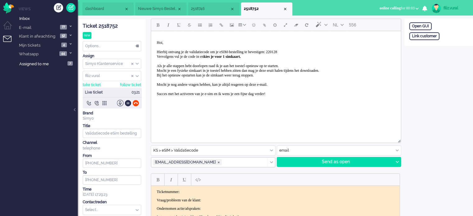
click at [109, 26] on div "Ticket 2518752" at bounding box center [112, 26] width 58 height 7
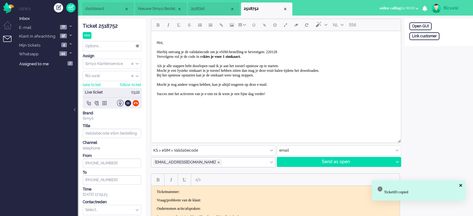
click at [230, 191] on p "Ticketnummer:" at bounding box center [275, 192] width 237 height 5
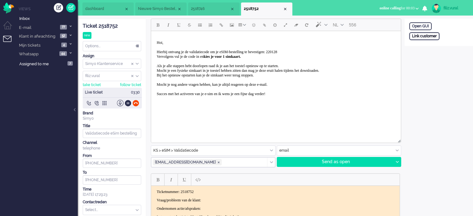
click at [432, 38] on div "Link customer" at bounding box center [424, 36] width 30 height 8
click at [437, 44] on input "text" at bounding box center [438, 44] width 59 height 9
paste input "201800000000678916"
type input "201800000000678916"
click at [441, 55] on div "Search" at bounding box center [442, 55] width 20 height 9
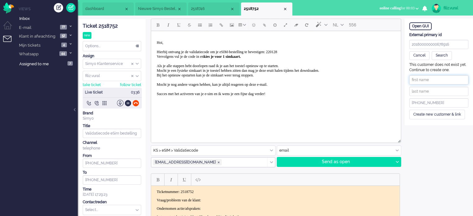
click at [440, 80] on input "text" at bounding box center [438, 79] width 59 height 9
paste input "Romy Stigt"
drag, startPoint x: 426, startPoint y: 81, endPoint x: 441, endPoint y: 84, distance: 14.9
click at [441, 84] on input "Romy Stigt" at bounding box center [438, 79] width 59 height 9
type input "Romy"
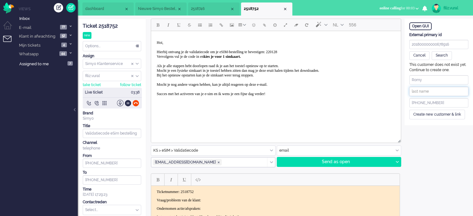
click at [438, 90] on input "text" at bounding box center [438, 91] width 59 height 9
paste input "Stigt"
type input "Stigt"
click at [430, 116] on div "Create new customer & link" at bounding box center [437, 115] width 56 height 10
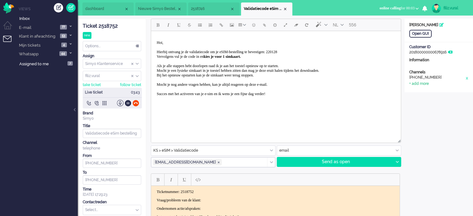
click at [422, 82] on div "+ add more" at bounding box center [419, 83] width 20 height 5
click at [434, 88] on input at bounding box center [438, 85] width 59 height 9
paste input "romystigt@hotmail.com"
type input "romystigt@hotmail.com"
click at [432, 101] on input at bounding box center [438, 97] width 59 height 9
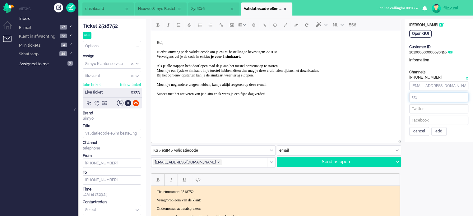
paste input "610406119"
type input "+31610406119"
click at [436, 131] on div "add" at bounding box center [438, 131] width 15 height 9
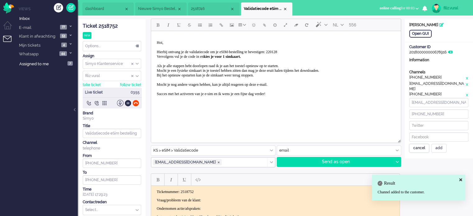
click at [419, 144] on div "cancel" at bounding box center [419, 148] width 20 height 9
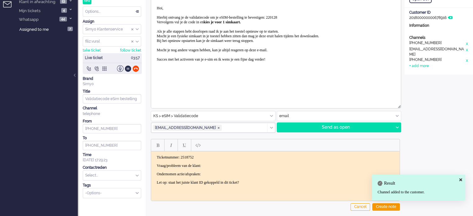
scroll to position [61, 0]
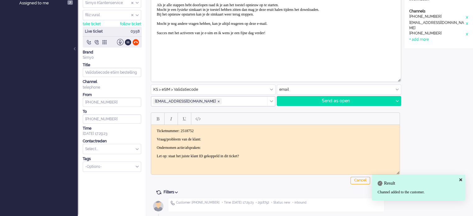
click at [244, 143] on body "Ticketnummer: 2518752 Vraag/probleem van de klant: Ondernomen actie/afspraken: …" at bounding box center [276, 144] width 244 height 30
drag, startPoint x: 244, startPoint y: 142, endPoint x: 242, endPoint y: 140, distance: 3.3
click at [242, 140] on body "Ticketnummer: 2518752 Vraag/probleem van de klant: Ondernomen actie/afspraken: …" at bounding box center [276, 144] width 244 height 30
click at [240, 138] on p "Vraag/probleem van de klant:" at bounding box center [275, 139] width 237 height 5
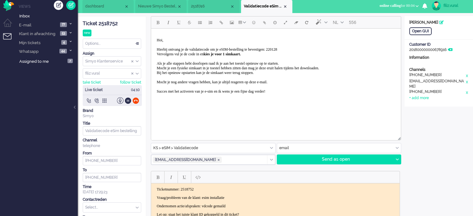
scroll to position [0, 0]
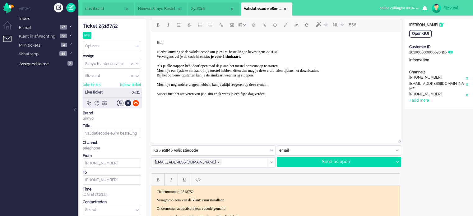
click at [93, 7] on span "dashboard" at bounding box center [104, 8] width 39 height 5
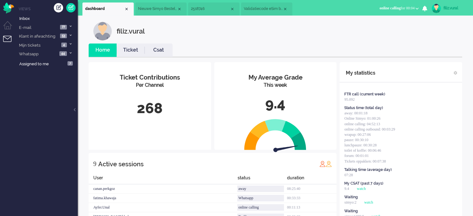
click at [137, 51] on link "Ticket" at bounding box center [131, 50] width 28 height 7
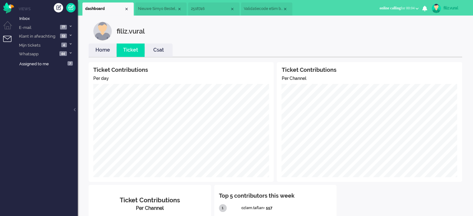
click at [103, 53] on link "Home" at bounding box center [103, 50] width 28 height 7
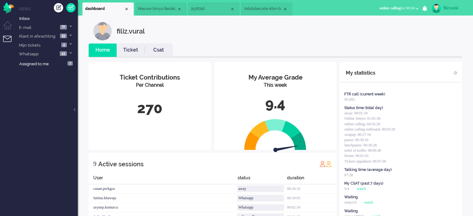
click at [265, 11] on span "Validatiecode eSim bestelling" at bounding box center [263, 8] width 39 height 5
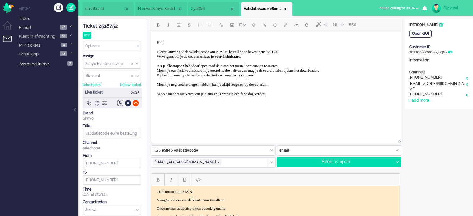
click at [304, 50] on span "Hoi, Hierbij ontvang je de validatiecode om je eSIM-bestelling te bevestigen: 2…" at bounding box center [238, 68] width 162 height 56
click at [304, 51] on span "Hoi, Hierbij ontvang je de validatiecode om je eSIM-bestelling te bevestigen: 7…" at bounding box center [238, 68] width 162 height 56
drag, startPoint x: 399, startPoint y: 165, endPoint x: 394, endPoint y: 166, distance: 5.4
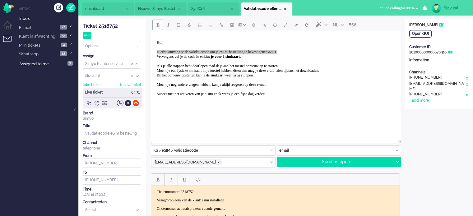
click at [399, 165] on div at bounding box center [397, 161] width 8 height 9
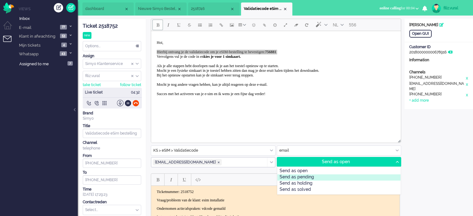
click at [309, 175] on div "Send as pending" at bounding box center [338, 177] width 123 height 6
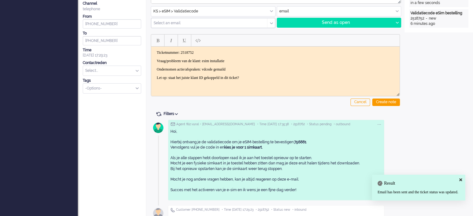
scroll to position [146, 0]
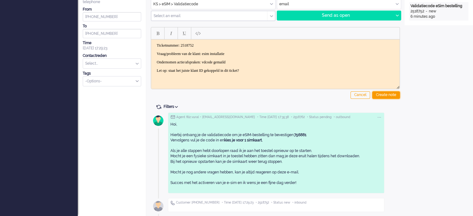
click at [389, 94] on div "Create note" at bounding box center [386, 94] width 28 height 7
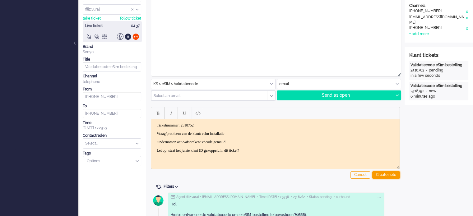
scroll to position [119, 0]
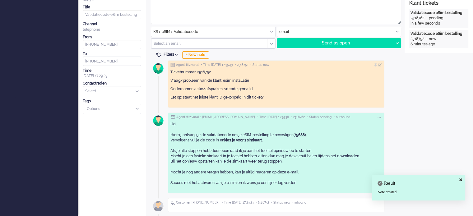
click at [94, 99] on div "Tags" at bounding box center [112, 101] width 58 height 5
click at [96, 92] on input "text" at bounding box center [112, 91] width 58 height 10
type input "vali"
drag, startPoint x: 104, startPoint y: 100, endPoint x: 114, endPoint y: 90, distance: 13.9
click at [103, 100] on span "eSIM > Validatiecode" at bounding box center [104, 100] width 36 height 5
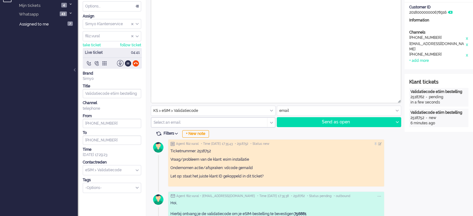
scroll to position [0, 0]
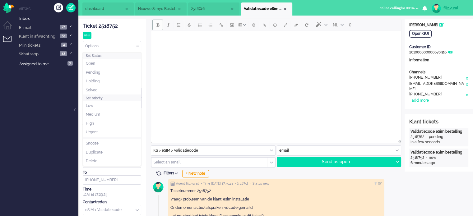
click at [115, 47] on div "Options..." at bounding box center [112, 46] width 58 height 10
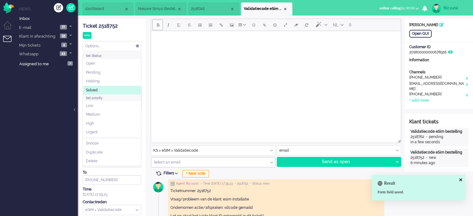
click at [104, 92] on li "Solved" at bounding box center [112, 90] width 58 height 9
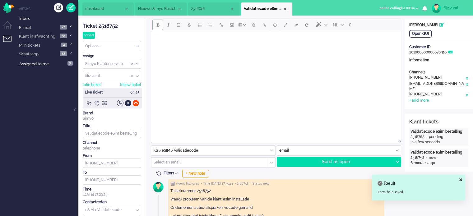
click at [206, 10] on span "2518746" at bounding box center [210, 8] width 39 height 5
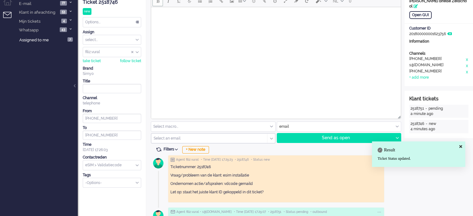
scroll to position [62, 0]
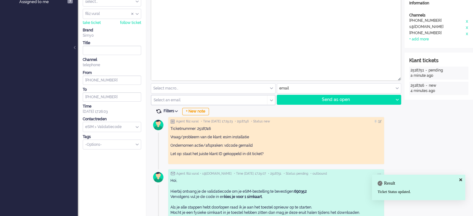
click at [159, 110] on span at bounding box center [159, 112] width 6 height 6
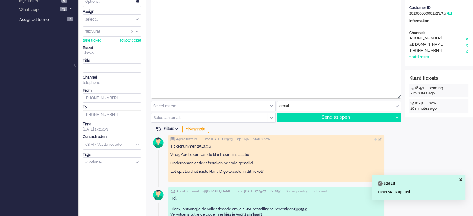
scroll to position [0, 0]
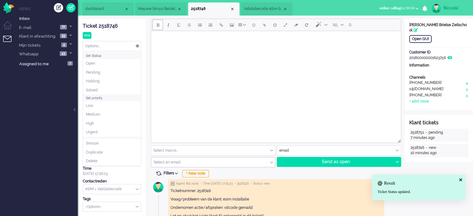
click at [108, 46] on div "Options..." at bounding box center [112, 46] width 58 height 10
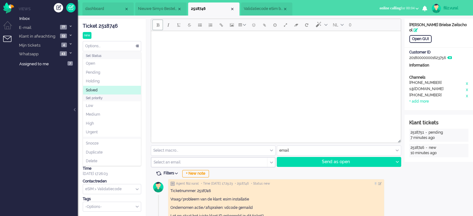
click at [98, 92] on li "Solved" at bounding box center [112, 90] width 58 height 9
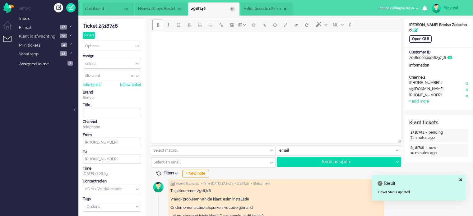
click at [232, 9] on div "Close tab" at bounding box center [232, 9] width 5 height 5
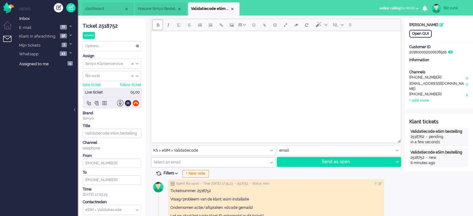
click at [113, 10] on span "dashboard" at bounding box center [104, 8] width 39 height 5
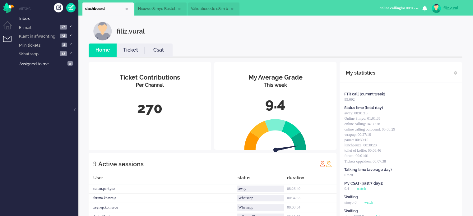
click at [147, 51] on link "Csat" at bounding box center [159, 50] width 28 height 7
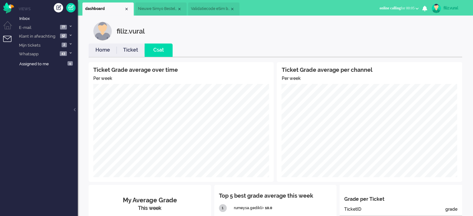
click at [103, 49] on link "Home" at bounding box center [103, 50] width 28 height 7
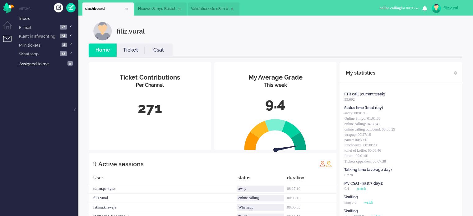
click at [133, 44] on li "Ticket" at bounding box center [131, 50] width 28 height 13
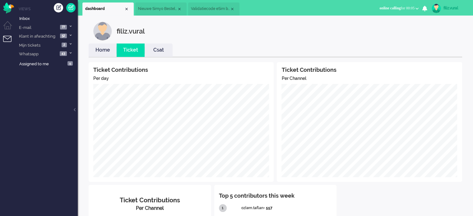
click at [104, 51] on link "Home" at bounding box center [103, 50] width 28 height 7
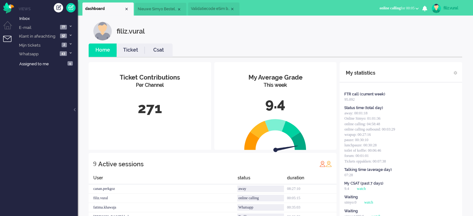
click at [155, 12] on li "Nieuwe Simyo Bestelling" at bounding box center [160, 9] width 51 height 13
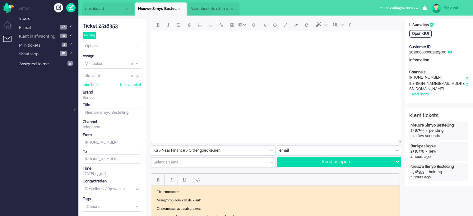
click at [196, 11] on span "Validatiecode eSim bestelling" at bounding box center [210, 8] width 39 height 5
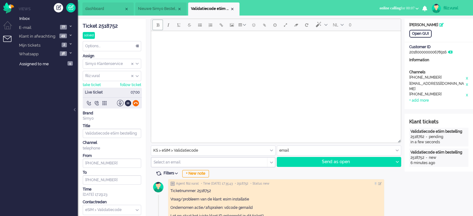
click at [134, 102] on div at bounding box center [135, 103] width 7 height 7
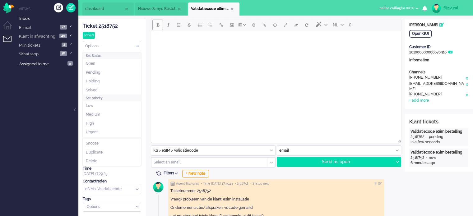
click at [111, 44] on div "Options..." at bounding box center [112, 46] width 58 height 10
click at [104, 92] on li "Solved" at bounding box center [112, 90] width 58 height 9
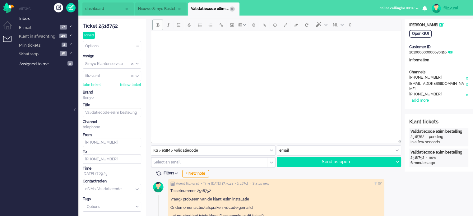
click at [234, 10] on div "Close tab" at bounding box center [232, 9] width 5 height 5
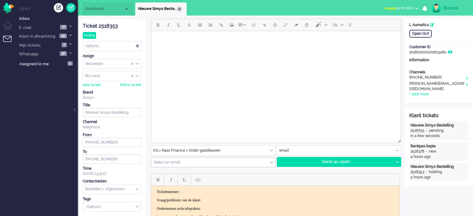
click at [180, 8] on div "Close tab" at bounding box center [179, 9] width 5 height 5
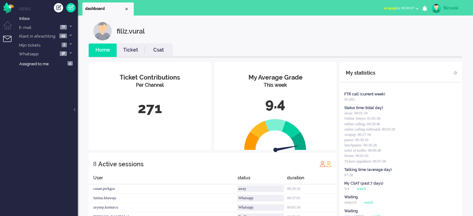
click at [448, 7] on div "filiz.vural" at bounding box center [454, 8] width 23 height 6
click at [445, 49] on link "Logout" at bounding box center [448, 50] width 43 height 6
